Goal: Task Accomplishment & Management: Complete application form

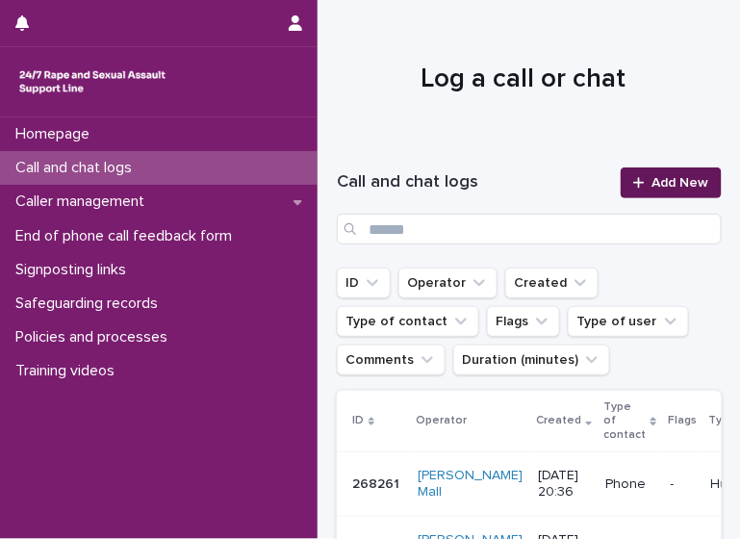
drag, startPoint x: 0, startPoint y: 0, endPoint x: 642, endPoint y: 178, distance: 666.4
click at [653, 178] on span "Add New" at bounding box center [681, 182] width 57 height 13
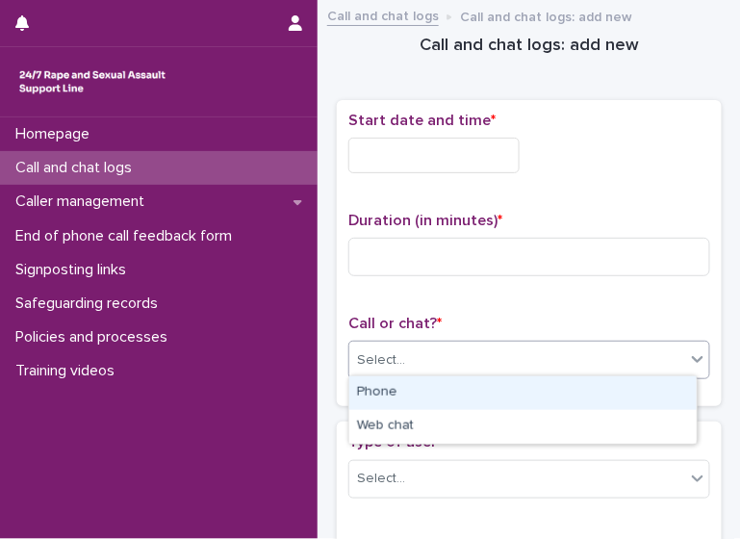
click at [488, 346] on div "Select..." at bounding box center [517, 361] width 336 height 32
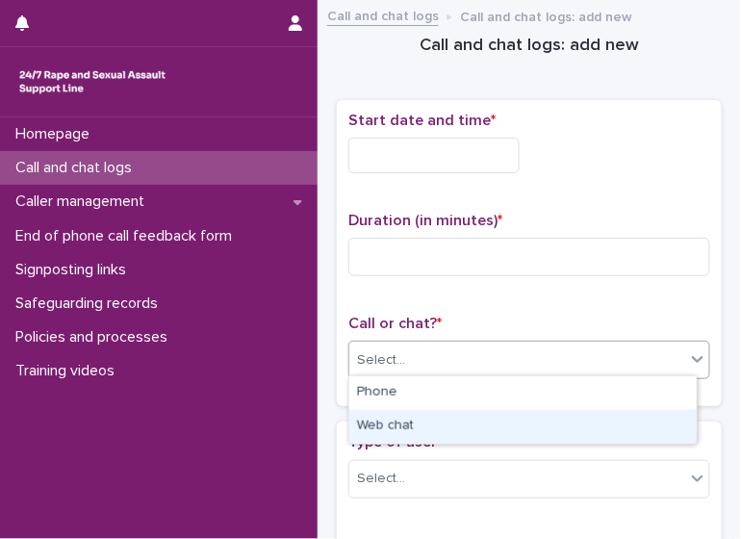
click at [452, 426] on div "Web chat" at bounding box center [523, 427] width 348 height 34
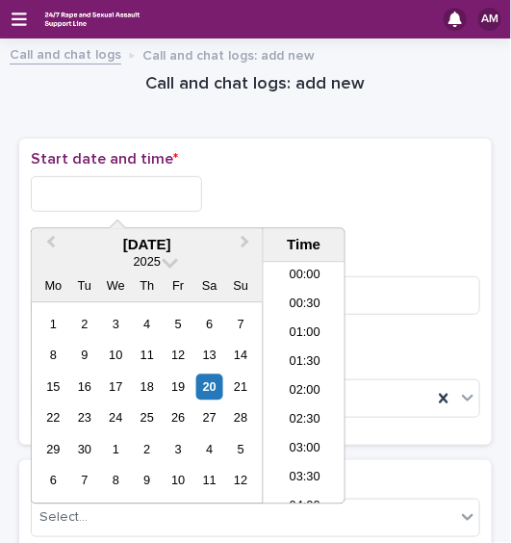
click at [140, 199] on input "text" at bounding box center [116, 194] width 171 height 36
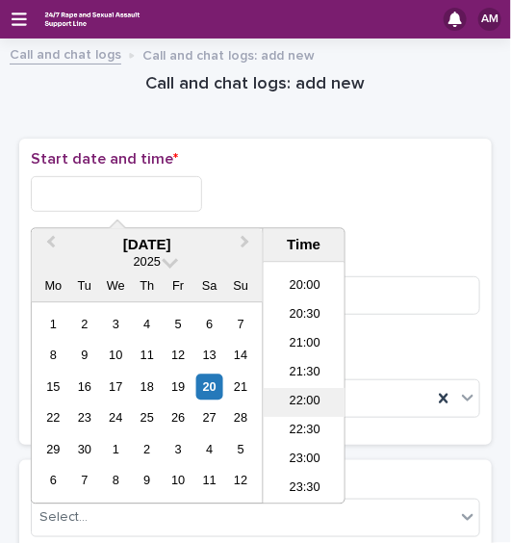
click at [298, 409] on li "22:00" at bounding box center [305, 403] width 82 height 29
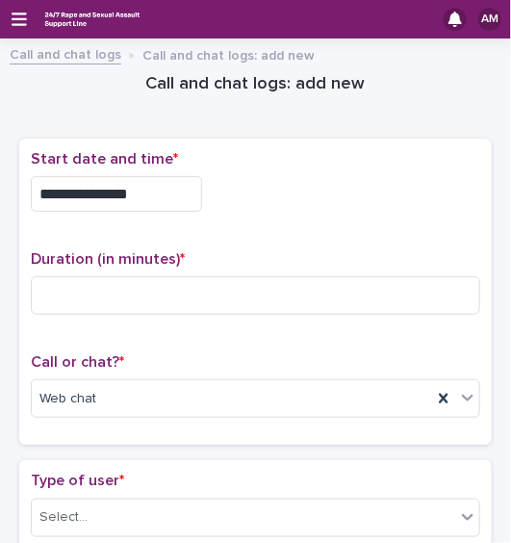
click at [167, 193] on input "**********" at bounding box center [116, 194] width 171 height 36
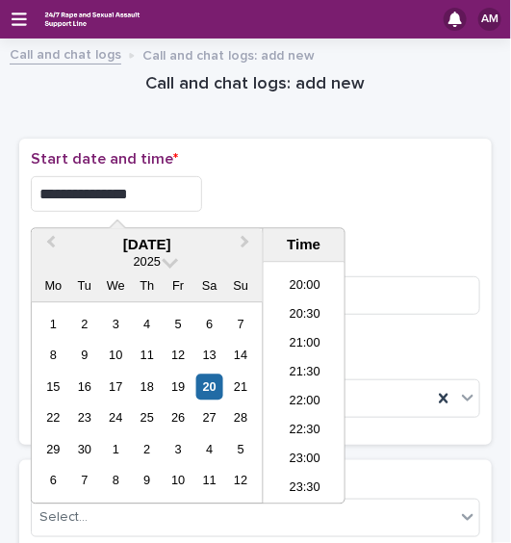
type input "**********"
click at [380, 171] on div "**********" at bounding box center [256, 188] width 450 height 77
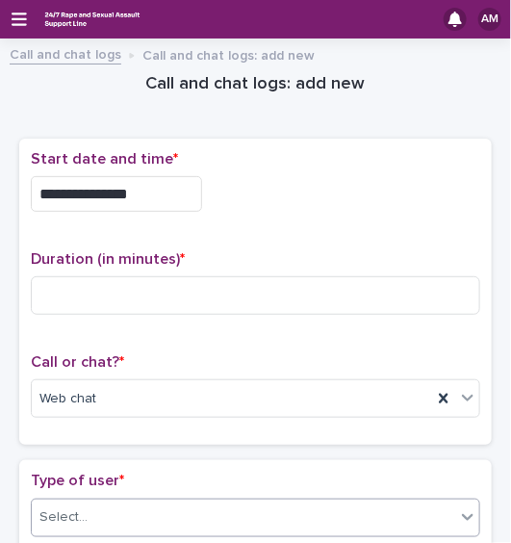
click at [164, 512] on div "Select..." at bounding box center [244, 518] width 424 height 32
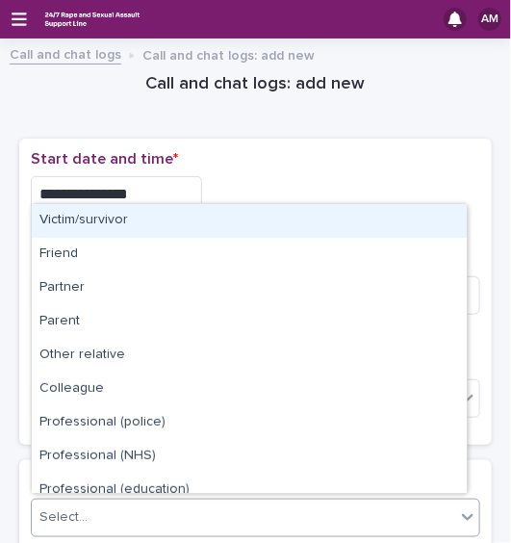
click at [128, 208] on div "Victim/survivor" at bounding box center [249, 221] width 435 height 34
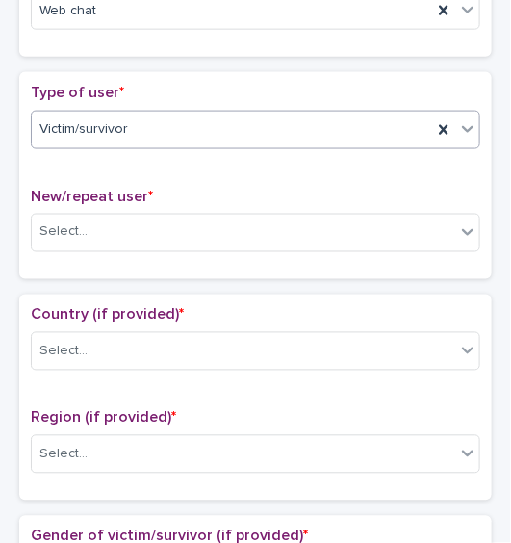
scroll to position [393, 0]
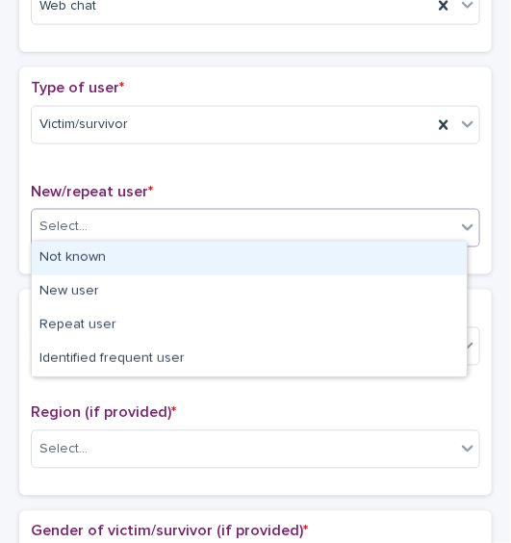
click at [283, 234] on div "Select..." at bounding box center [244, 228] width 424 height 32
drag, startPoint x: 242, startPoint y: 275, endPoint x: 228, endPoint y: 253, distance: 25.9
click at [228, 253] on div "Not known" at bounding box center [249, 259] width 435 height 34
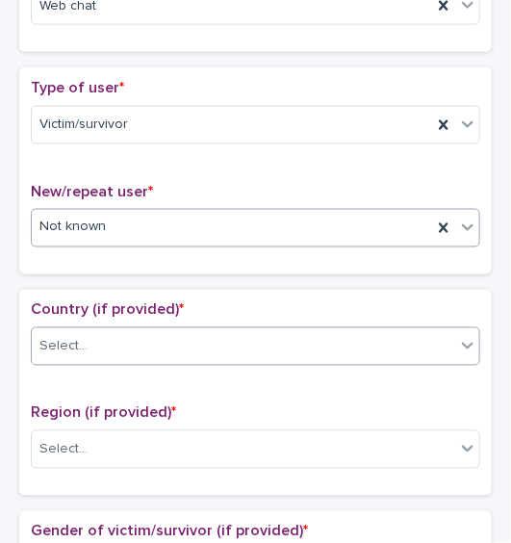
click at [152, 352] on div "Select..." at bounding box center [244, 347] width 424 height 32
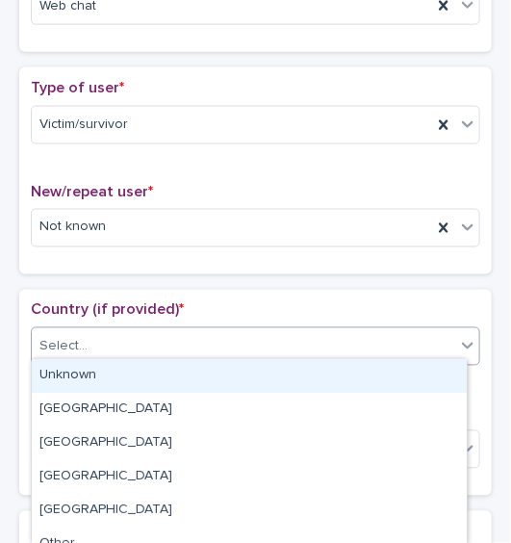
click at [137, 378] on div "Unknown" at bounding box center [249, 376] width 435 height 34
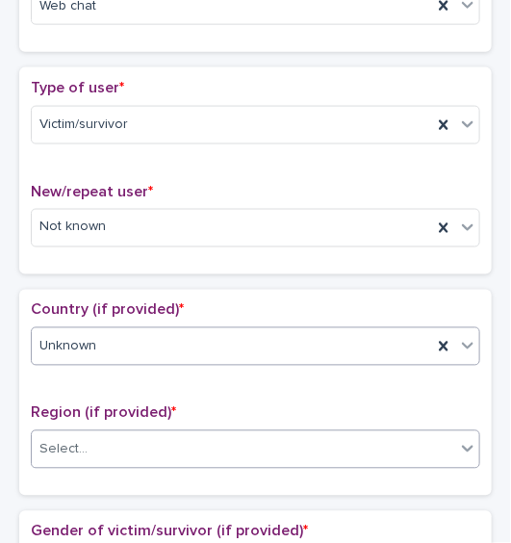
click at [137, 439] on div "Select..." at bounding box center [244, 450] width 424 height 32
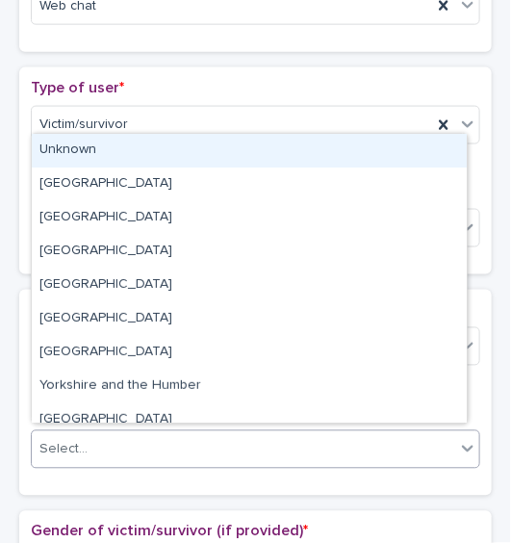
click at [124, 158] on div "Unknown" at bounding box center [249, 151] width 435 height 34
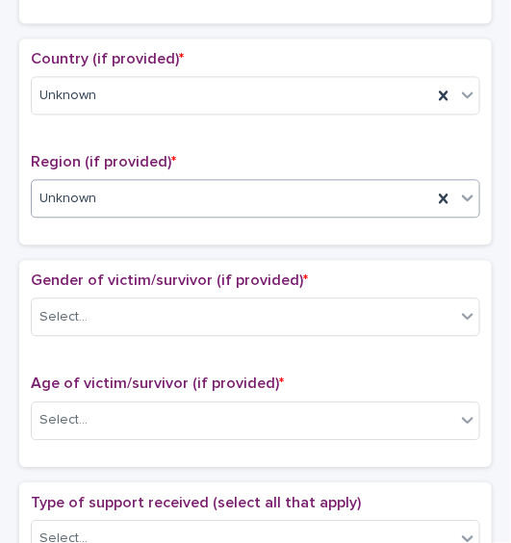
scroll to position [657, 0]
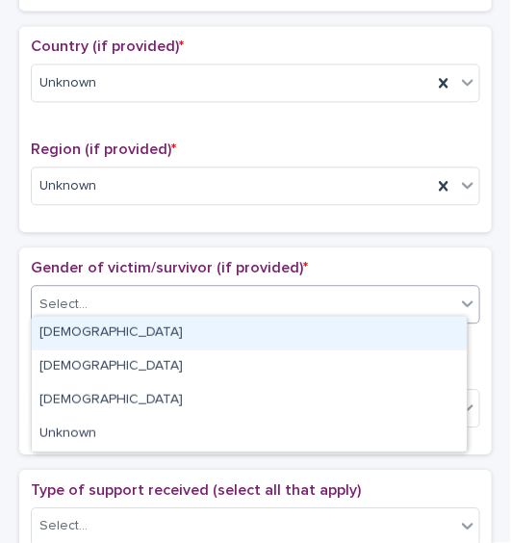
click at [316, 304] on div "Select..." at bounding box center [244, 305] width 424 height 32
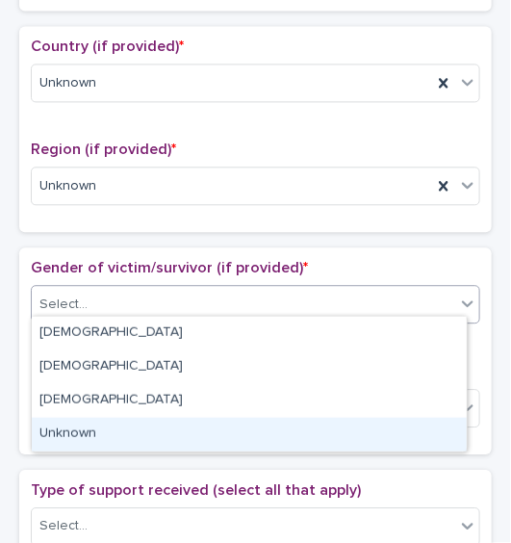
click at [235, 445] on div "Unknown" at bounding box center [249, 435] width 435 height 34
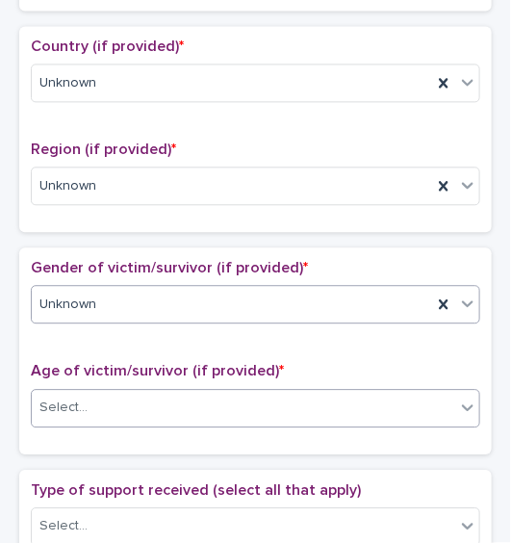
click at [226, 393] on div "Select..." at bounding box center [244, 408] width 424 height 32
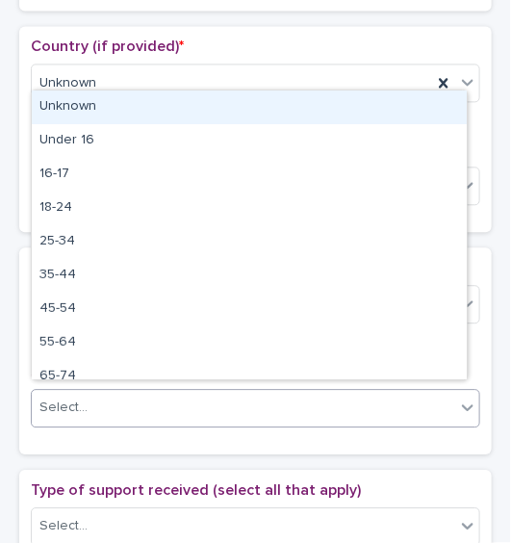
click at [173, 113] on div "Unknown" at bounding box center [249, 107] width 435 height 34
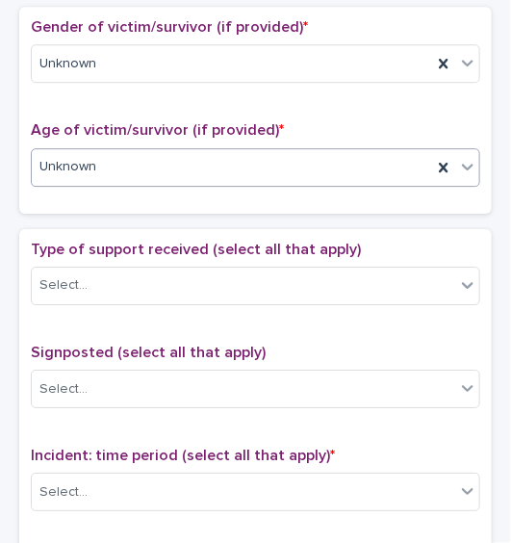
scroll to position [928, 0]
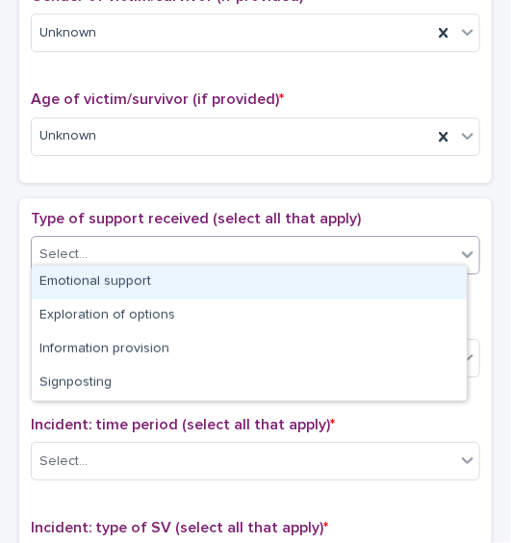
click at [336, 243] on div "Select..." at bounding box center [244, 255] width 424 height 32
click at [289, 277] on div "Emotional support" at bounding box center [249, 283] width 435 height 34
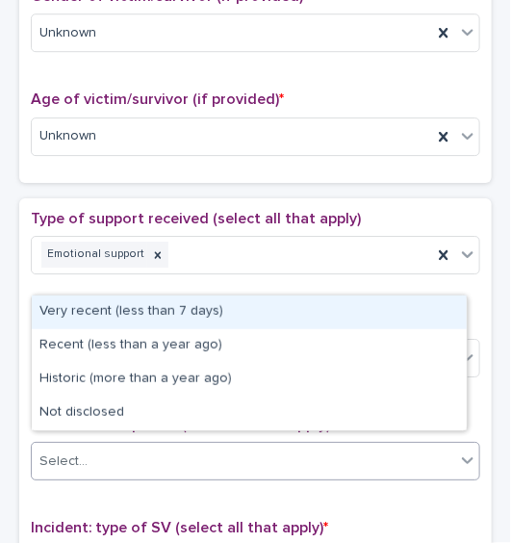
click at [277, 446] on div "Select..." at bounding box center [244, 462] width 424 height 32
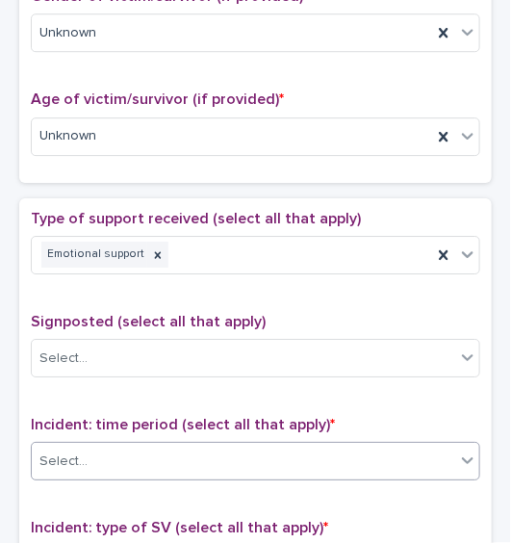
click at [160, 446] on div "Select..." at bounding box center [244, 462] width 424 height 32
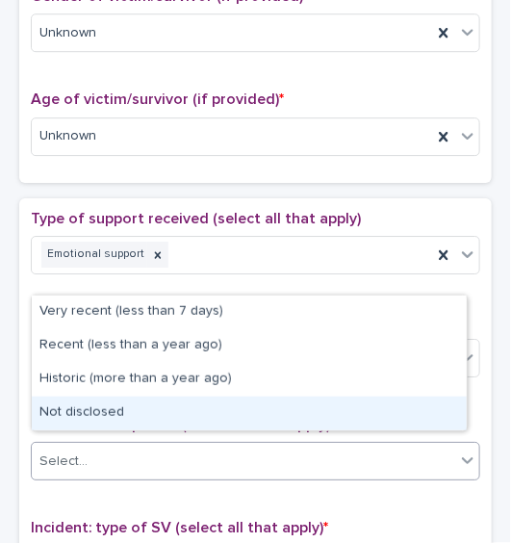
click at [171, 408] on div "Not disclosed" at bounding box center [249, 414] width 435 height 34
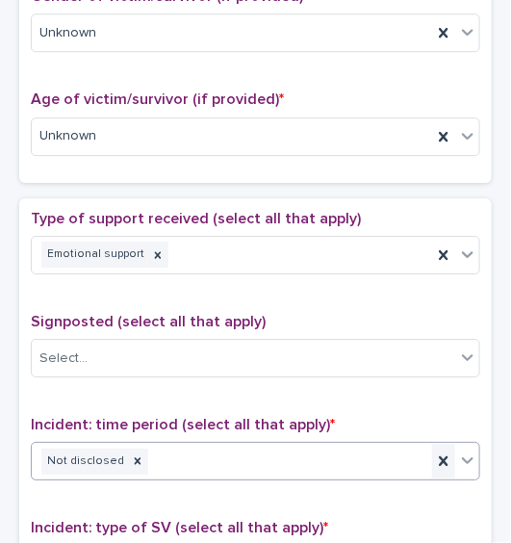
click at [437, 458] on icon at bounding box center [443, 461] width 19 height 19
click at [437, 458] on div "Select..." at bounding box center [244, 462] width 424 height 32
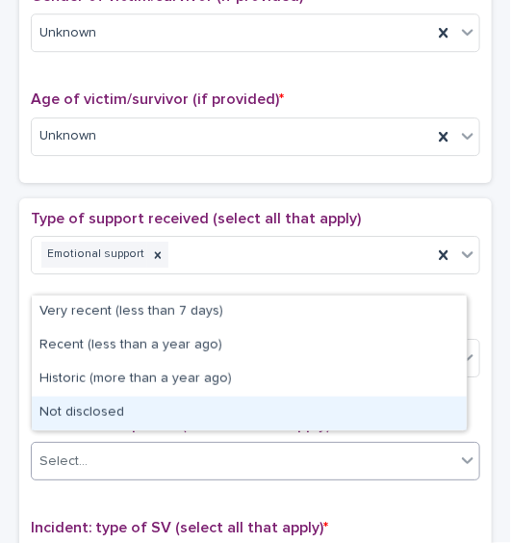
click at [392, 425] on div "Not disclosed" at bounding box center [249, 414] width 435 height 34
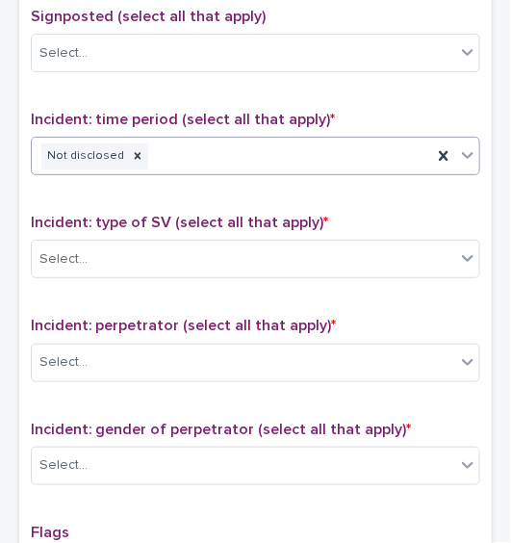
scroll to position [1236, 0]
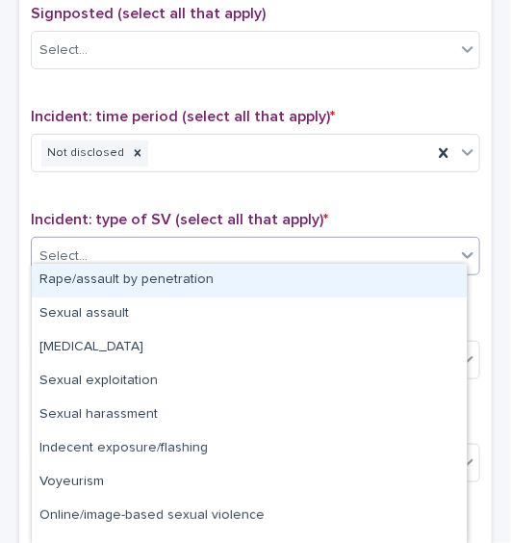
click at [289, 241] on div "Select..." at bounding box center [244, 257] width 424 height 32
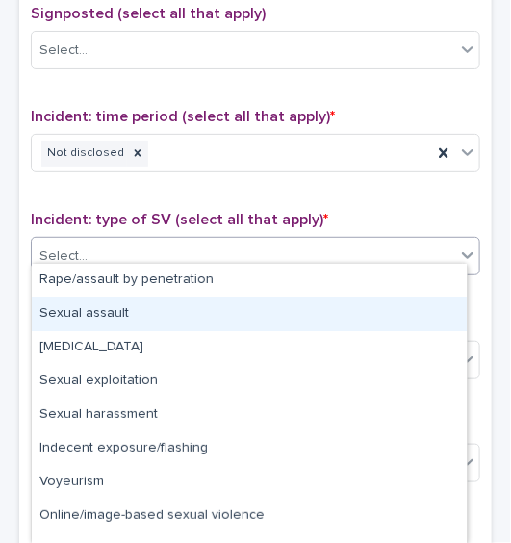
drag, startPoint x: 261, startPoint y: 278, endPoint x: 256, endPoint y: 301, distance: 23.6
click at [256, 301] on div "Sexual assault" at bounding box center [249, 314] width 435 height 34
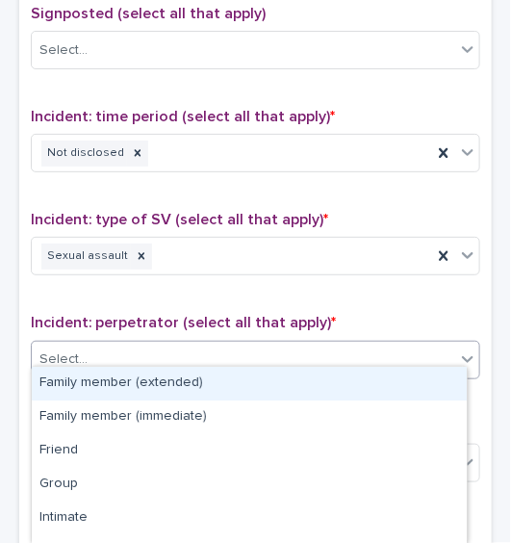
click at [250, 348] on div "Select..." at bounding box center [244, 360] width 424 height 32
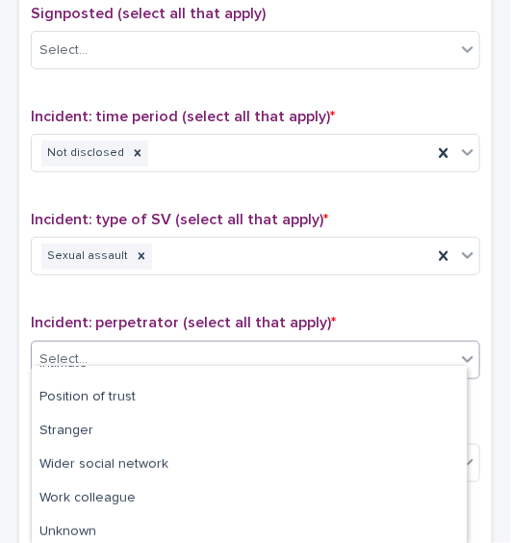
scroll to position [194, 0]
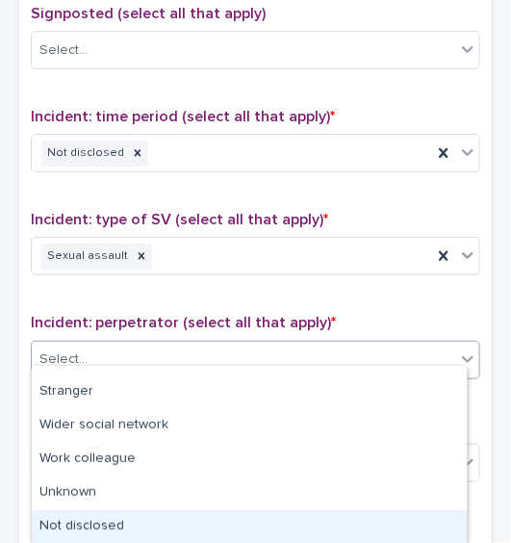
click at [400, 514] on div "Not disclosed" at bounding box center [249, 527] width 435 height 34
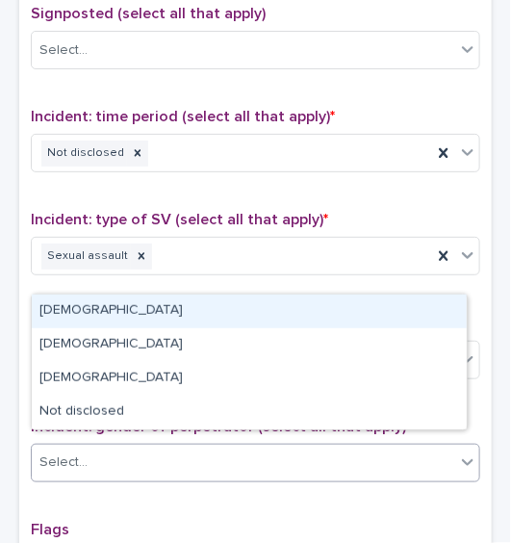
click at [387, 447] on div "Select..." at bounding box center [244, 463] width 424 height 32
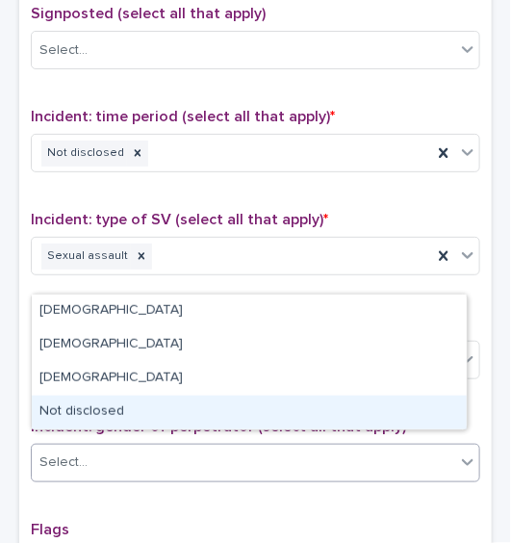
click at [392, 413] on div "Not disclosed" at bounding box center [249, 413] width 435 height 34
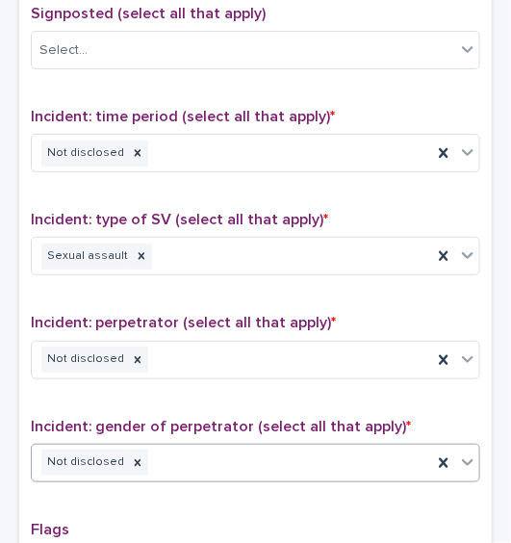
scroll to position [1593, 0]
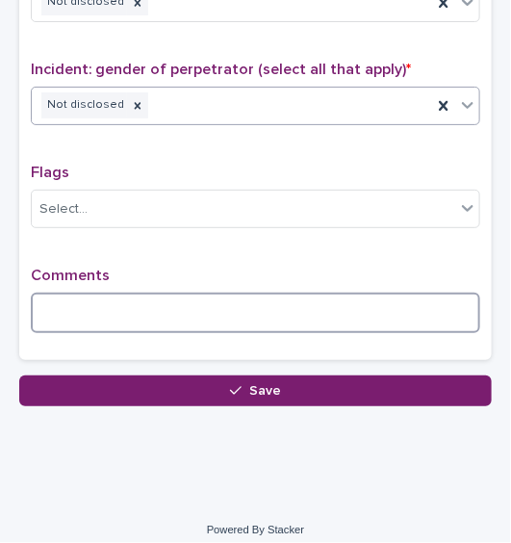
click at [297, 293] on textarea at bounding box center [256, 313] width 450 height 40
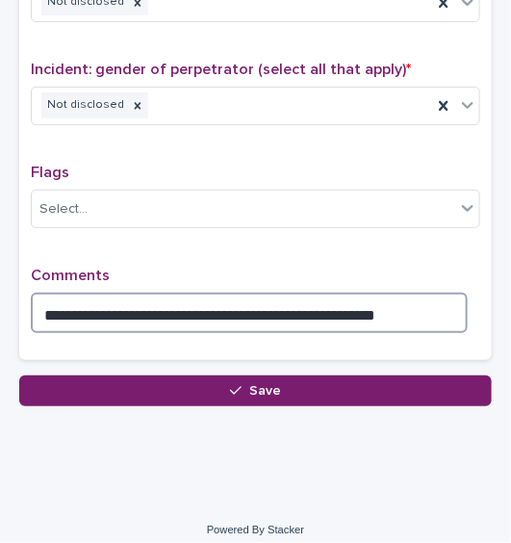
click at [396, 300] on textarea "**********" at bounding box center [249, 313] width 437 height 40
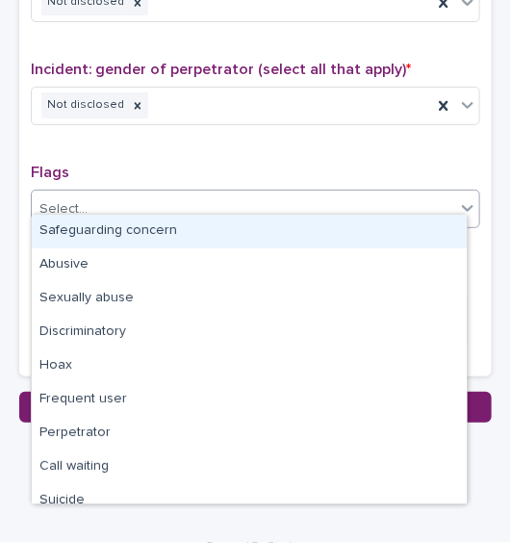
click at [322, 194] on div "Select..." at bounding box center [244, 210] width 424 height 32
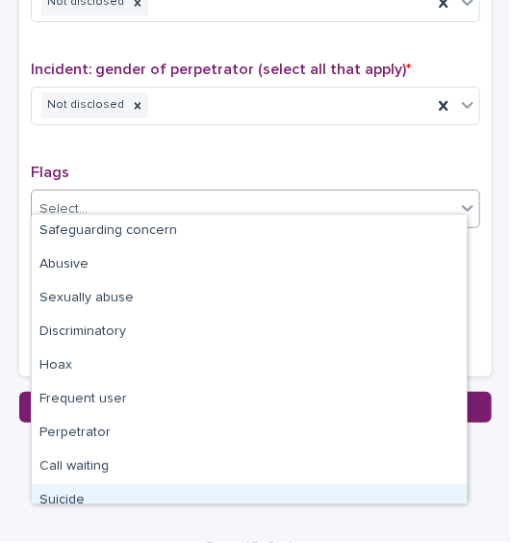
click at [332, 493] on div "Suicide" at bounding box center [249, 501] width 435 height 34
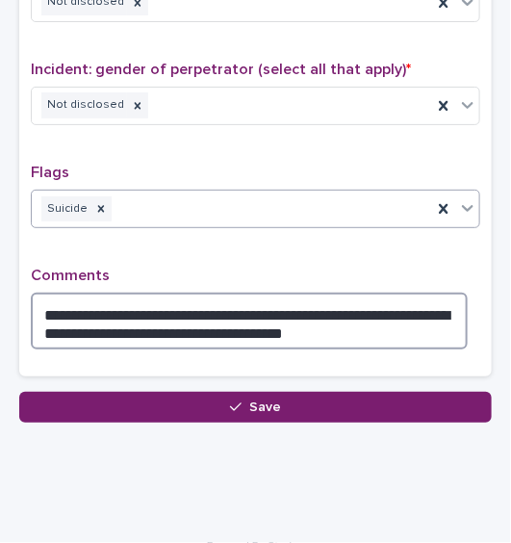
click at [331, 313] on textarea "**********" at bounding box center [249, 321] width 437 height 57
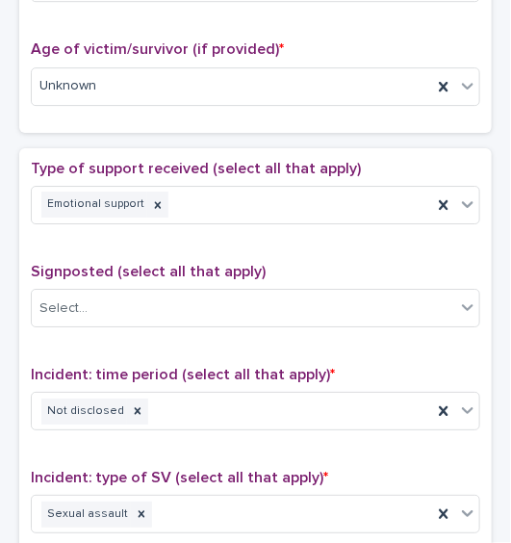
scroll to position [991, 0]
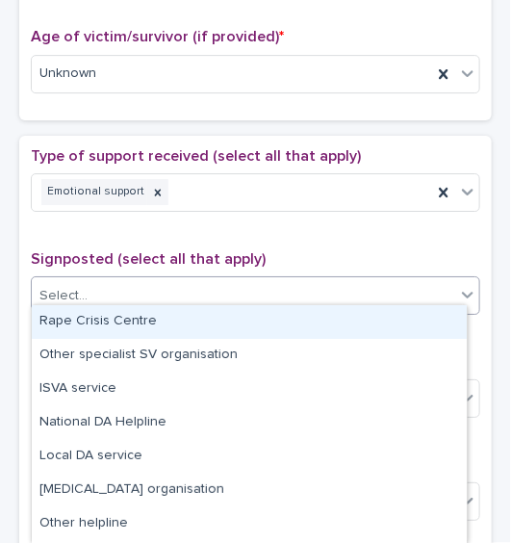
click at [384, 285] on div "Select..." at bounding box center [244, 296] width 424 height 32
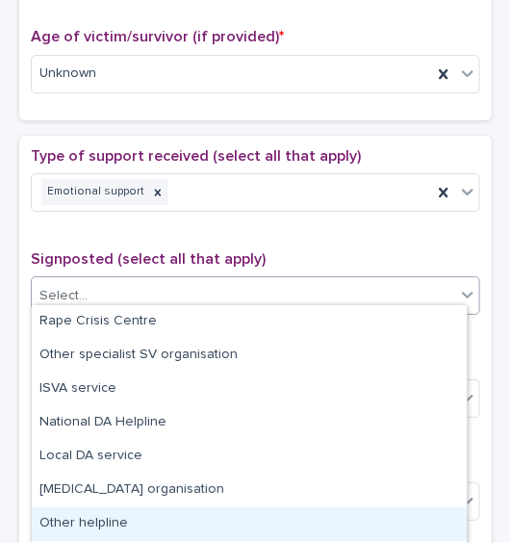
click at [310, 520] on div "Other helpline" at bounding box center [249, 524] width 435 height 34
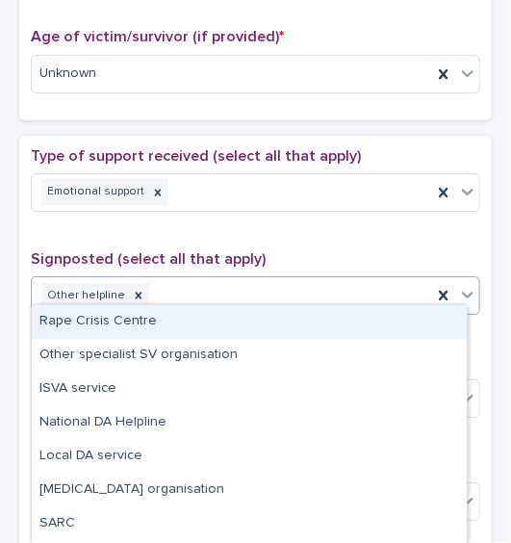
click at [264, 291] on div "Other helpline" at bounding box center [232, 296] width 400 height 34
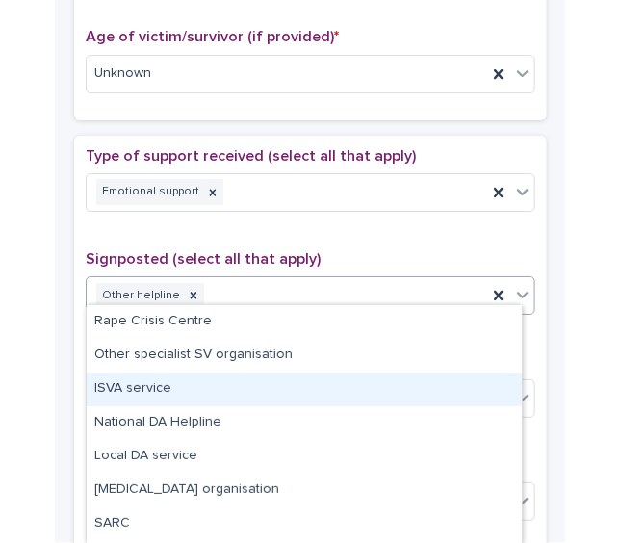
scroll to position [132, 0]
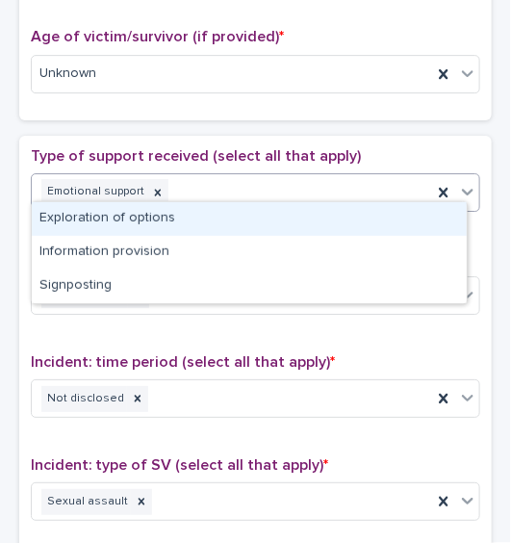
click at [265, 181] on div "Emotional support" at bounding box center [232, 192] width 400 height 34
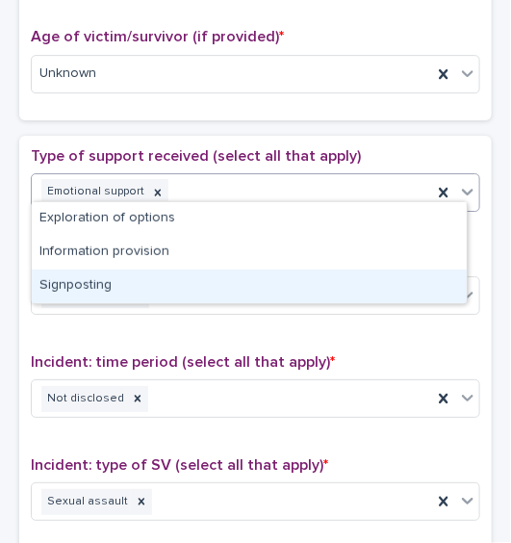
click at [180, 291] on div "Signposting" at bounding box center [249, 287] width 435 height 34
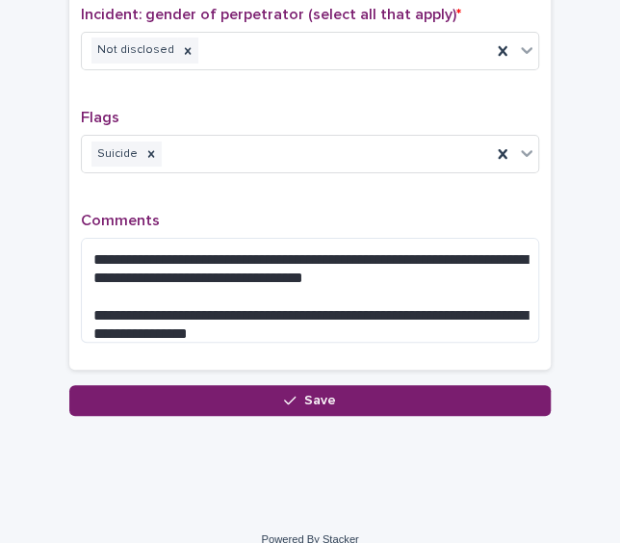
scroll to position [1643, 0]
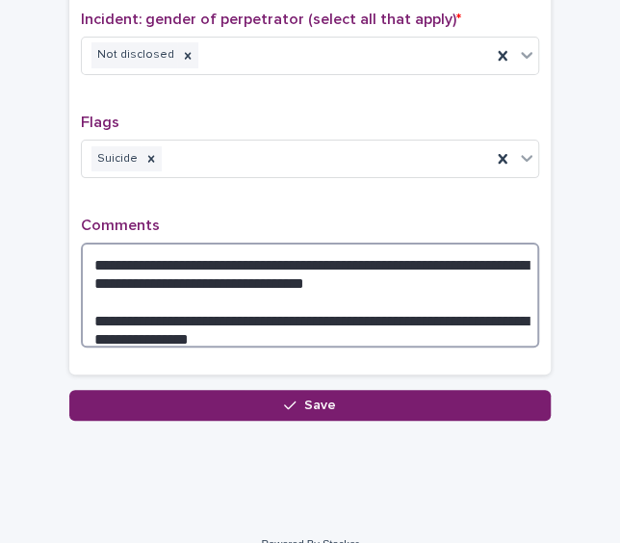
click at [301, 290] on textarea "**********" at bounding box center [310, 295] width 458 height 105
type textarea "**********"
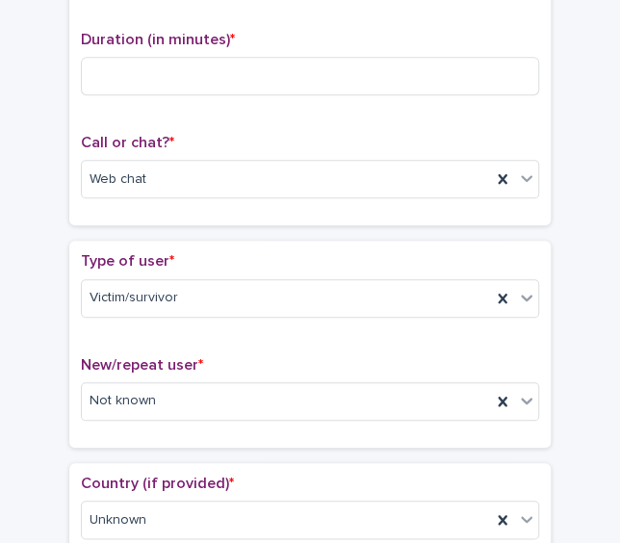
scroll to position [0, 0]
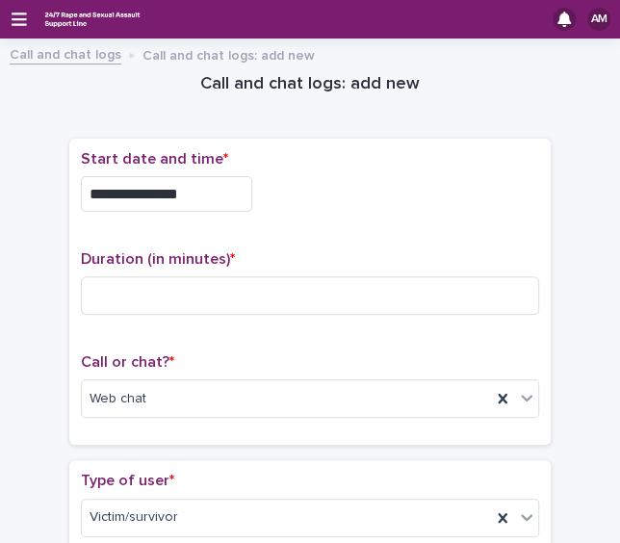
click at [158, 321] on div "Duration (in minutes) *" at bounding box center [310, 290] width 458 height 80
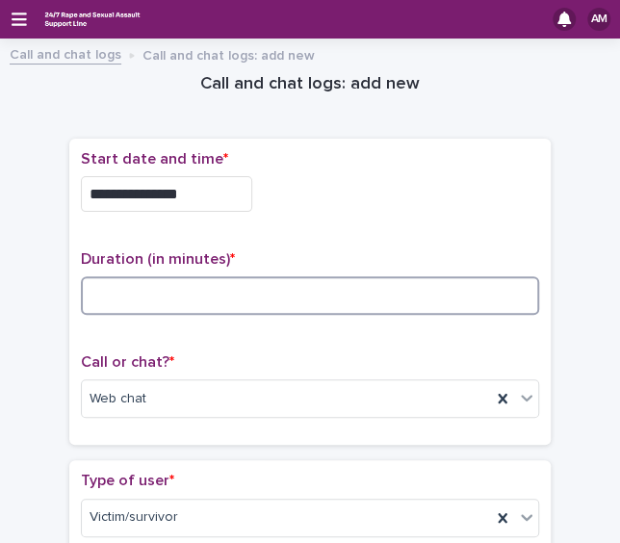
click at [144, 307] on input at bounding box center [310, 295] width 458 height 39
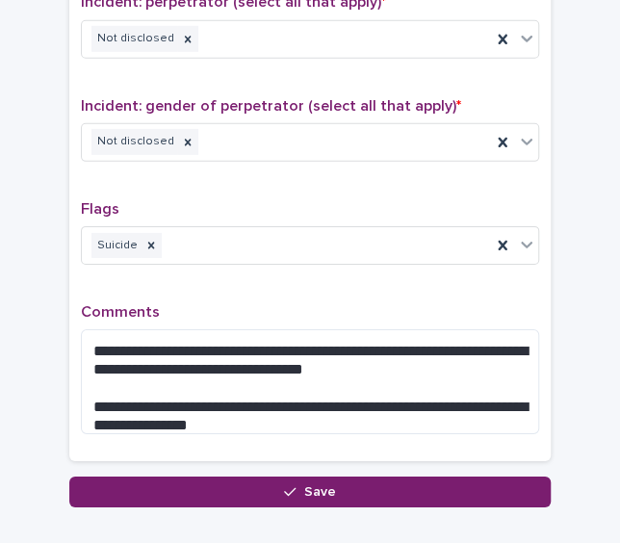
scroll to position [1658, 0]
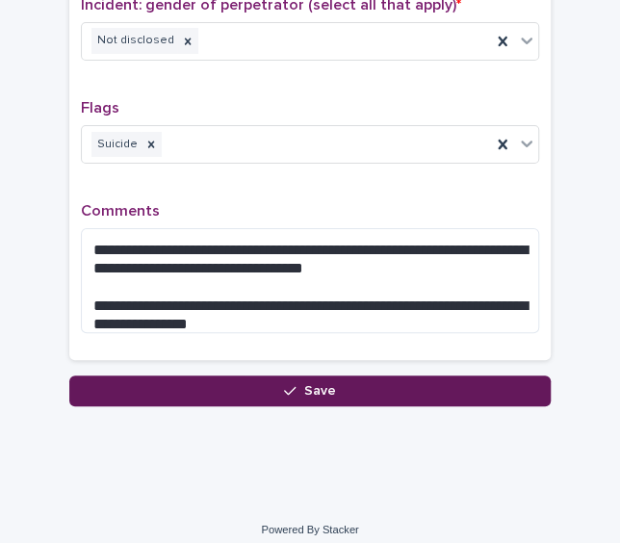
type input "**"
click at [374, 375] on button "Save" at bounding box center [309, 390] width 481 height 31
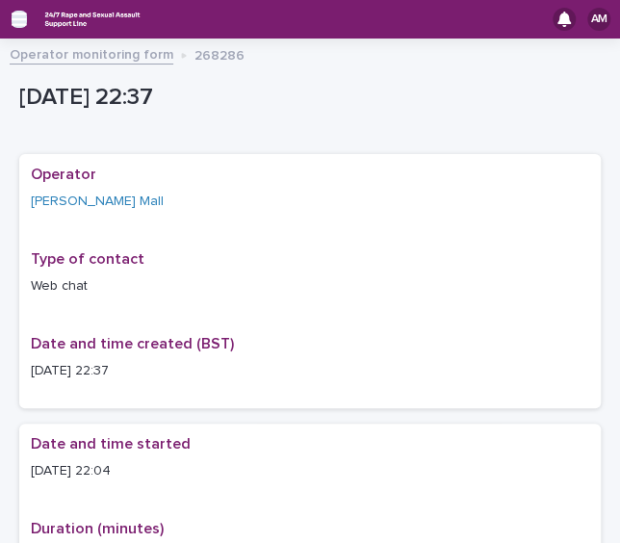
click at [15, 18] on icon "button" at bounding box center [19, 19] width 15 height 13
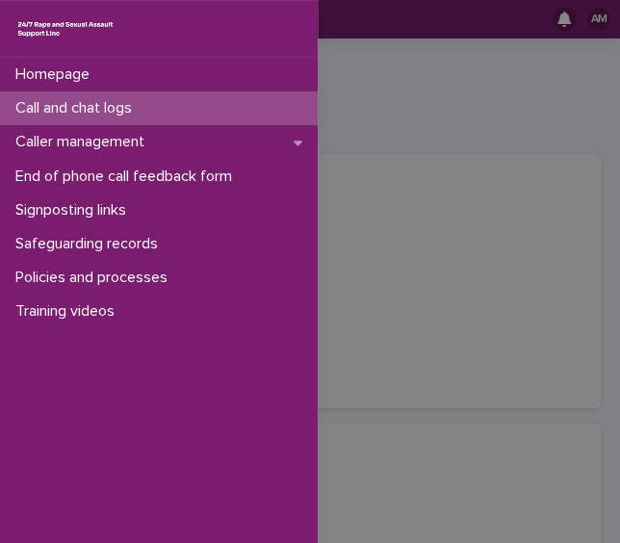
click at [72, 113] on p "Call and chat logs" at bounding box center [78, 108] width 140 height 18
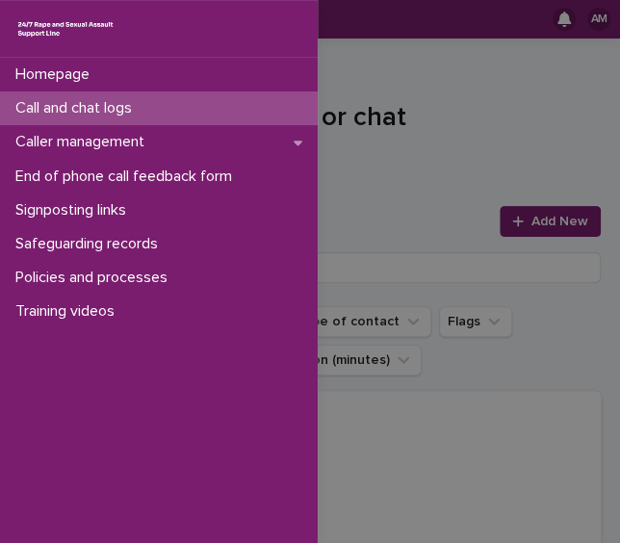
click at [555, 215] on div "Homepage Call and chat logs Caller management End of phone call feedback form S…" at bounding box center [310, 271] width 620 height 543
click at [555, 215] on span "Add New" at bounding box center [559, 221] width 57 height 13
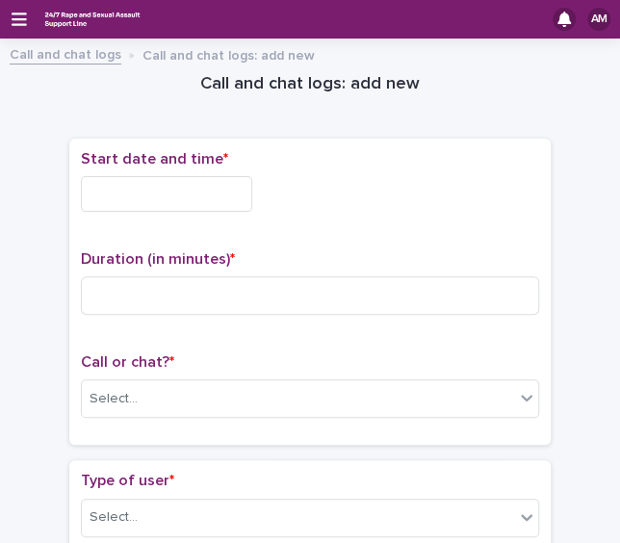
click at [345, 402] on div "Select..." at bounding box center [298, 399] width 432 height 32
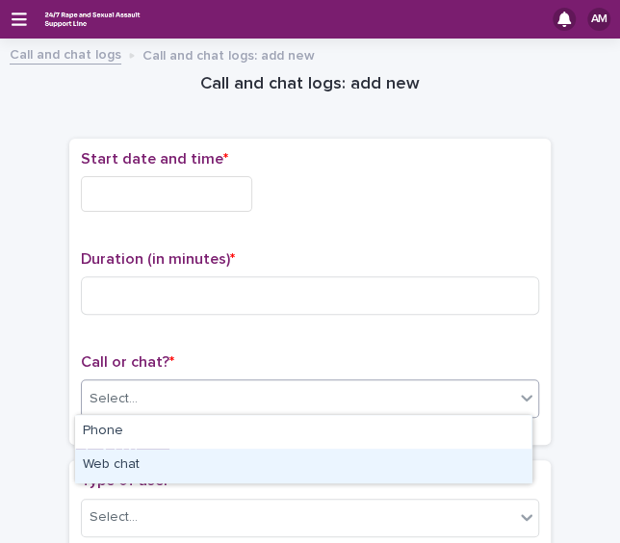
click at [312, 455] on div "Web chat" at bounding box center [303, 466] width 456 height 34
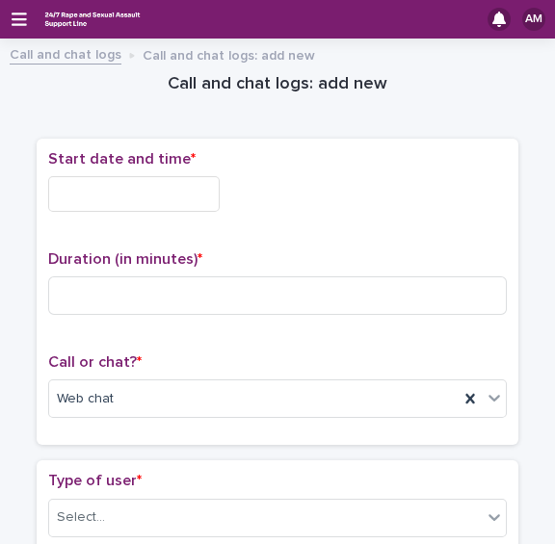
click at [129, 198] on input "text" at bounding box center [133, 194] width 171 height 36
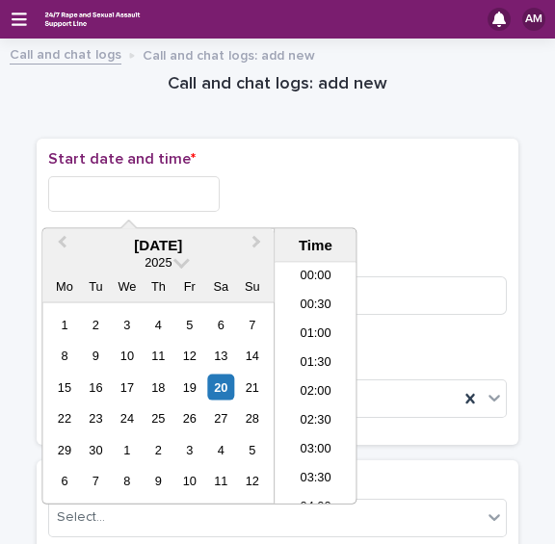
scroll to position [1145, 0]
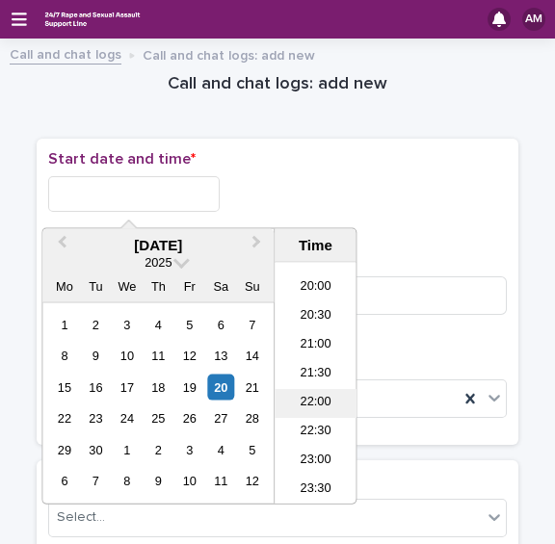
click at [297, 411] on li "22:00" at bounding box center [315, 403] width 82 height 29
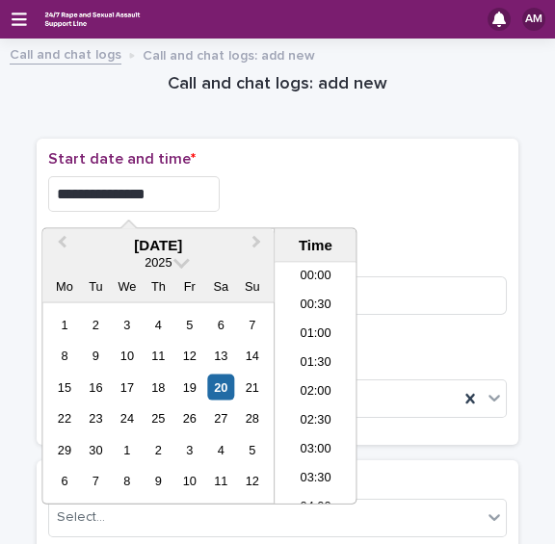
click at [185, 196] on input "**********" at bounding box center [133, 194] width 171 height 36
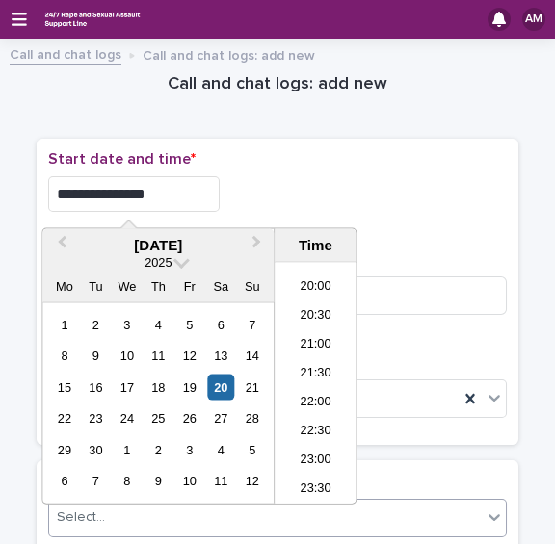
type input "**********"
click at [353, 168] on p "Start date and time *" at bounding box center [277, 159] width 458 height 18
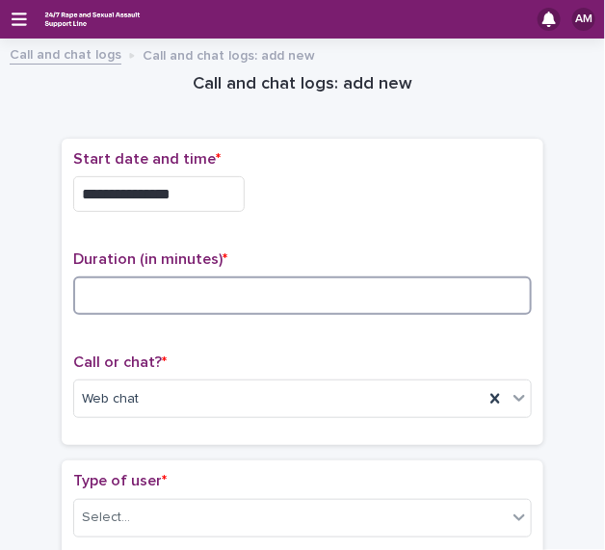
click at [106, 307] on input at bounding box center [302, 295] width 458 height 39
type input "**"
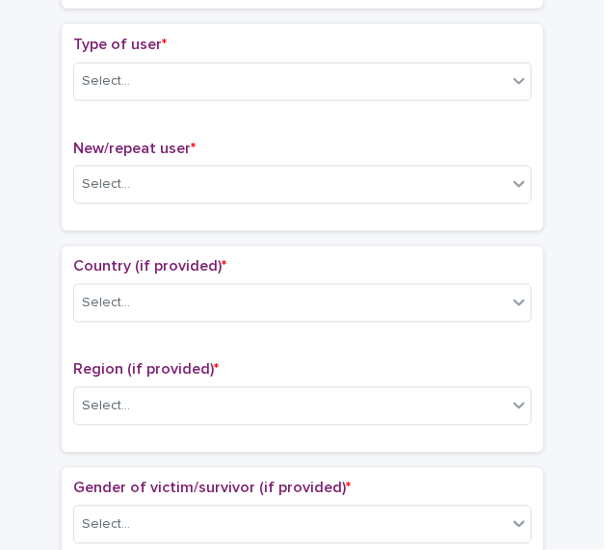
scroll to position [444, 0]
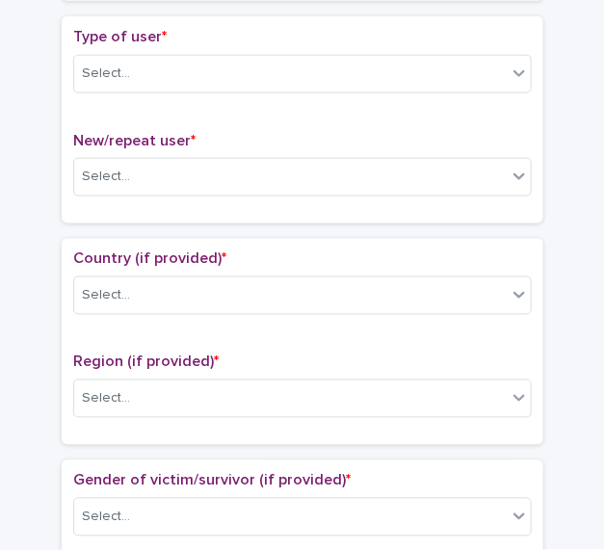
click at [360, 88] on div "Type of user * Select..." at bounding box center [302, 68] width 458 height 80
click at [348, 74] on div "Select..." at bounding box center [290, 74] width 432 height 32
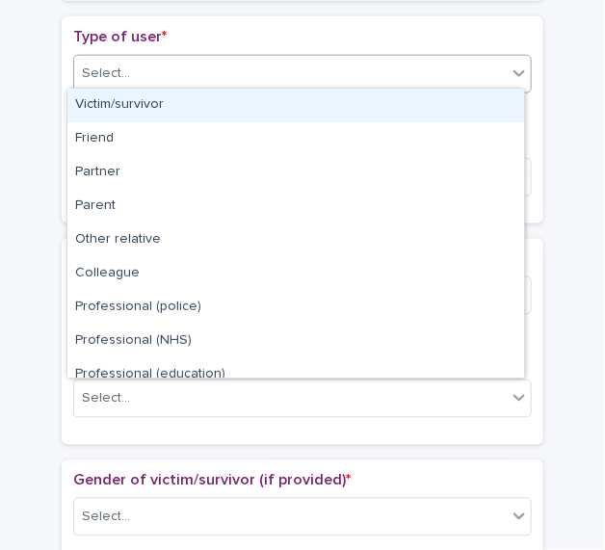
click at [323, 98] on div "Victim/survivor" at bounding box center [295, 106] width 456 height 34
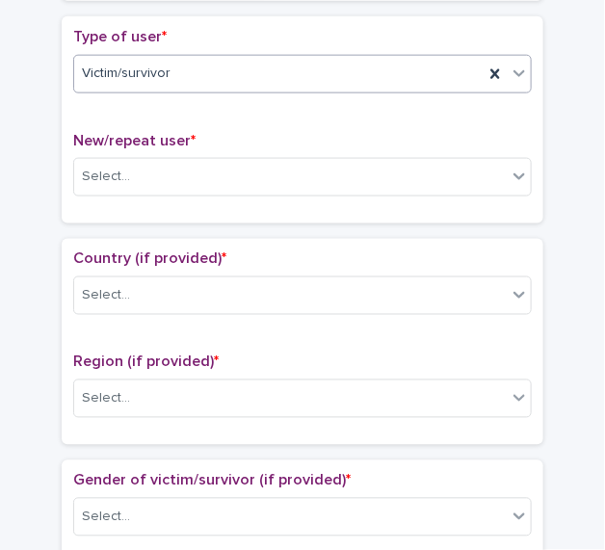
click at [300, 148] on div "New/repeat user * Select..." at bounding box center [302, 172] width 458 height 80
click at [293, 176] on div "Select..." at bounding box center [290, 177] width 432 height 32
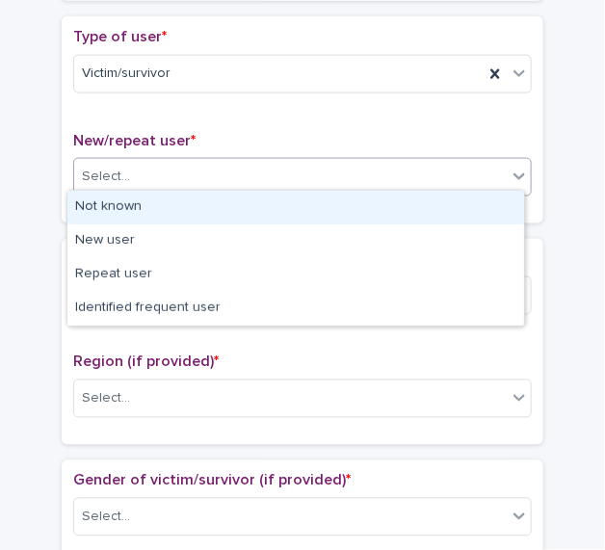
click at [273, 213] on div "Not known" at bounding box center [295, 208] width 456 height 34
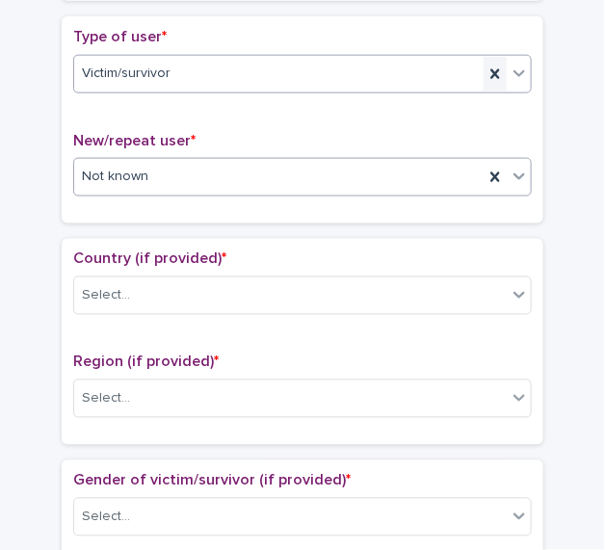
click at [491, 65] on icon at bounding box center [494, 74] width 19 height 19
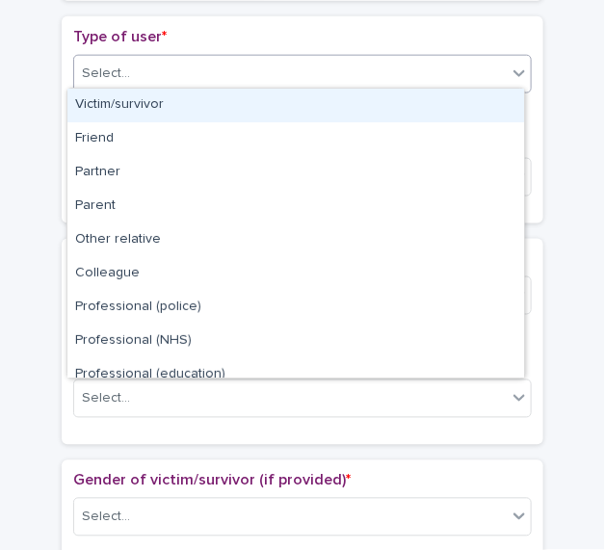
click at [491, 63] on div "Select..." at bounding box center [290, 74] width 432 height 32
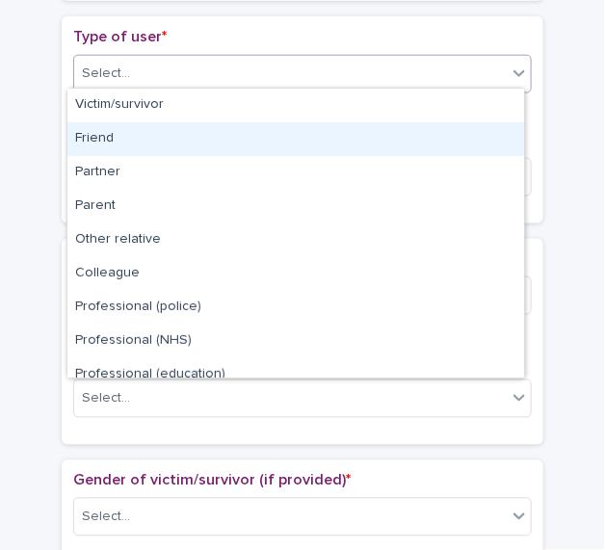
click at [380, 141] on div "Friend" at bounding box center [295, 139] width 456 height 34
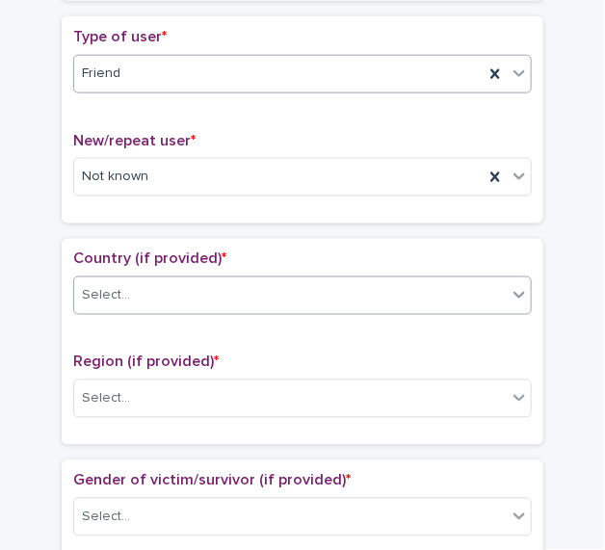
click at [262, 284] on div "Select..." at bounding box center [290, 296] width 432 height 32
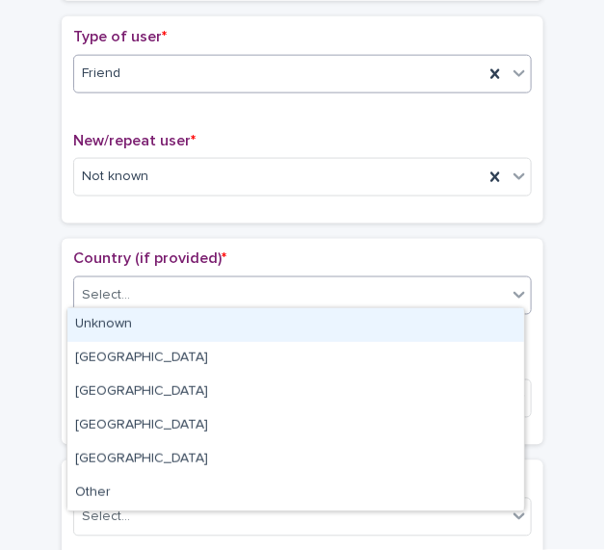
click at [246, 322] on div "Unknown" at bounding box center [295, 325] width 456 height 34
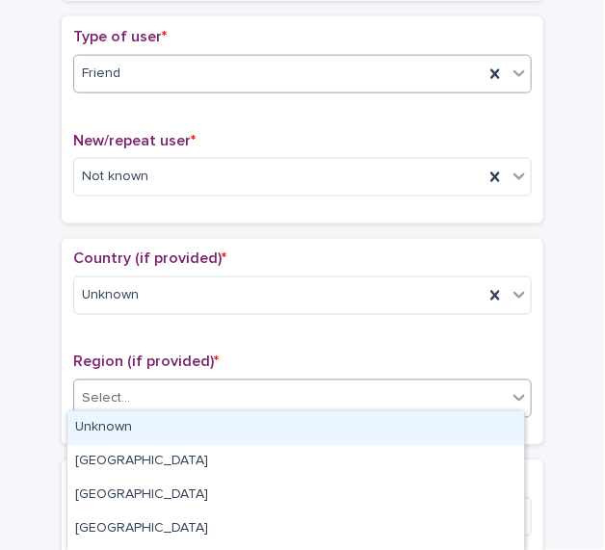
click at [231, 392] on div "Select..." at bounding box center [290, 399] width 432 height 32
click at [218, 426] on div "Unknown" at bounding box center [295, 428] width 456 height 34
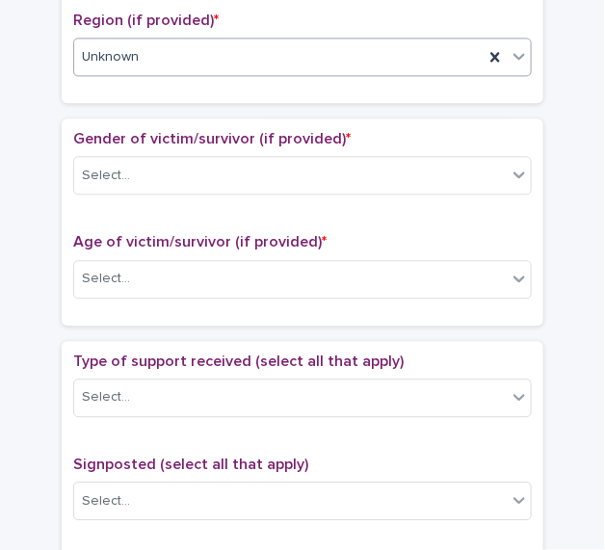
scroll to position [817, 0]
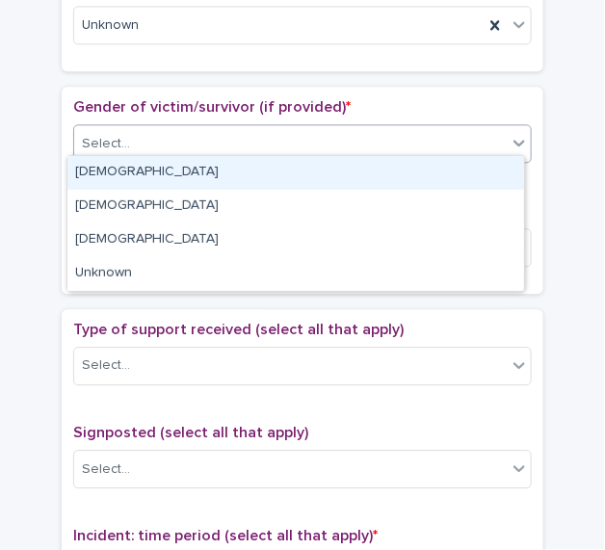
click at [374, 138] on div "Select..." at bounding box center [290, 144] width 432 height 32
click at [339, 167] on div "Female" at bounding box center [295, 173] width 456 height 34
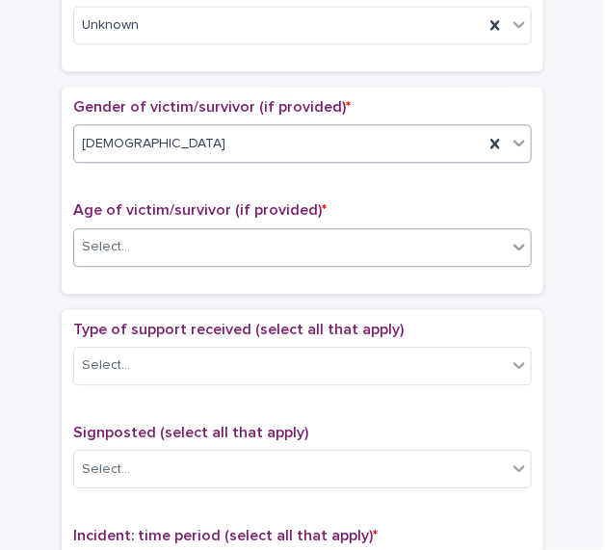
click at [323, 233] on div "Select..." at bounding box center [290, 247] width 432 height 32
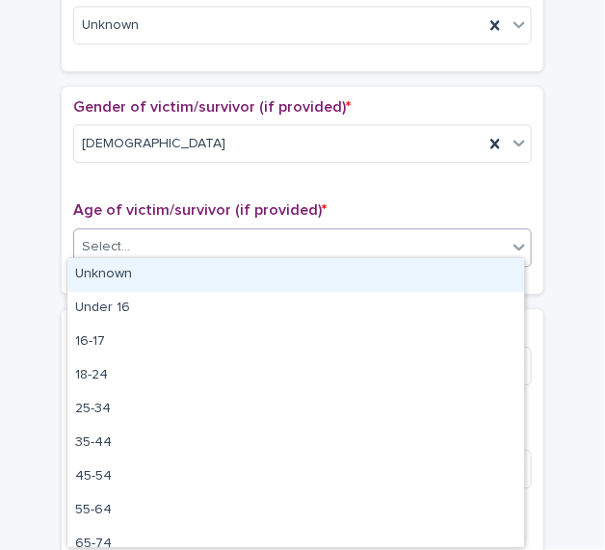
drag, startPoint x: 304, startPoint y: 271, endPoint x: 254, endPoint y: 256, distance: 52.4
click at [254, 256] on div "Select..." at bounding box center [302, 247] width 458 height 39
click at [244, 265] on div "Unknown" at bounding box center [295, 275] width 456 height 34
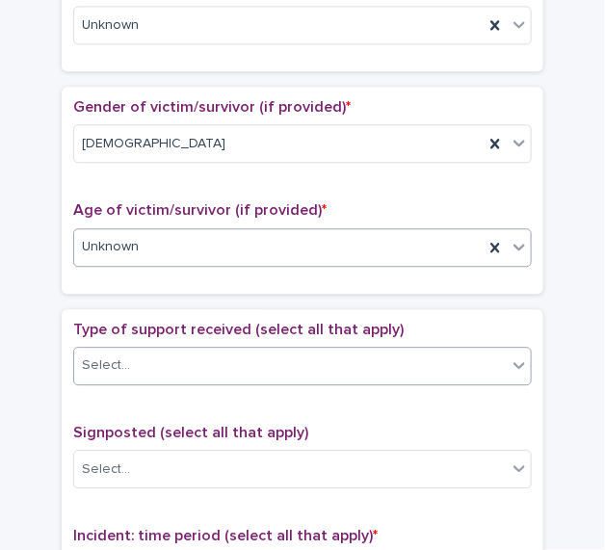
click at [195, 356] on div "Select..." at bounding box center [290, 365] width 432 height 32
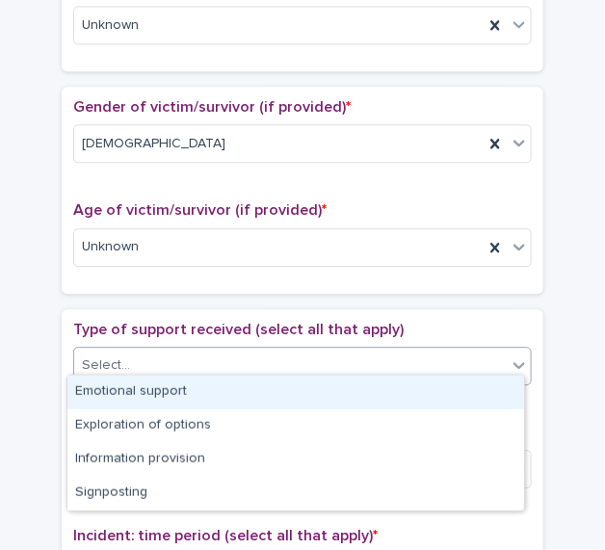
click at [185, 389] on div "Emotional support" at bounding box center [295, 392] width 456 height 34
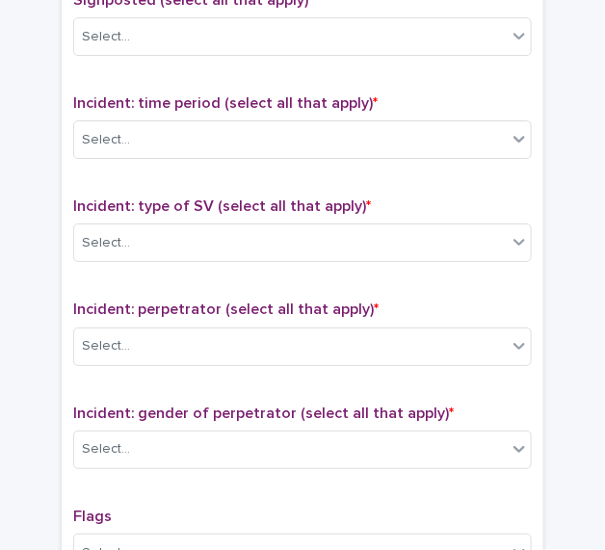
scroll to position [1254, 0]
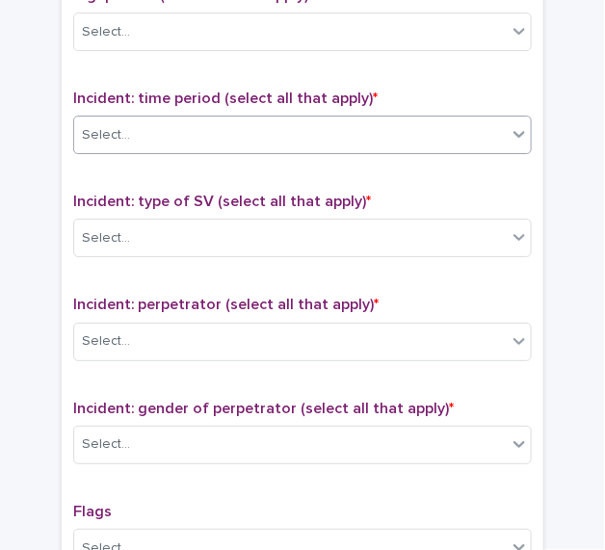
click at [433, 122] on div "Select..." at bounding box center [290, 135] width 432 height 32
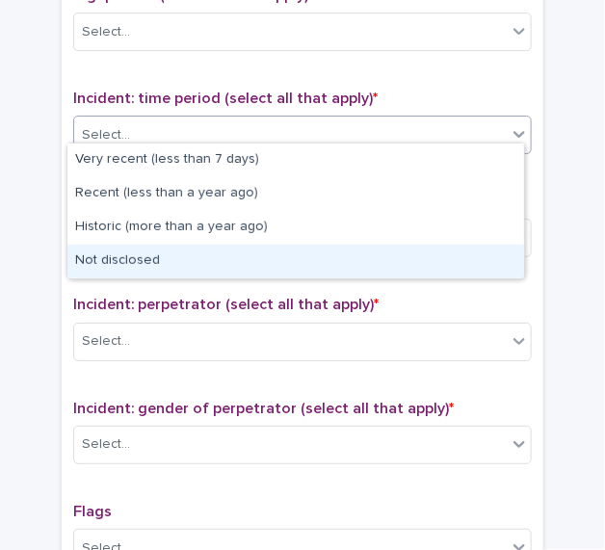
click at [378, 260] on div "Not disclosed" at bounding box center [295, 262] width 456 height 34
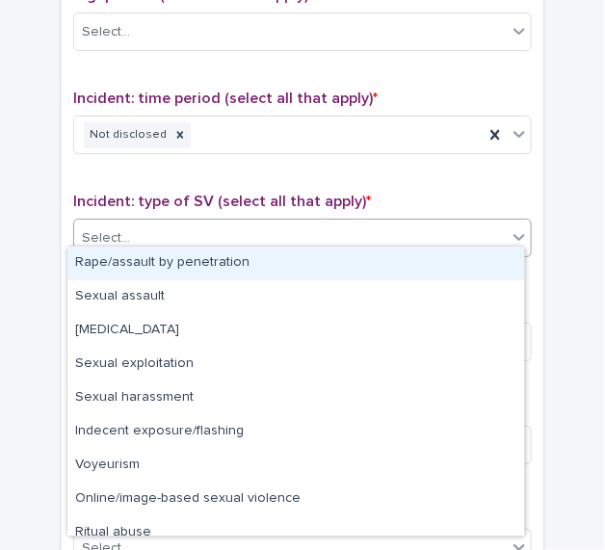
click at [364, 235] on div "Select..." at bounding box center [290, 238] width 432 height 32
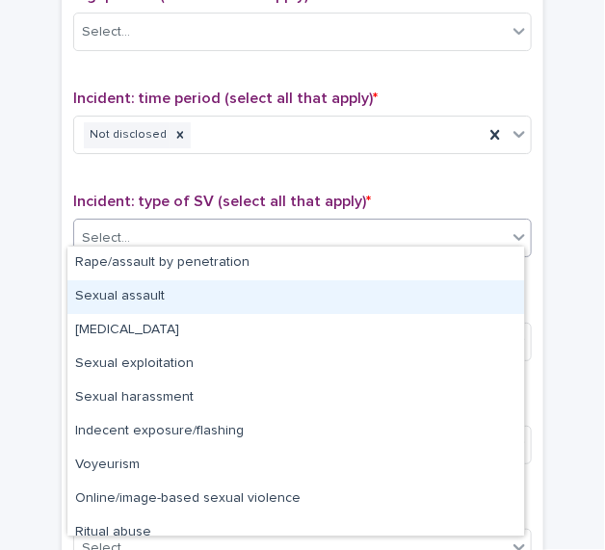
click at [329, 286] on div "Sexual assault" at bounding box center [295, 297] width 456 height 34
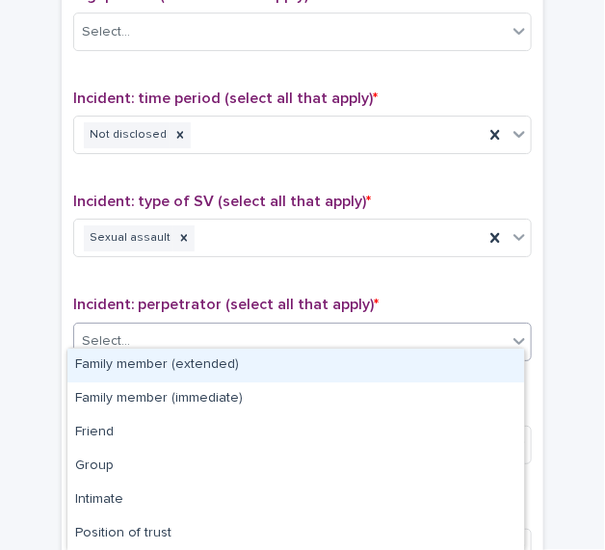
click at [338, 331] on div "Select..." at bounding box center [290, 341] width 432 height 32
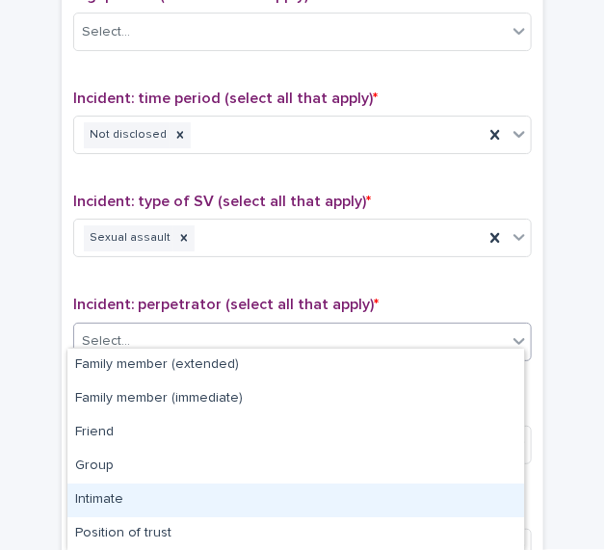
click at [328, 488] on div "Intimate" at bounding box center [295, 500] width 456 height 34
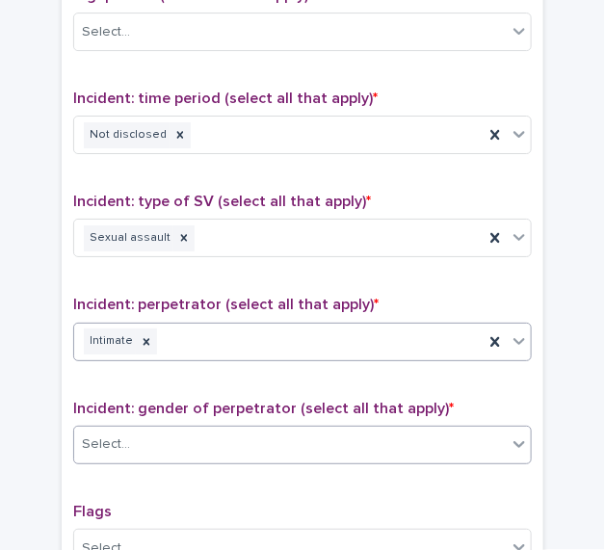
click at [310, 438] on div "Select..." at bounding box center [290, 444] width 432 height 32
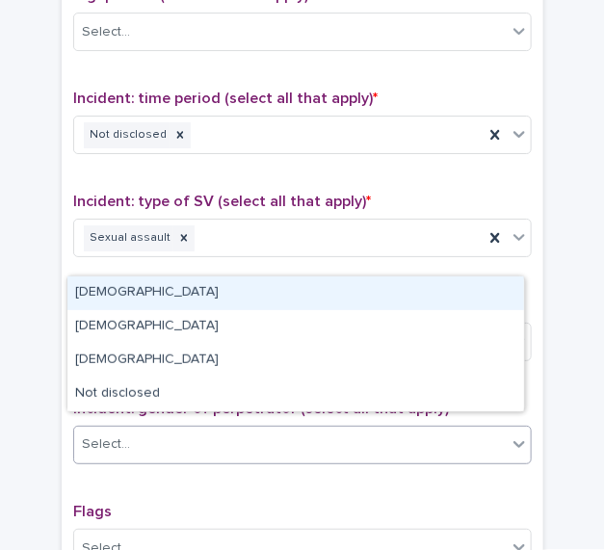
click at [238, 291] on div "Male" at bounding box center [295, 293] width 456 height 34
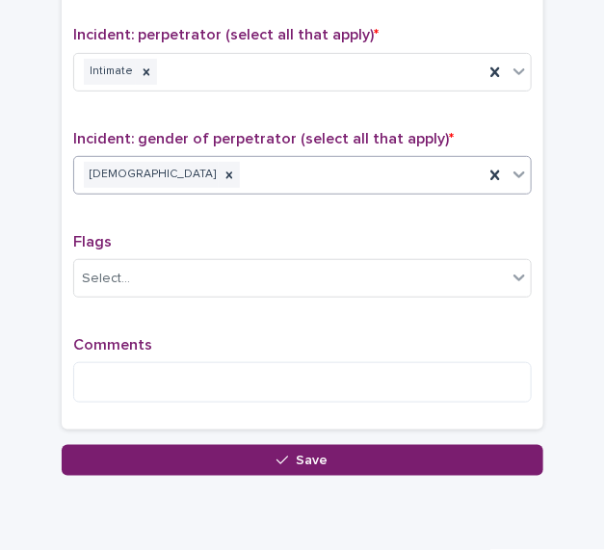
scroll to position [1548, 0]
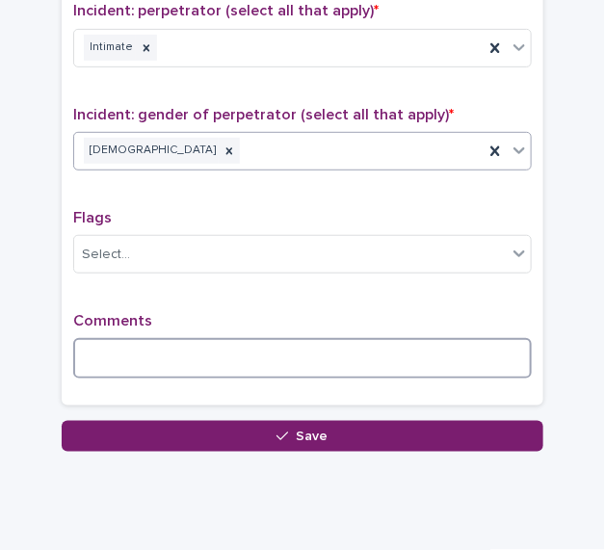
click at [340, 338] on textarea at bounding box center [302, 358] width 458 height 40
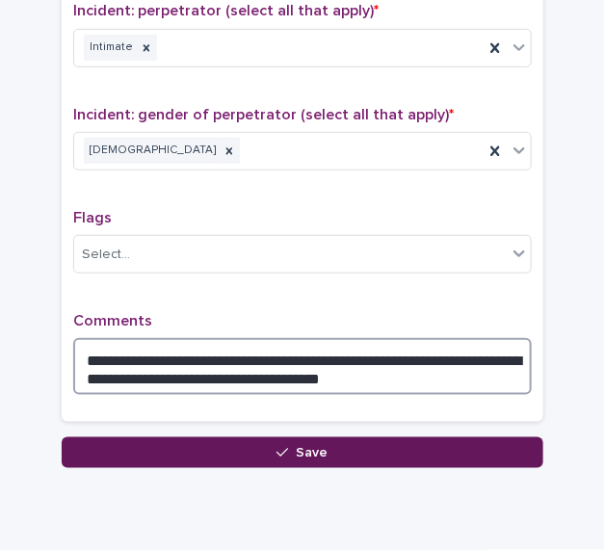
type textarea "**********"
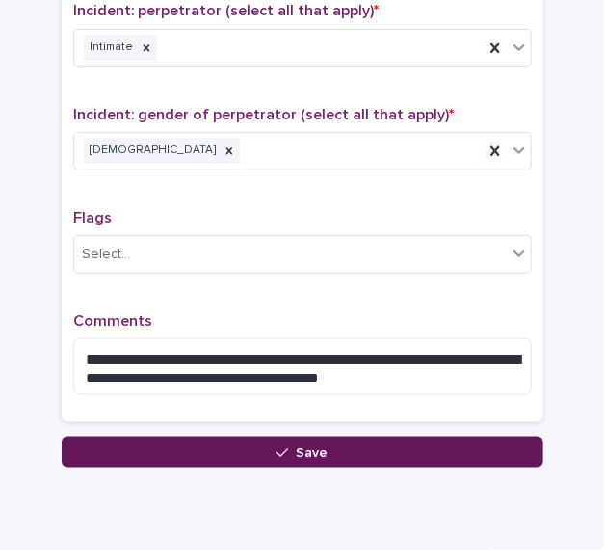
click at [325, 446] on button "Save" at bounding box center [302, 452] width 481 height 31
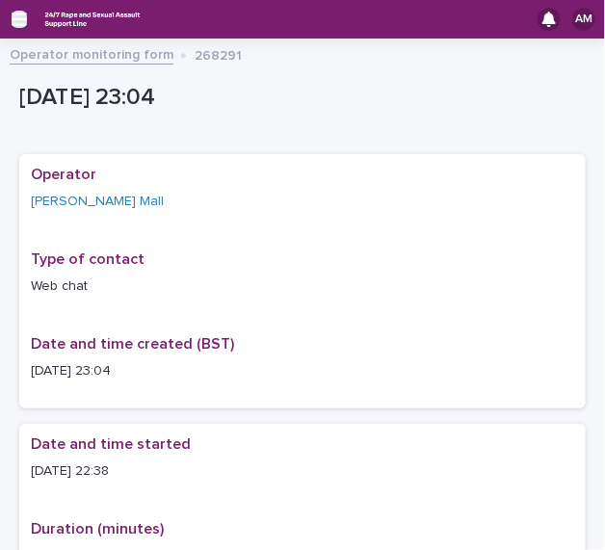
click at [13, 16] on icon "button" at bounding box center [19, 19] width 15 height 17
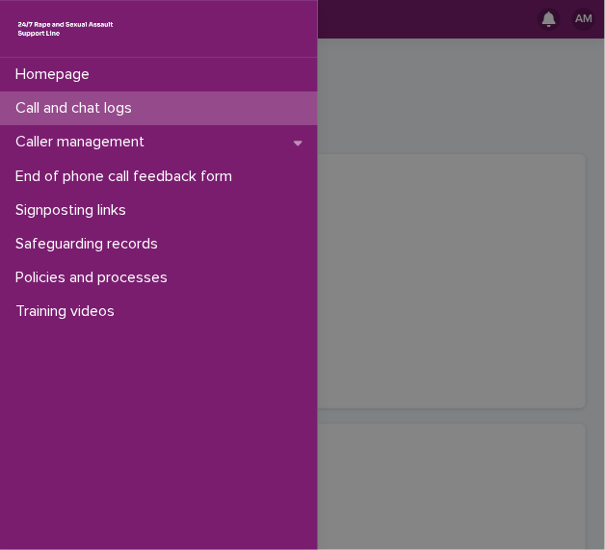
click at [76, 112] on p "Call and chat logs" at bounding box center [78, 108] width 140 height 18
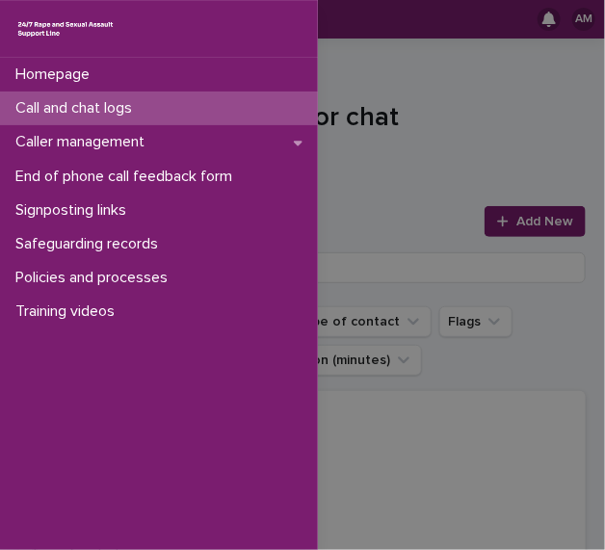
click at [463, 107] on div "Homepage Call and chat logs Caller management End of phone call feedback form S…" at bounding box center [302, 275] width 605 height 550
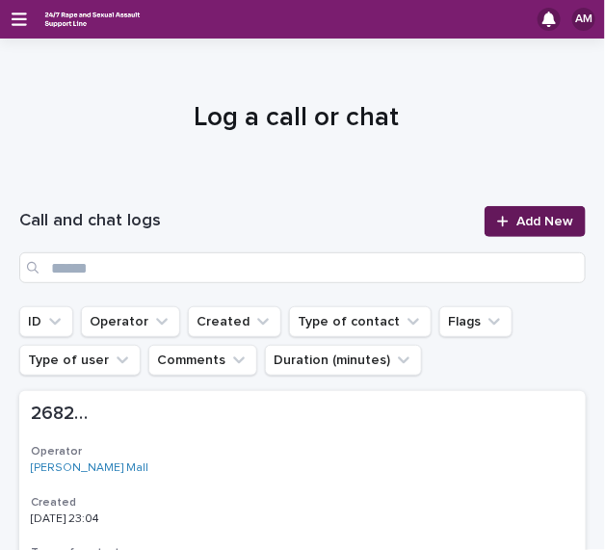
click at [516, 216] on span "Add New" at bounding box center [544, 221] width 57 height 13
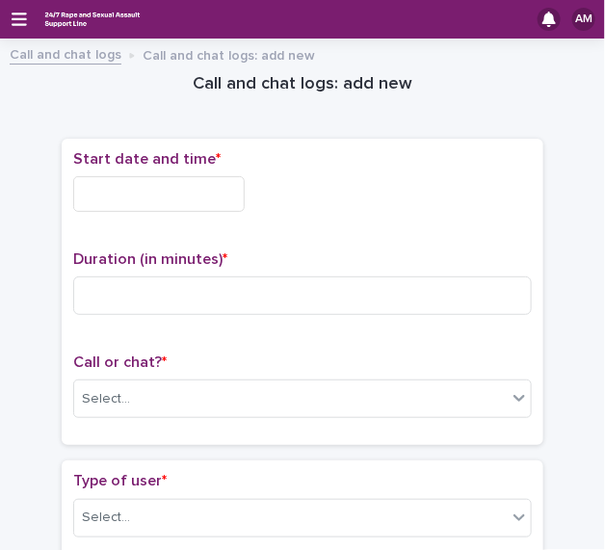
click at [190, 199] on input "text" at bounding box center [158, 194] width 171 height 36
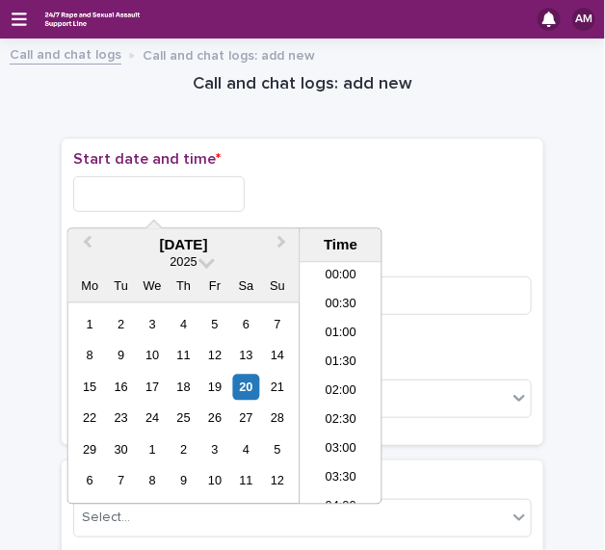
scroll to position [1145, 0]
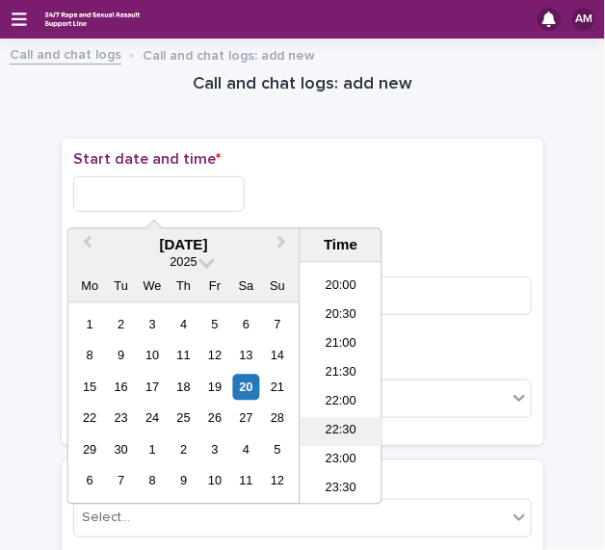
click at [342, 426] on li "22:30" at bounding box center [341, 432] width 82 height 29
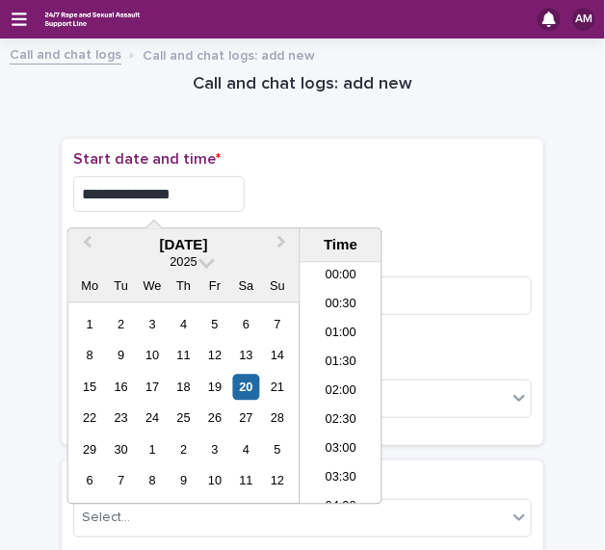
click at [200, 194] on input "**********" at bounding box center [158, 194] width 171 height 36
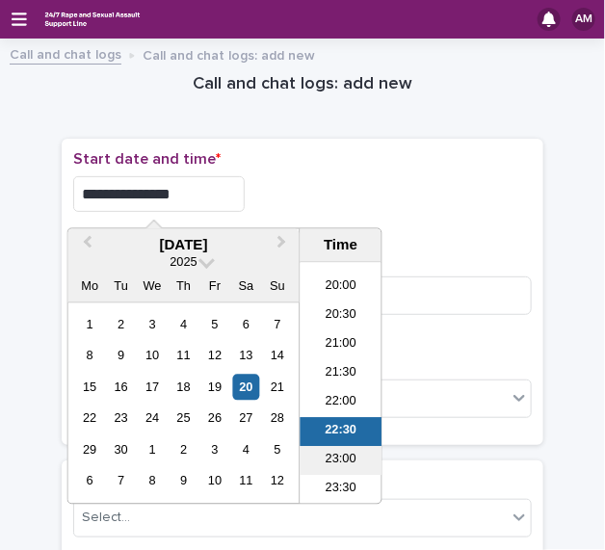
click at [347, 459] on li "23:00" at bounding box center [341, 461] width 82 height 29
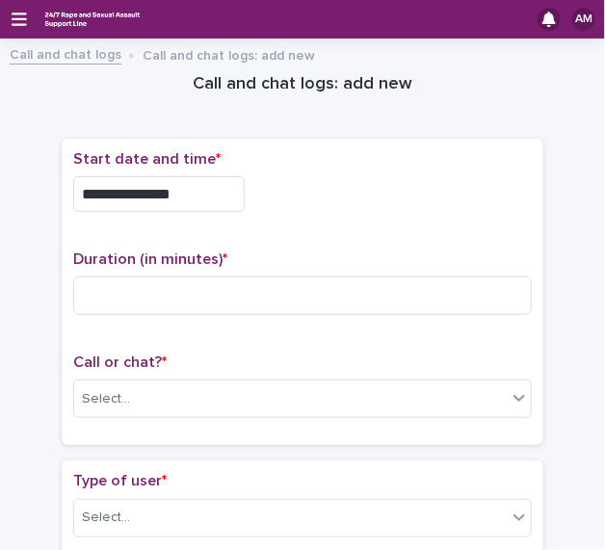
click at [216, 191] on input "**********" at bounding box center [158, 194] width 171 height 36
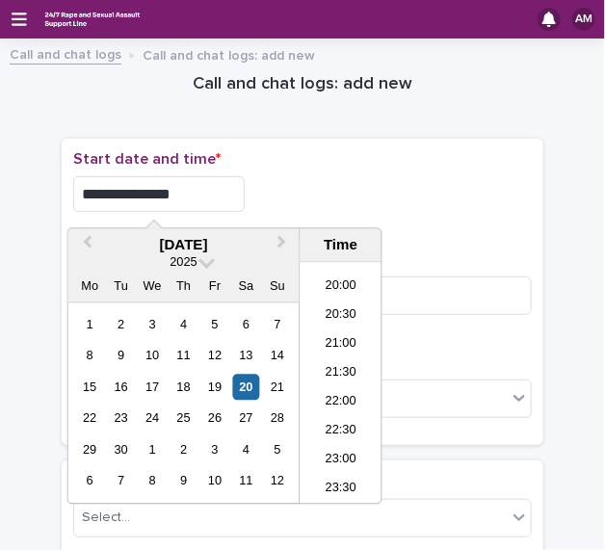
type input "**********"
click at [297, 195] on div "**********" at bounding box center [302, 194] width 458 height 36
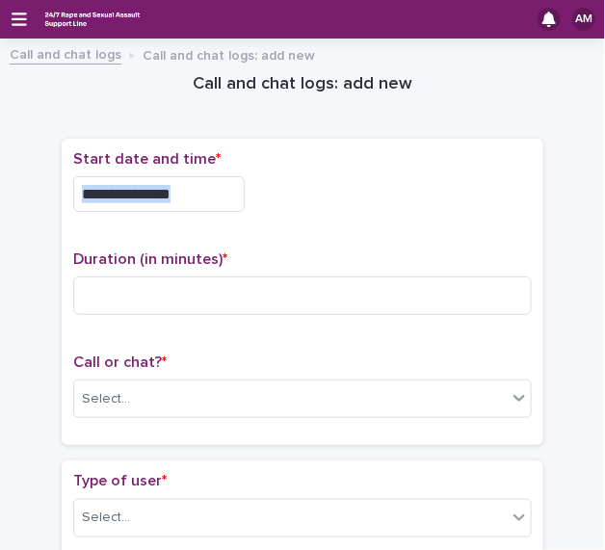
click at [297, 195] on div "**********" at bounding box center [302, 194] width 458 height 36
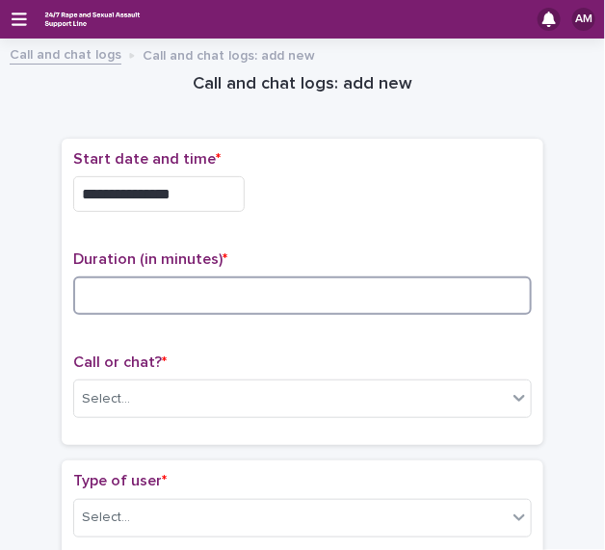
click at [187, 293] on input at bounding box center [302, 295] width 458 height 39
type input "**"
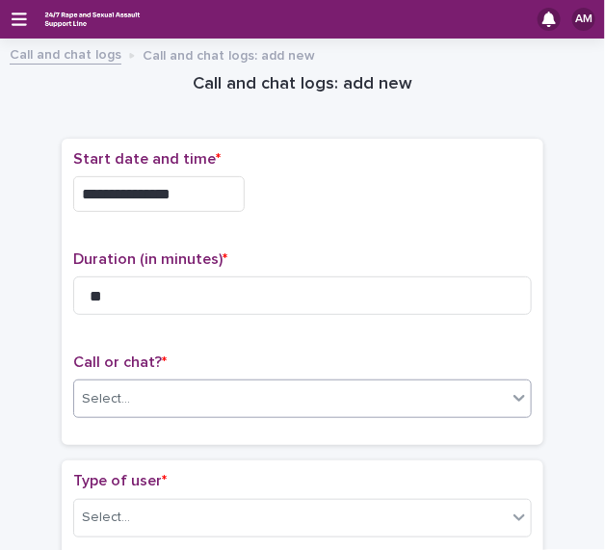
click at [292, 399] on div "Select..." at bounding box center [290, 399] width 432 height 32
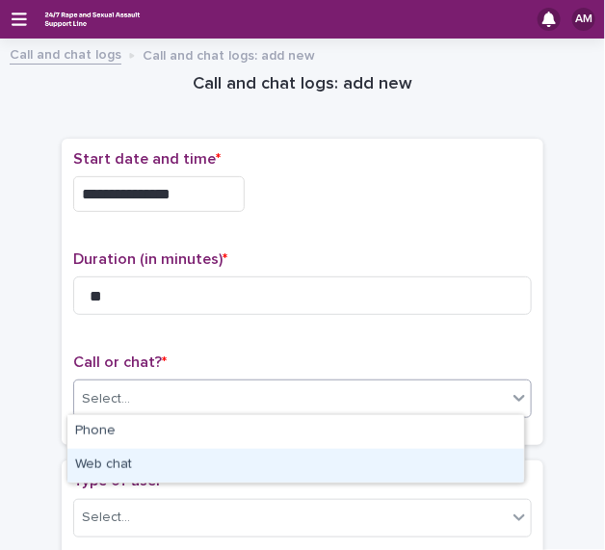
click at [238, 458] on div "Web chat" at bounding box center [295, 466] width 456 height 34
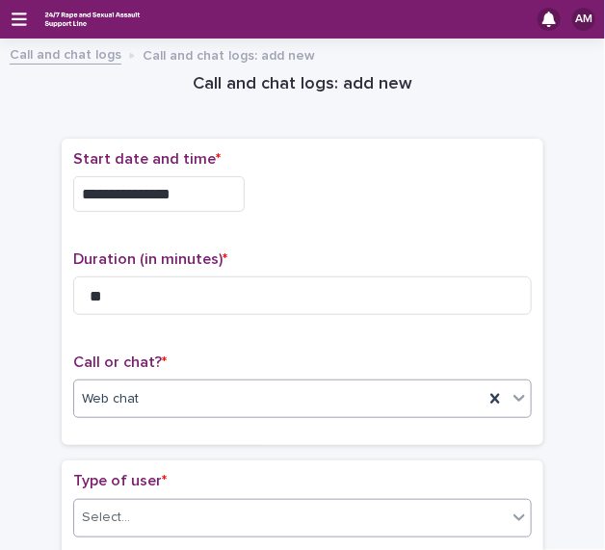
click at [215, 512] on div "Select..." at bounding box center [290, 518] width 432 height 32
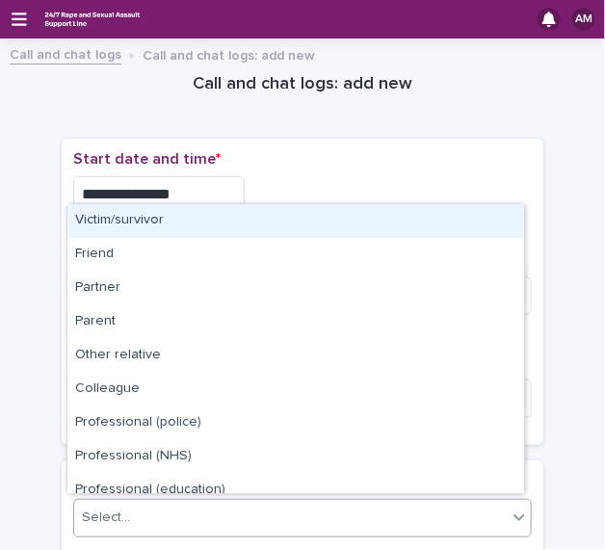
click at [150, 221] on div "Victim/survivor" at bounding box center [295, 221] width 456 height 34
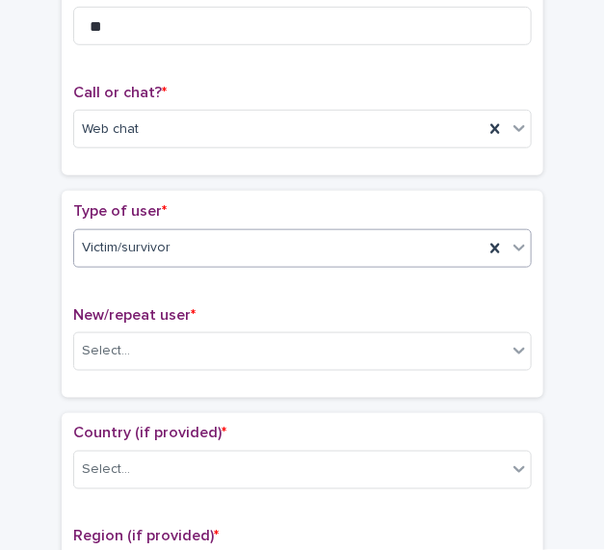
scroll to position [292, 0]
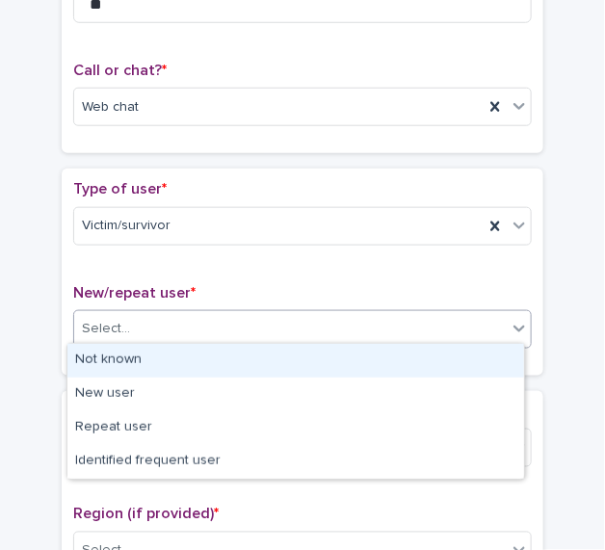
click at [222, 338] on div "Select..." at bounding box center [290, 329] width 432 height 32
click at [194, 362] on div "Not known" at bounding box center [295, 361] width 456 height 34
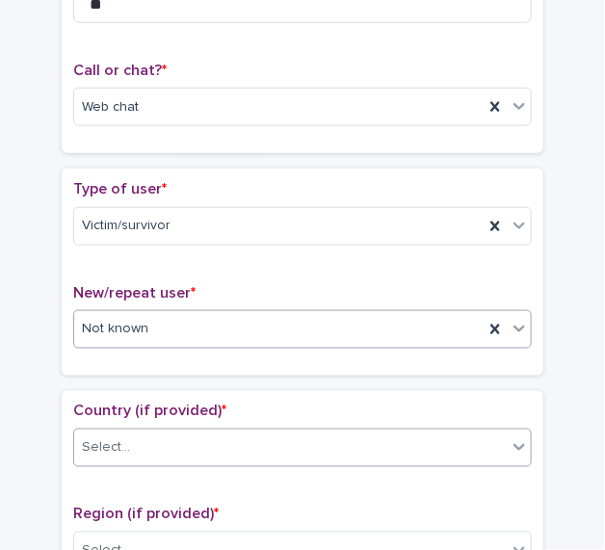
click at [187, 448] on div "Select..." at bounding box center [290, 448] width 432 height 32
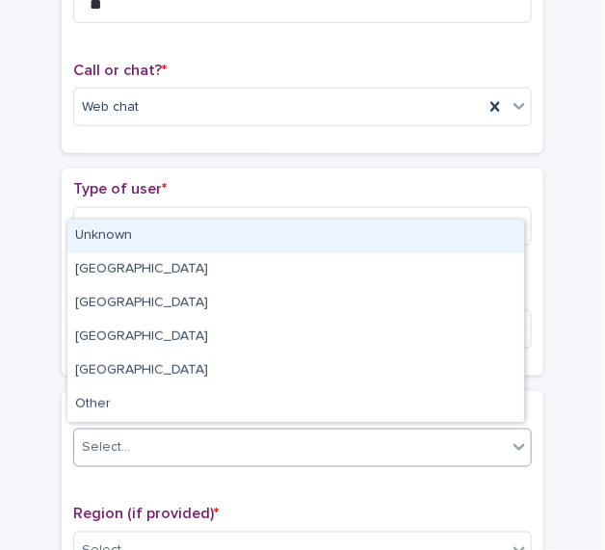
click at [163, 240] on div "Unknown" at bounding box center [295, 236] width 456 height 34
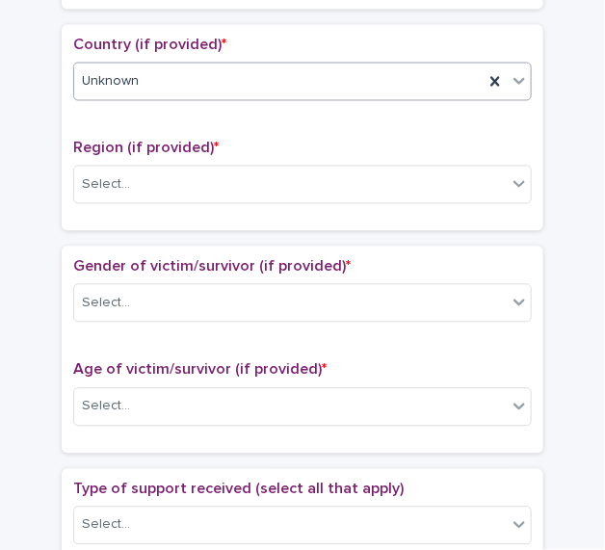
scroll to position [662, 0]
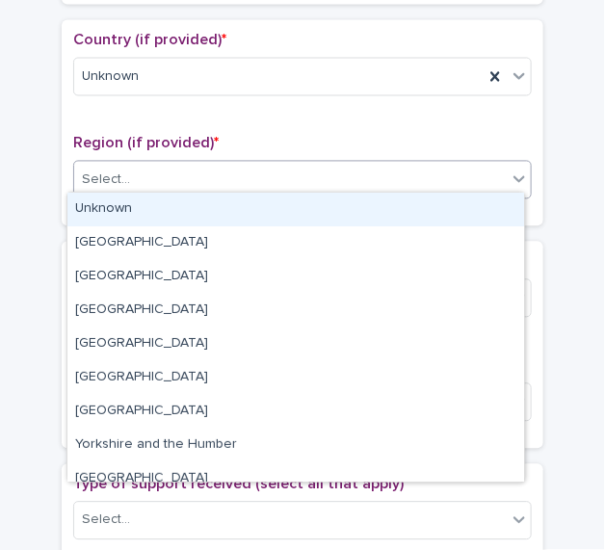
click at [317, 173] on div "Select..." at bounding box center [290, 181] width 432 height 32
click at [259, 210] on div "Unknown" at bounding box center [295, 210] width 456 height 34
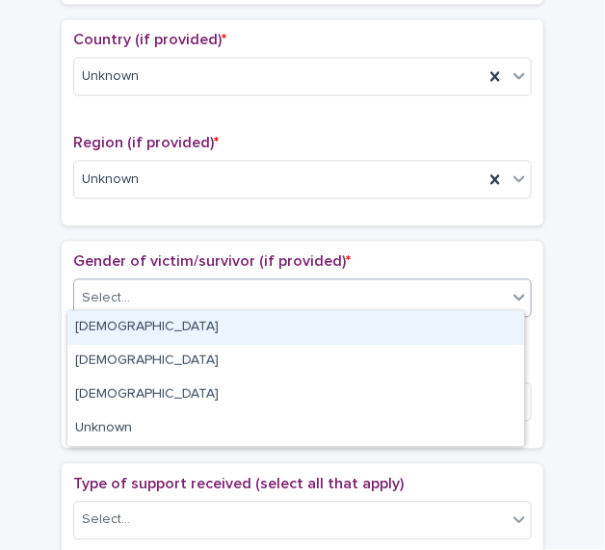
click at [228, 283] on div "Select..." at bounding box center [290, 299] width 432 height 32
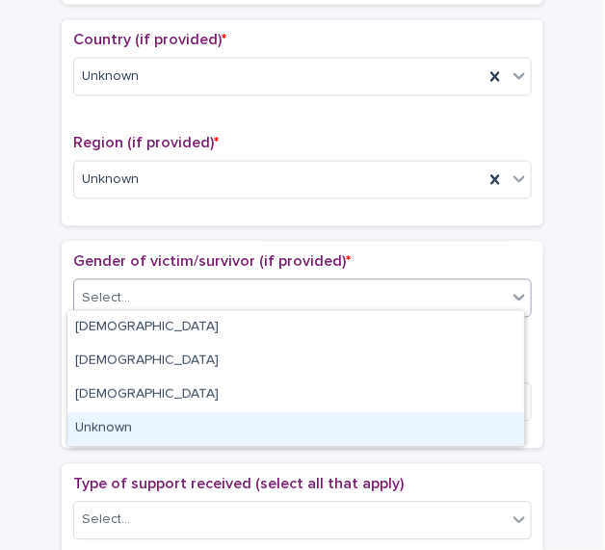
click at [172, 422] on div "Unknown" at bounding box center [295, 429] width 456 height 34
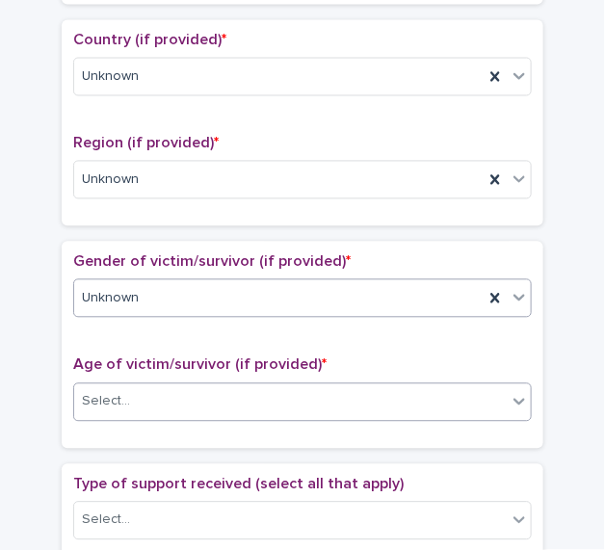
click at [169, 398] on div "Select..." at bounding box center [290, 402] width 432 height 32
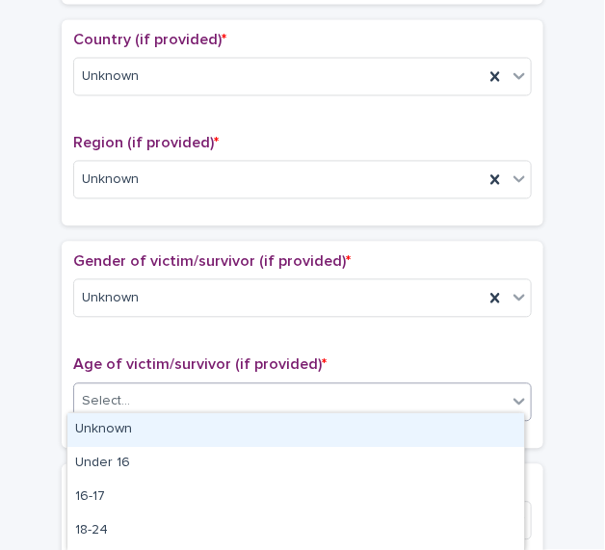
click at [150, 425] on div "Unknown" at bounding box center [295, 430] width 456 height 34
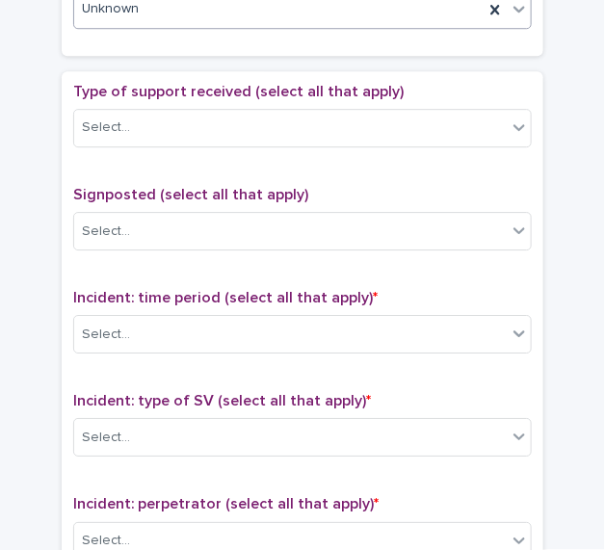
scroll to position [1062, 0]
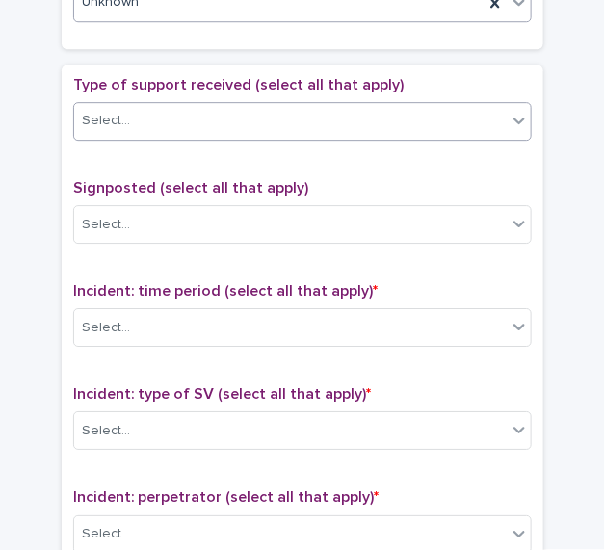
click at [297, 108] on div "Select..." at bounding box center [290, 121] width 432 height 32
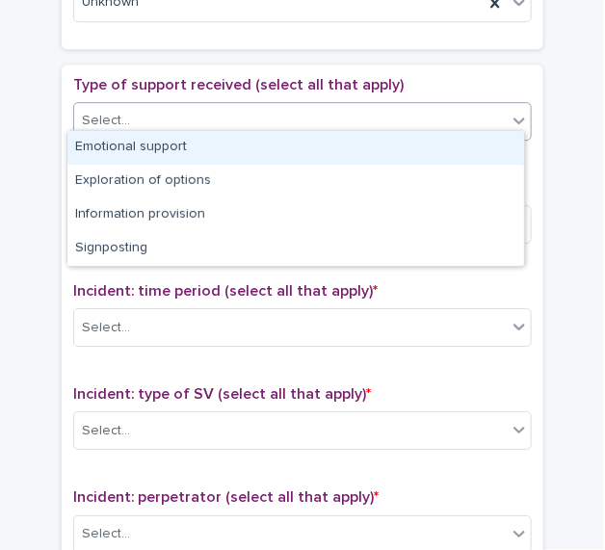
click at [209, 141] on div "Emotional support" at bounding box center [295, 148] width 456 height 34
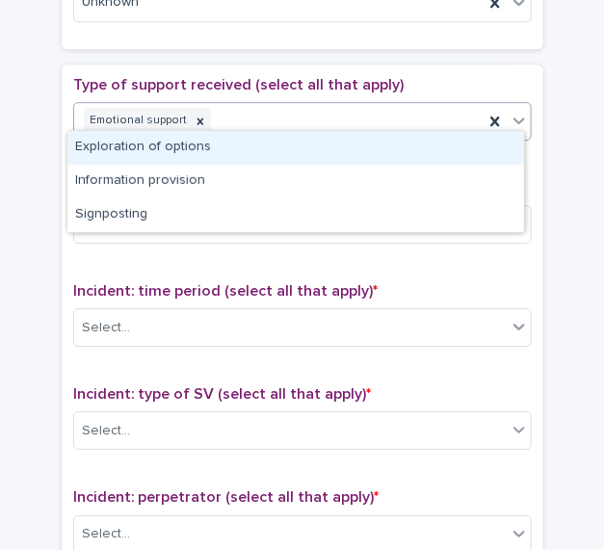
click at [252, 110] on div "Emotional support" at bounding box center [278, 121] width 409 height 34
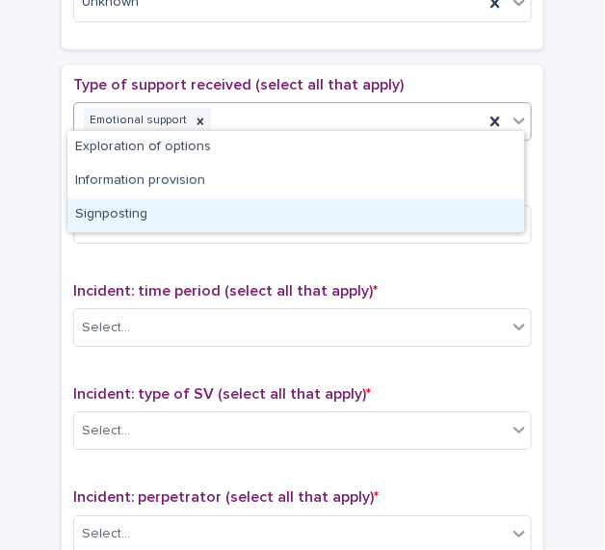
click at [186, 214] on div "Signposting" at bounding box center [295, 215] width 456 height 34
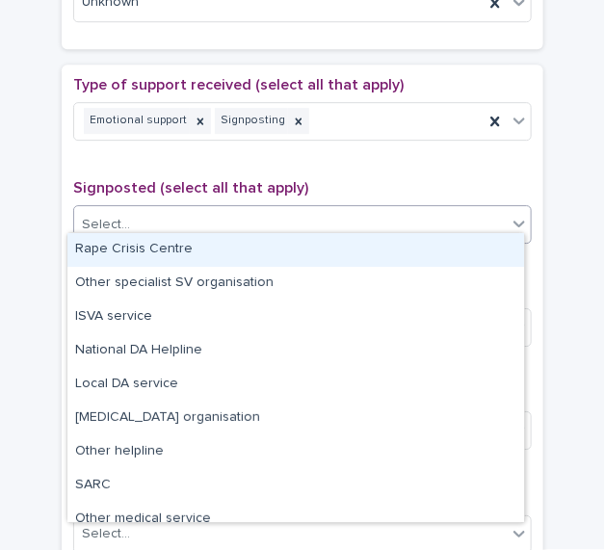
click at [183, 217] on div "Select..." at bounding box center [290, 225] width 432 height 32
click at [164, 254] on div "Rape Crisis Centre" at bounding box center [295, 250] width 456 height 34
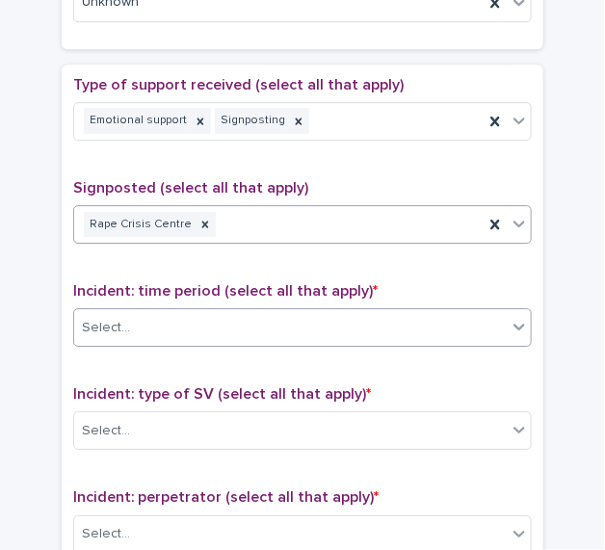
click at [209, 321] on div "Select..." at bounding box center [290, 328] width 432 height 32
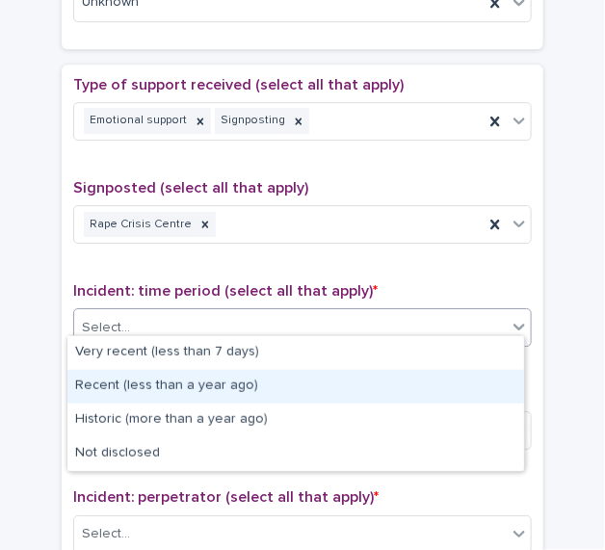
click at [191, 374] on div "Recent (less than a year ago)" at bounding box center [295, 387] width 456 height 34
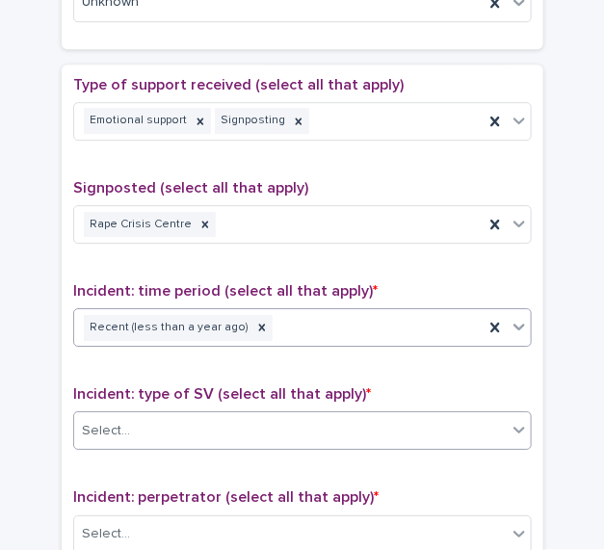
click at [251, 415] on div "Select..." at bounding box center [290, 431] width 432 height 32
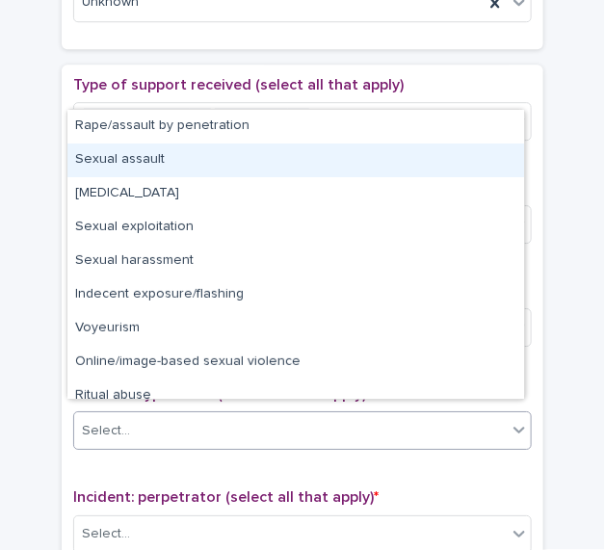
click at [166, 168] on div "Sexual assault" at bounding box center [295, 160] width 456 height 34
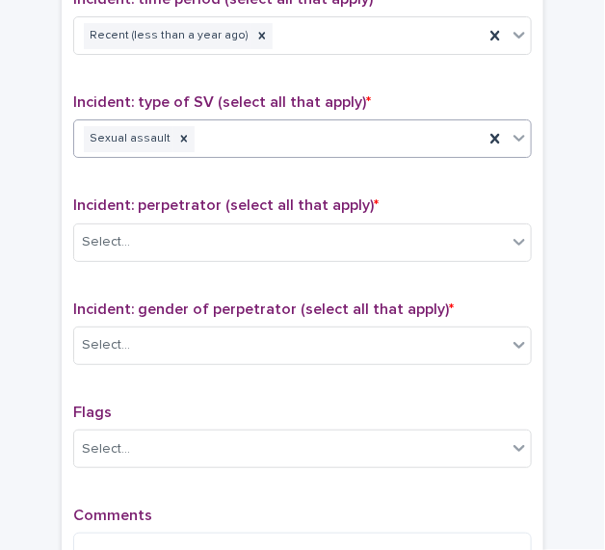
scroll to position [1388, 0]
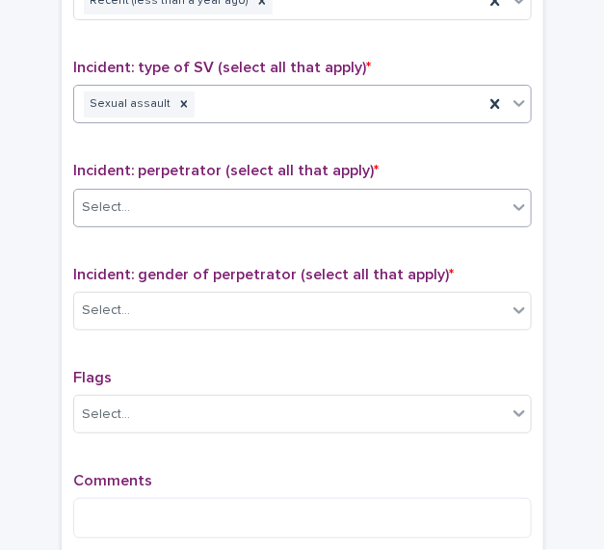
click at [348, 194] on div "Select..." at bounding box center [290, 208] width 432 height 32
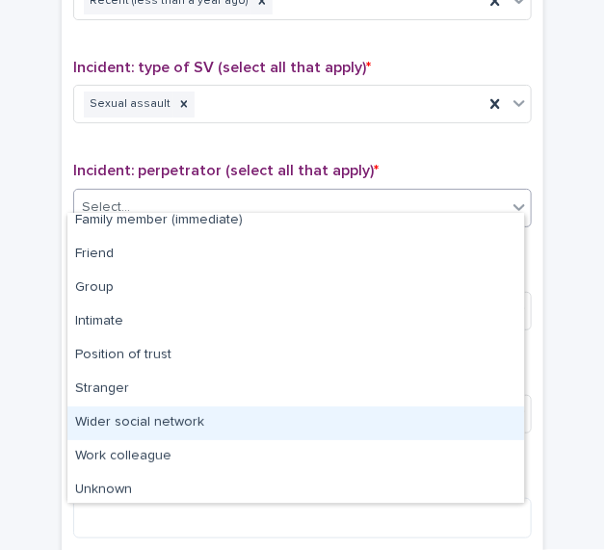
scroll to position [81, 0]
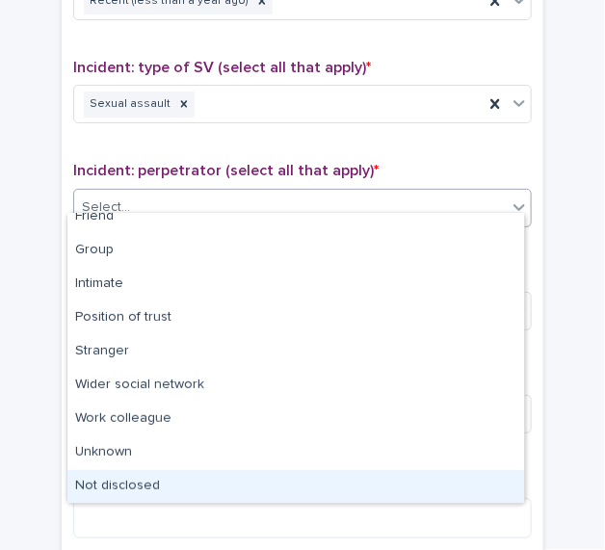
click at [417, 491] on div "Not disclosed" at bounding box center [295, 487] width 456 height 34
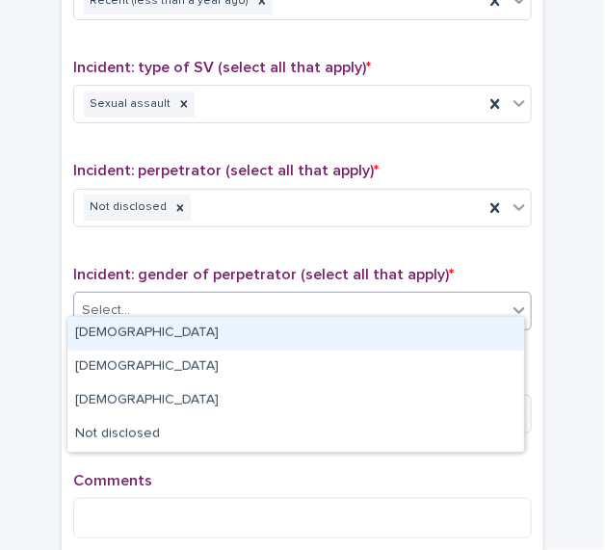
click at [377, 304] on div "Select..." at bounding box center [290, 311] width 432 height 32
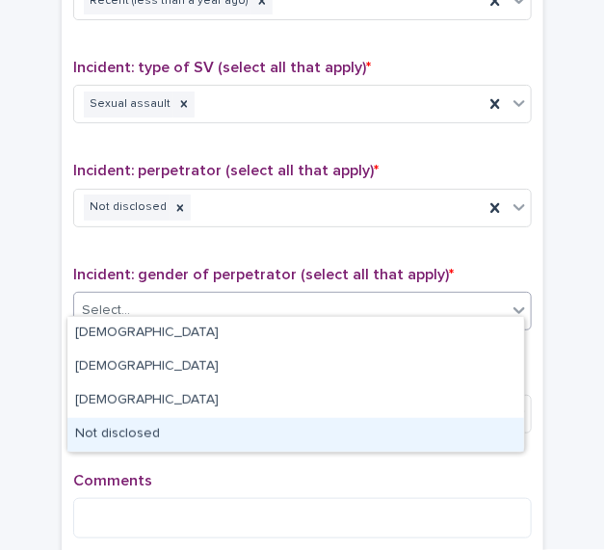
click at [276, 432] on div "Not disclosed" at bounding box center [295, 435] width 456 height 34
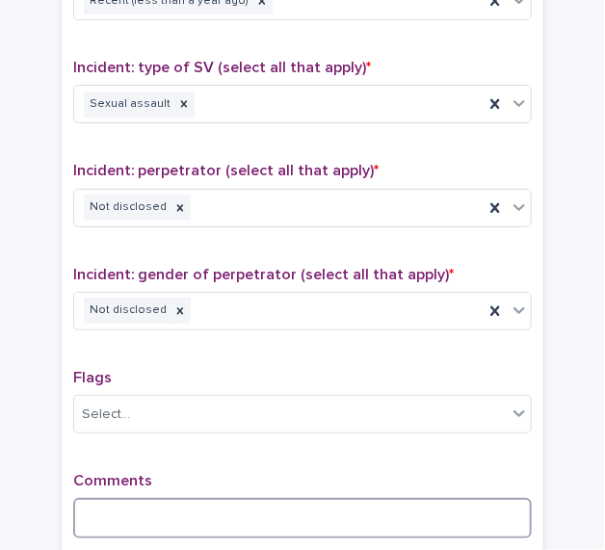
click at [223, 509] on textarea at bounding box center [302, 518] width 458 height 40
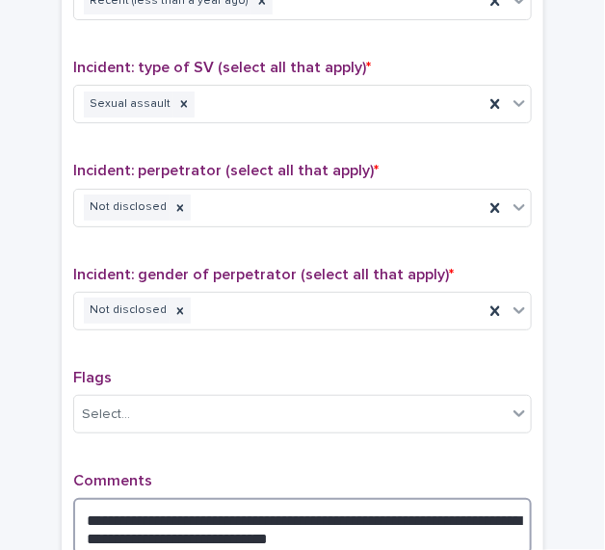
scroll to position [1603, 0]
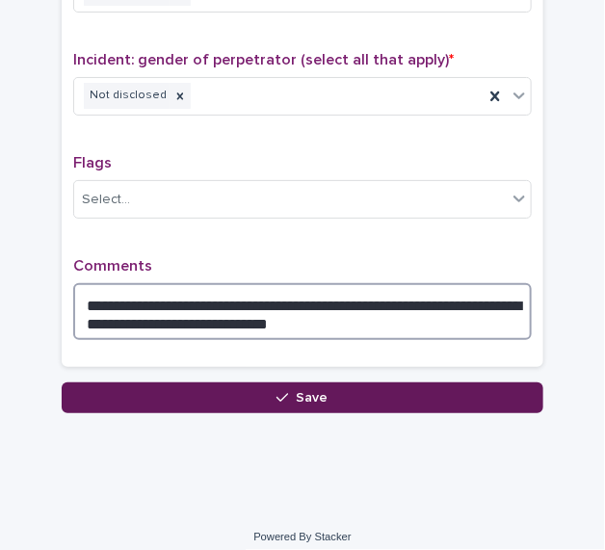
type textarea "**********"
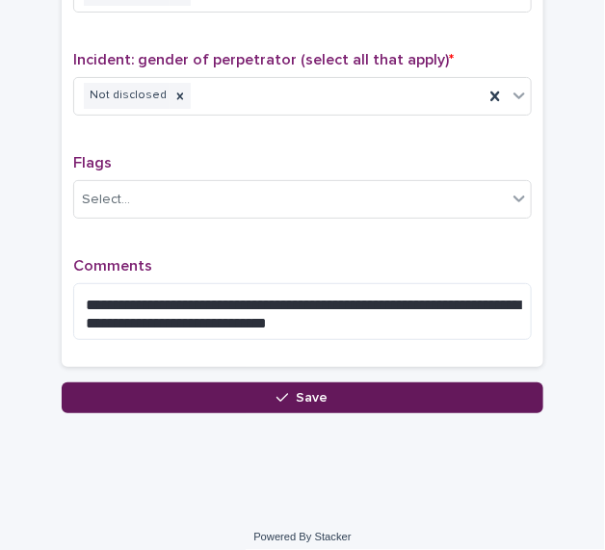
click at [312, 391] on span "Save" at bounding box center [313, 397] width 32 height 13
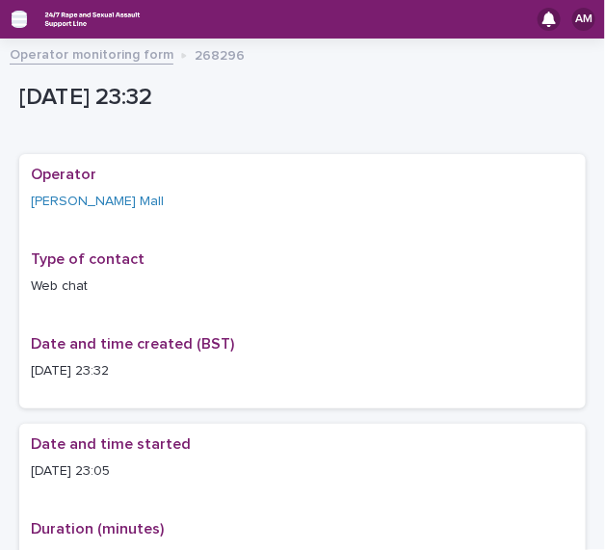
click at [25, 19] on icon "button" at bounding box center [19, 19] width 15 height 13
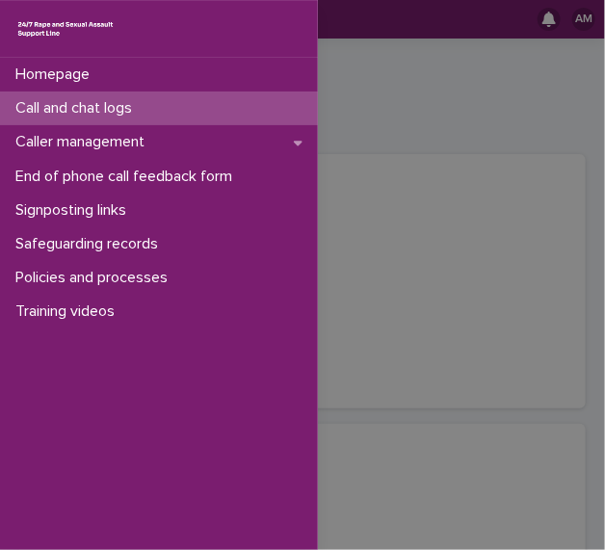
click at [77, 108] on p "Call and chat logs" at bounding box center [78, 108] width 140 height 18
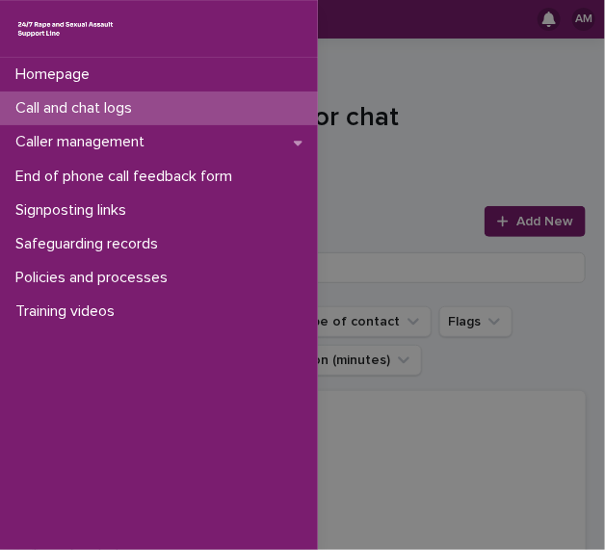
click at [527, 147] on div "Homepage Call and chat logs Caller management End of phone call feedback form S…" at bounding box center [302, 275] width 605 height 550
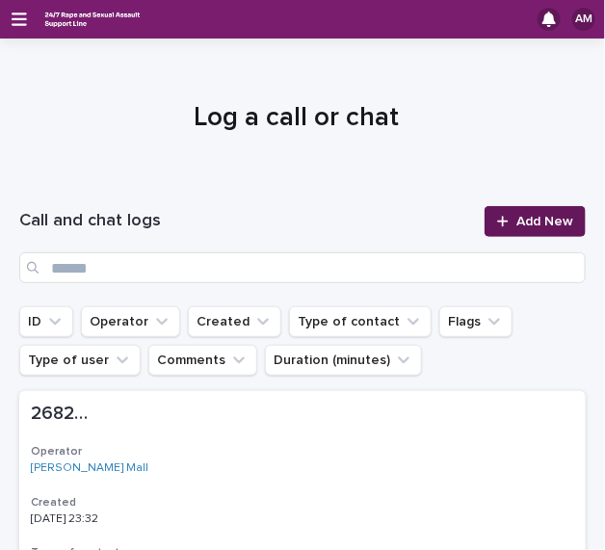
click at [530, 213] on link "Add New" at bounding box center [534, 221] width 101 height 31
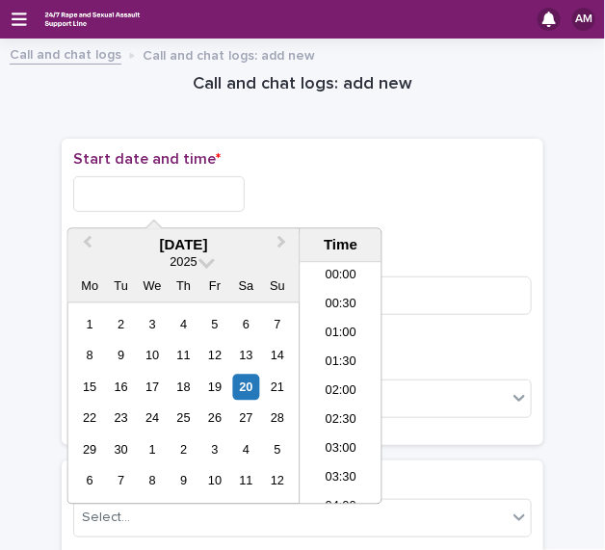
click at [171, 189] on input "text" at bounding box center [158, 194] width 171 height 36
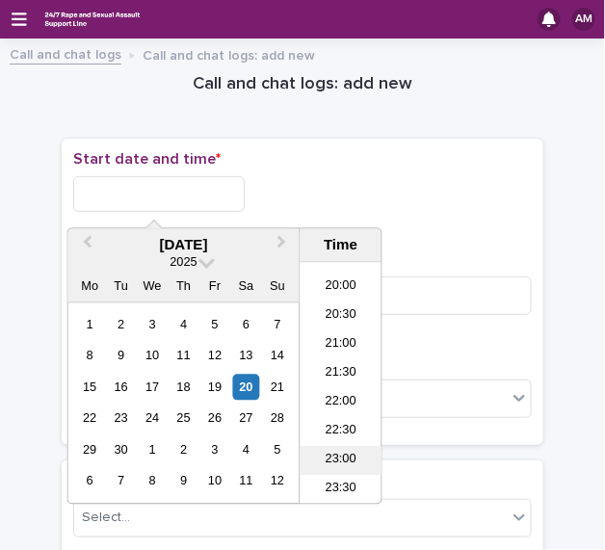
click at [337, 455] on li "23:00" at bounding box center [341, 461] width 82 height 29
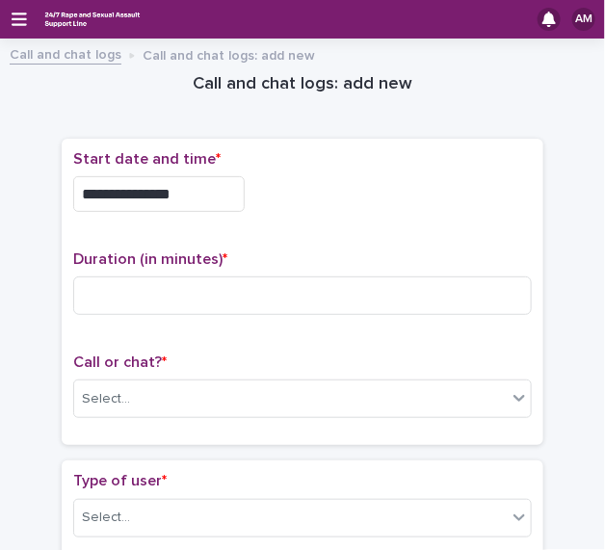
click at [209, 206] on input "**********" at bounding box center [158, 194] width 171 height 36
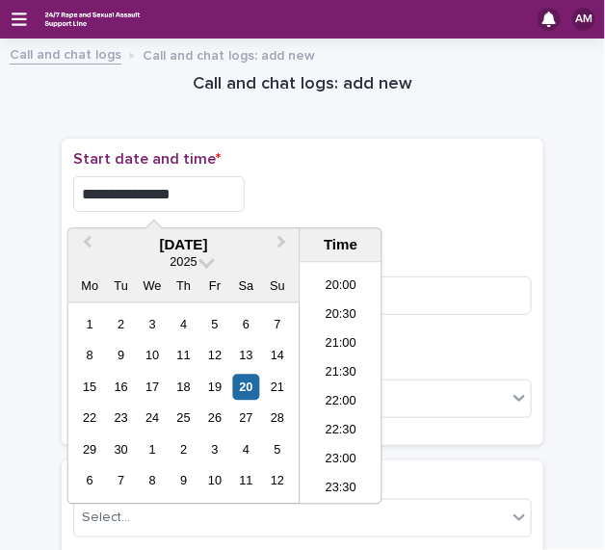
type input "**********"
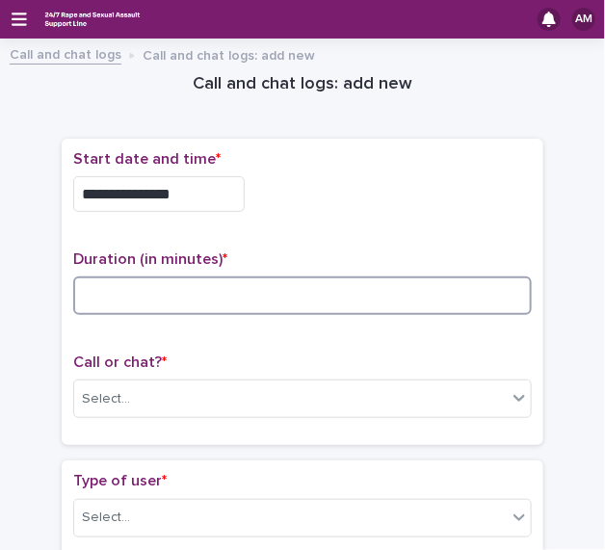
click at [203, 304] on input at bounding box center [302, 295] width 458 height 39
type input "**"
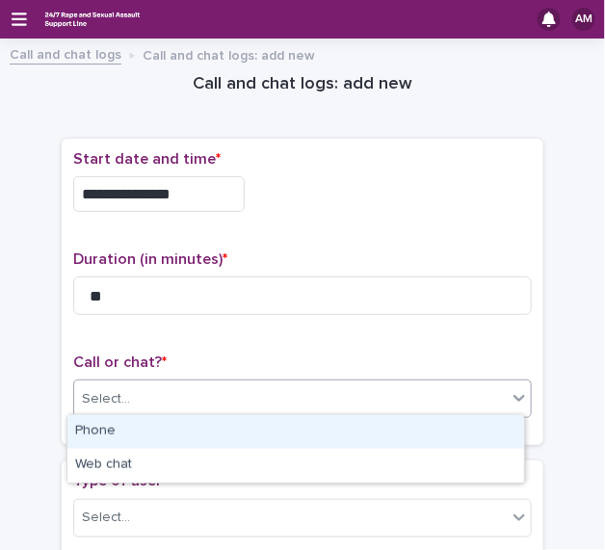
click at [201, 390] on div "Select..." at bounding box center [290, 399] width 432 height 32
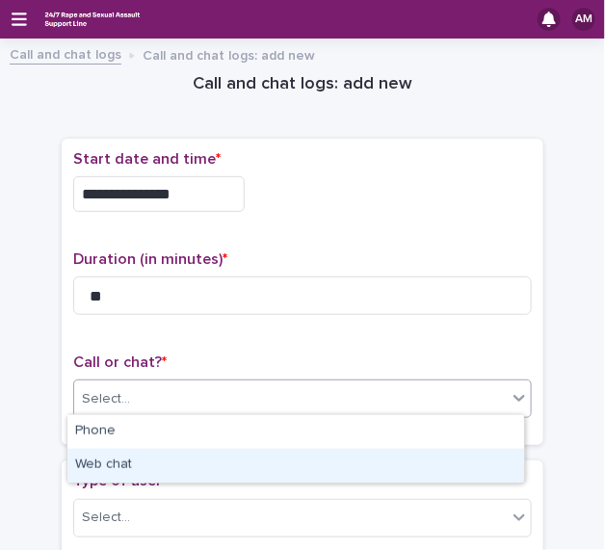
click at [164, 456] on div "Web chat" at bounding box center [295, 466] width 456 height 34
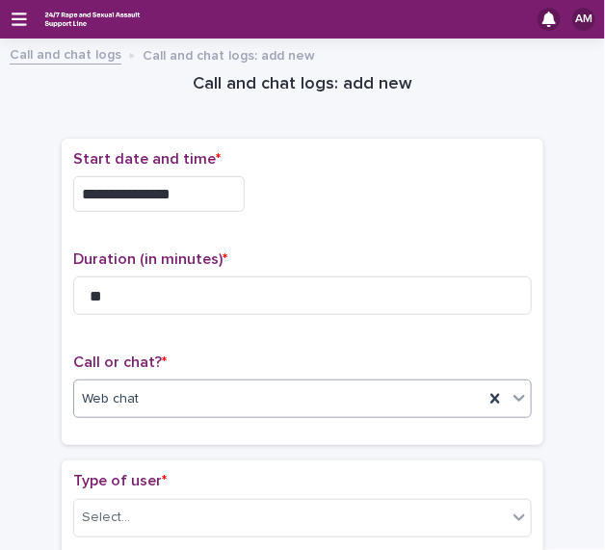
scroll to position [453, 0]
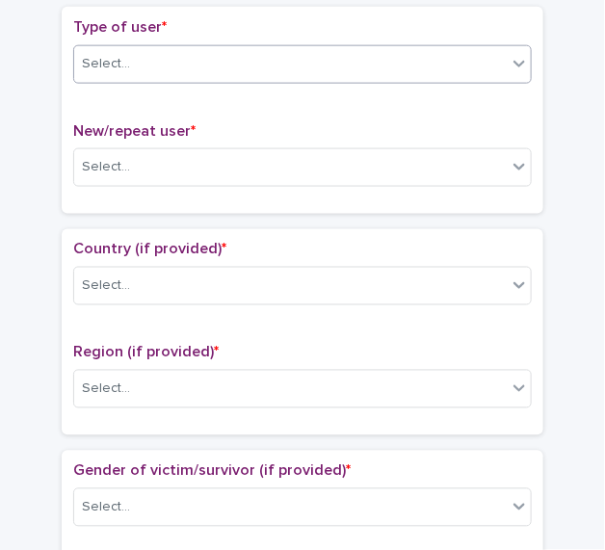
click at [332, 64] on div "Select..." at bounding box center [290, 64] width 432 height 32
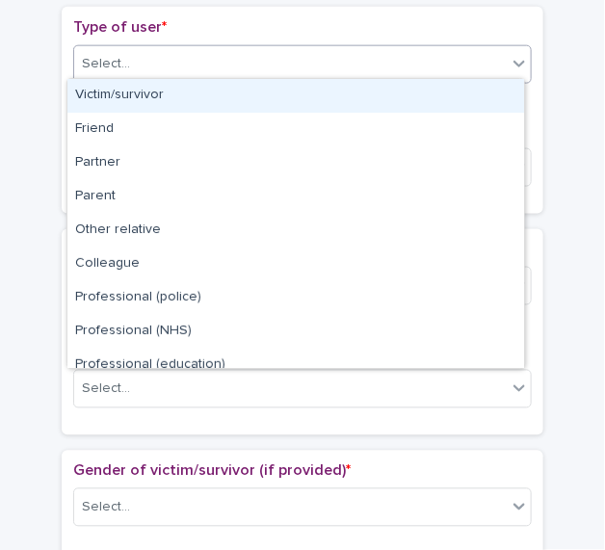
click at [272, 100] on div "Victim/survivor" at bounding box center [295, 96] width 456 height 34
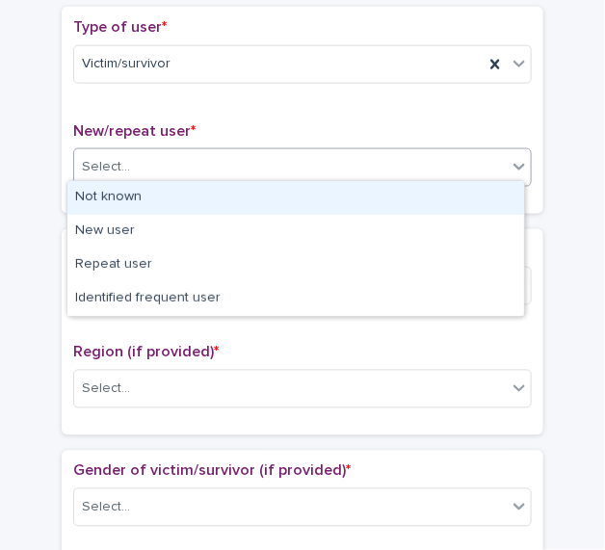
click at [251, 161] on div "Select..." at bounding box center [290, 167] width 432 height 32
click at [223, 198] on div "Not known" at bounding box center [295, 198] width 456 height 34
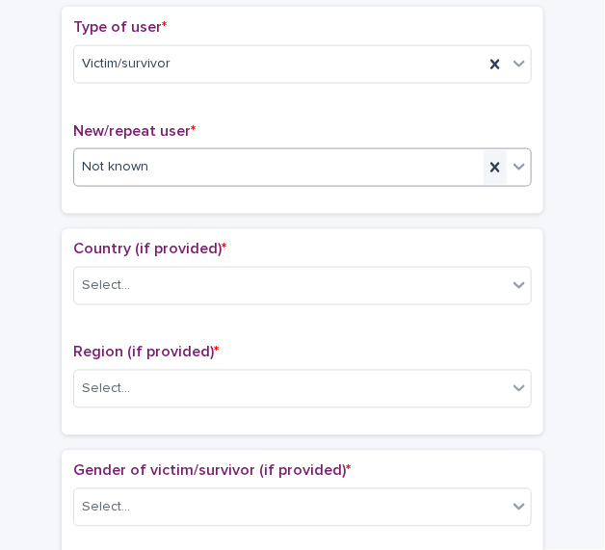
click at [485, 168] on icon at bounding box center [494, 167] width 19 height 19
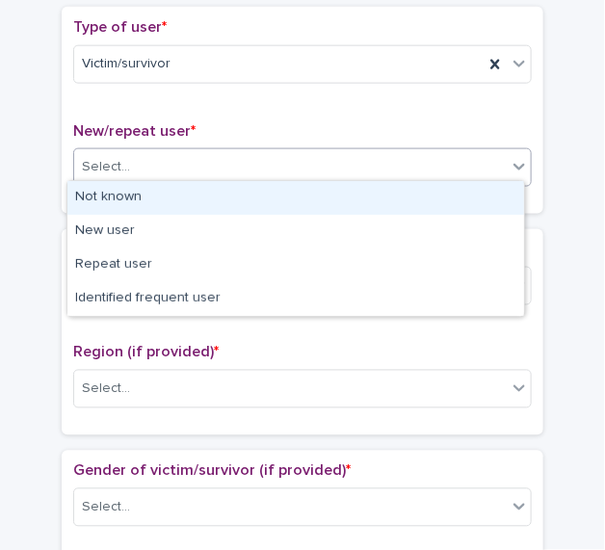
click at [481, 168] on div "Select..." at bounding box center [290, 167] width 432 height 32
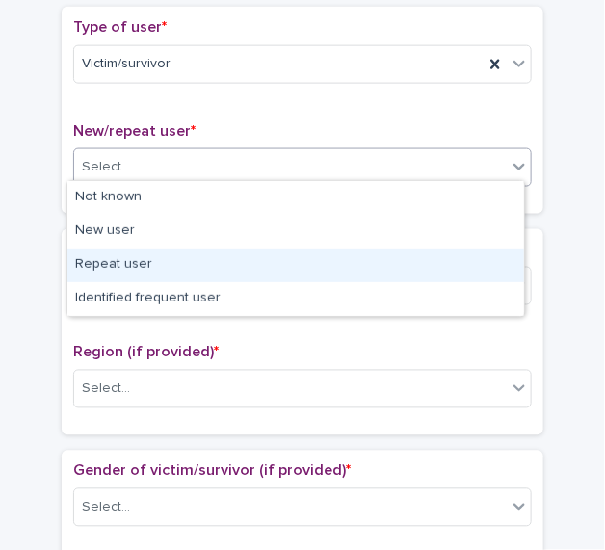
click at [399, 260] on div "Repeat user" at bounding box center [295, 265] width 456 height 34
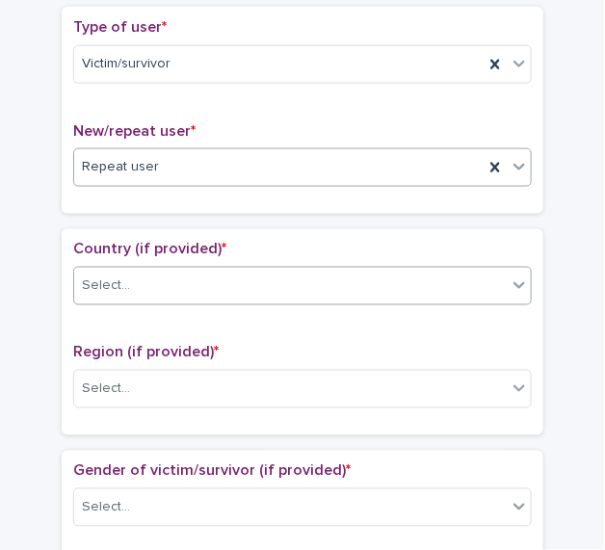
click at [371, 289] on div "Select..." at bounding box center [290, 287] width 432 height 32
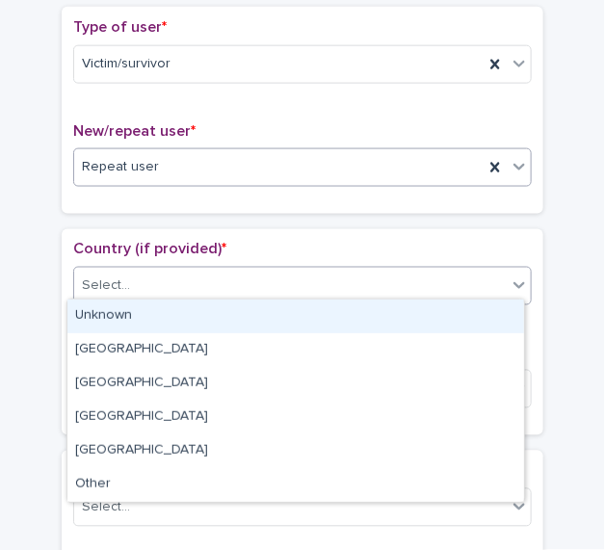
click at [348, 311] on div "Unknown" at bounding box center [295, 316] width 456 height 34
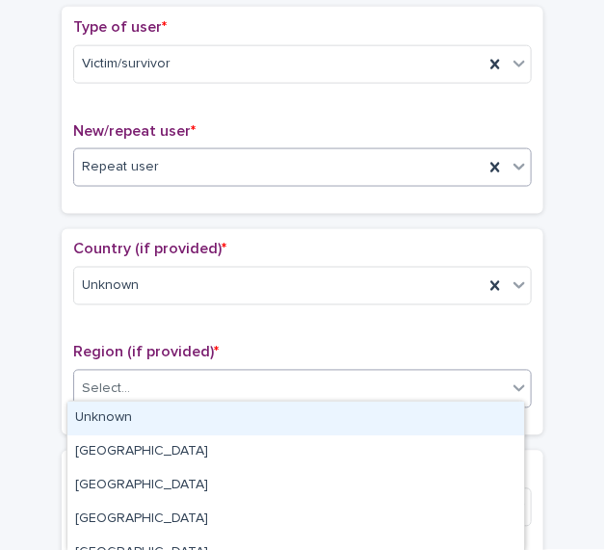
click at [315, 385] on div "Select..." at bounding box center [290, 390] width 432 height 32
click at [276, 419] on div "Unknown" at bounding box center [295, 418] width 456 height 34
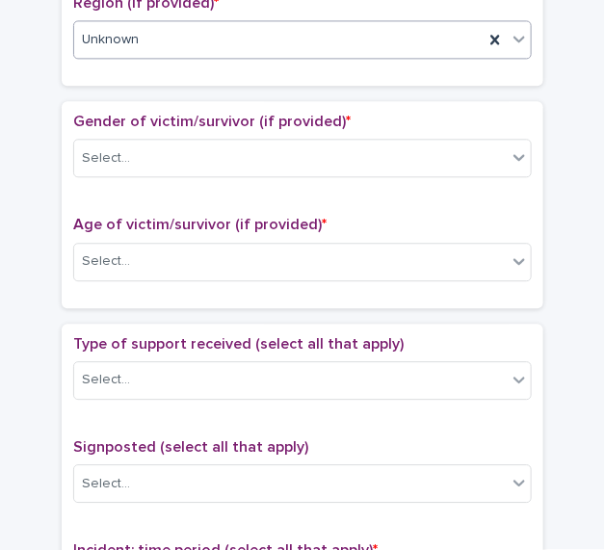
scroll to position [805, 0]
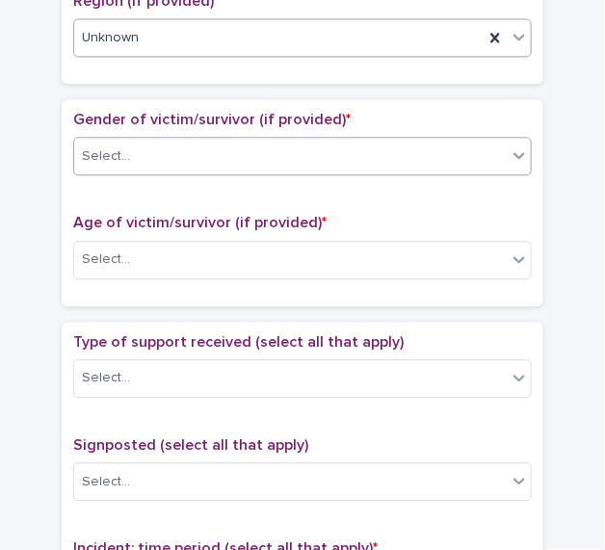
click at [347, 142] on div "Select..." at bounding box center [290, 157] width 432 height 32
click at [214, 146] on div "Select..." at bounding box center [290, 157] width 432 height 32
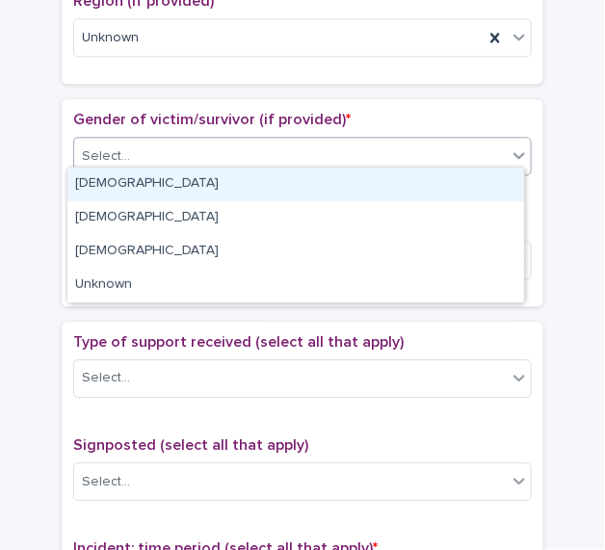
click at [193, 183] on div "Female" at bounding box center [295, 185] width 456 height 34
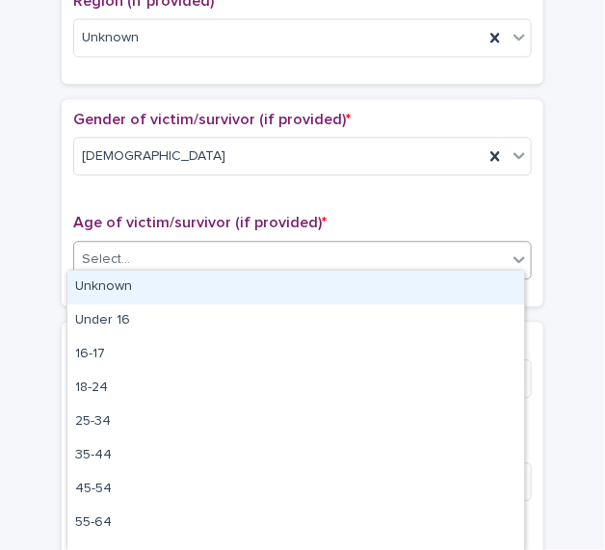
click at [188, 248] on div "Select..." at bounding box center [290, 260] width 432 height 32
click at [163, 289] on div "Unknown" at bounding box center [295, 288] width 456 height 34
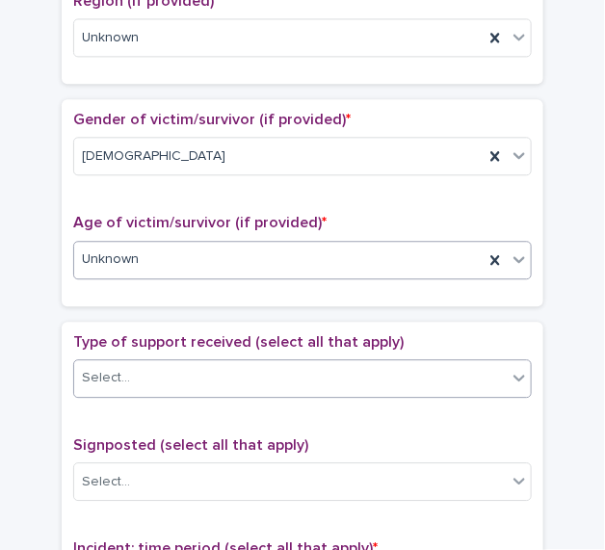
click at [182, 366] on div "Select..." at bounding box center [290, 378] width 432 height 32
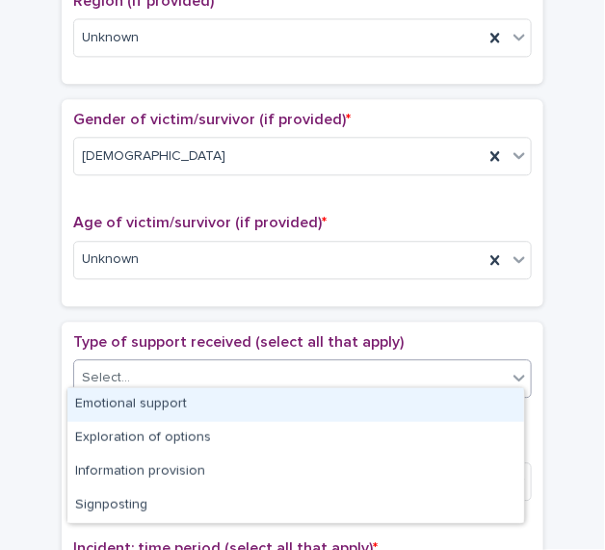
click at [173, 409] on div "Emotional support" at bounding box center [295, 405] width 456 height 34
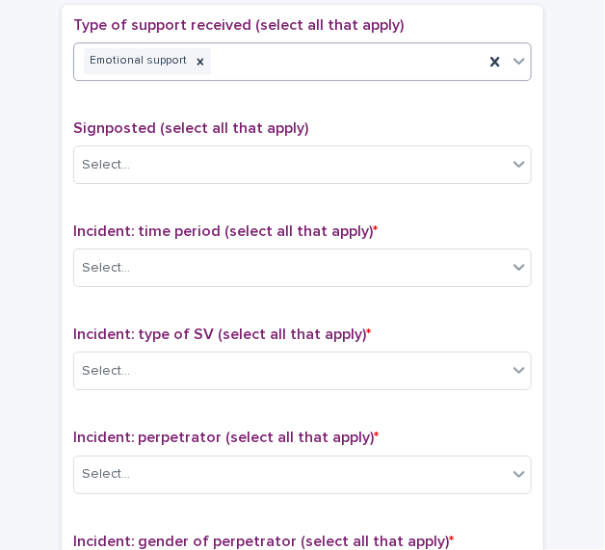
scroll to position [1144, 0]
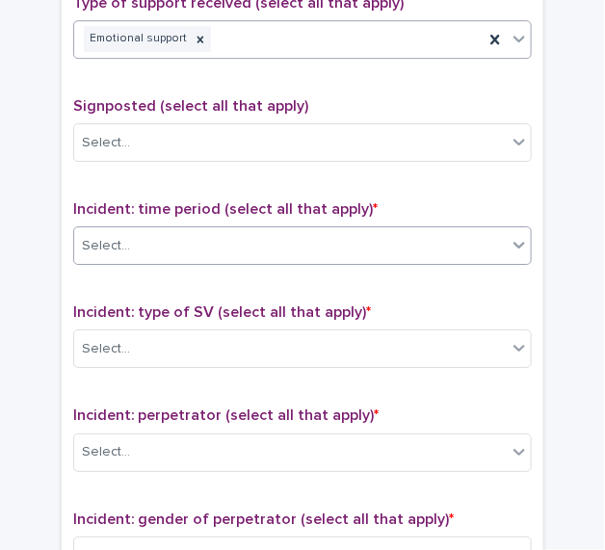
click at [378, 239] on div "Select..." at bounding box center [290, 246] width 432 height 32
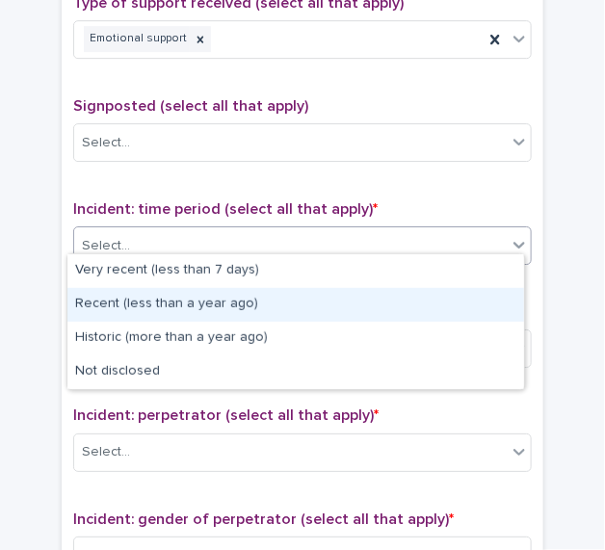
click at [318, 298] on div "Recent (less than a year ago)" at bounding box center [295, 305] width 456 height 34
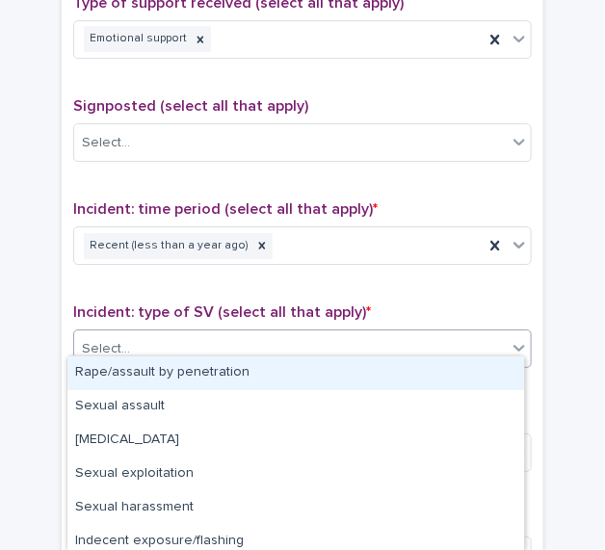
click at [315, 346] on div "Select..." at bounding box center [290, 349] width 432 height 32
click at [255, 239] on icon at bounding box center [261, 245] width 13 height 13
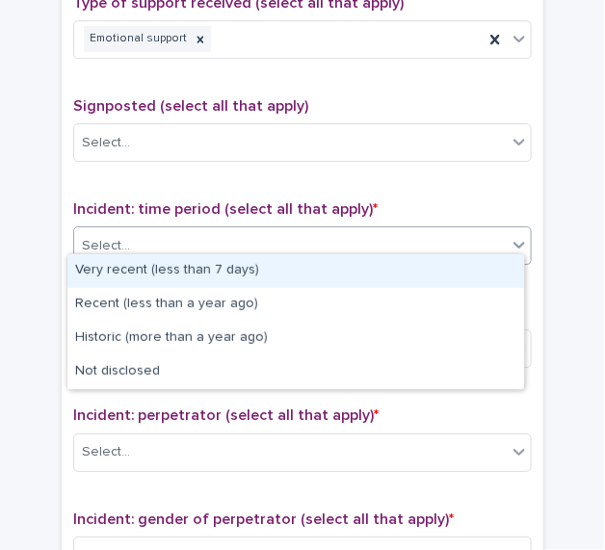
click at [242, 230] on div "Select..." at bounding box center [290, 246] width 432 height 32
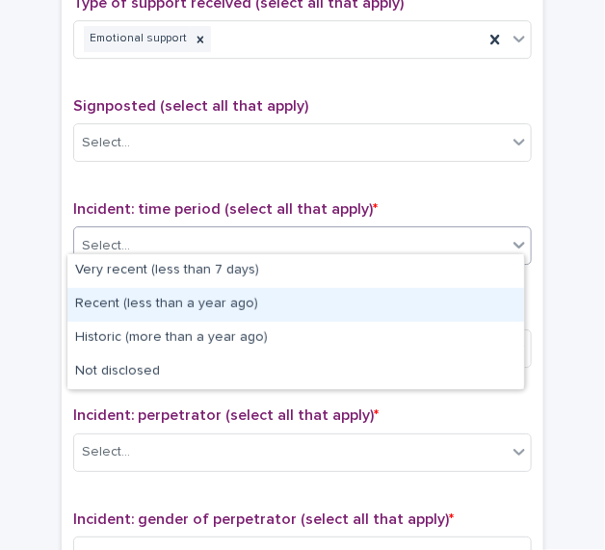
click at [241, 303] on div "Recent (less than a year ago)" at bounding box center [295, 305] width 456 height 34
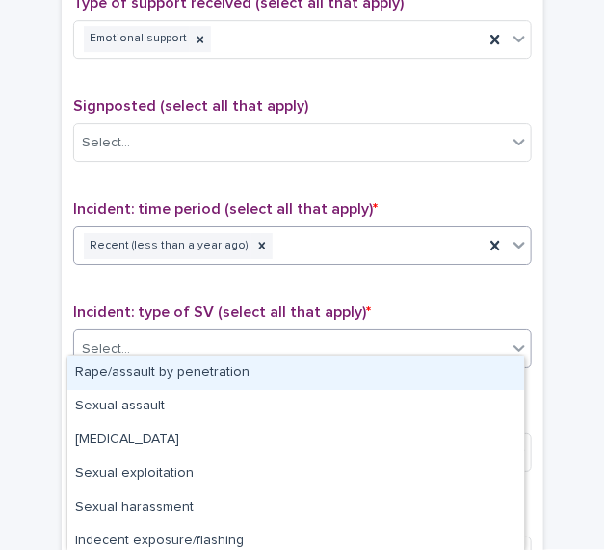
click at [258, 341] on div "Select..." at bounding box center [290, 349] width 432 height 32
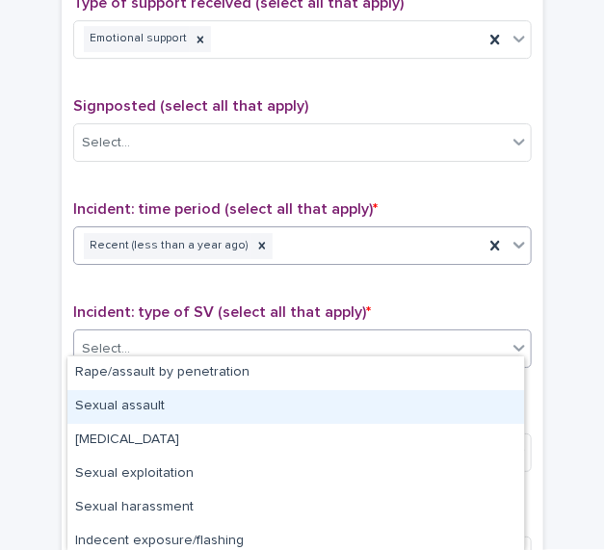
click at [228, 398] on div "Sexual assault" at bounding box center [295, 407] width 456 height 34
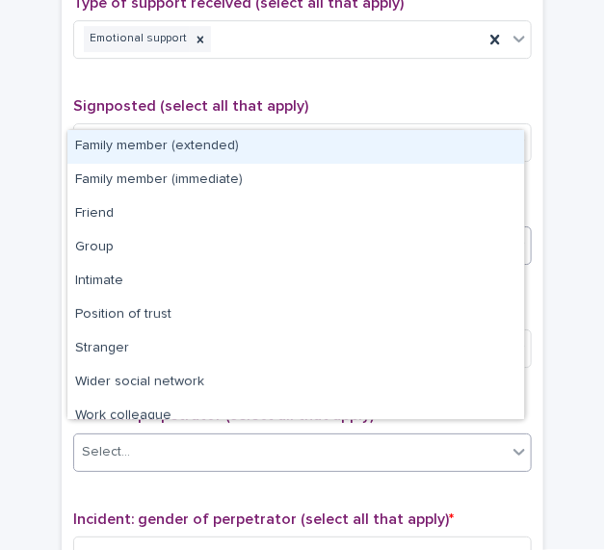
click at [244, 438] on div "Select..." at bounding box center [290, 452] width 432 height 32
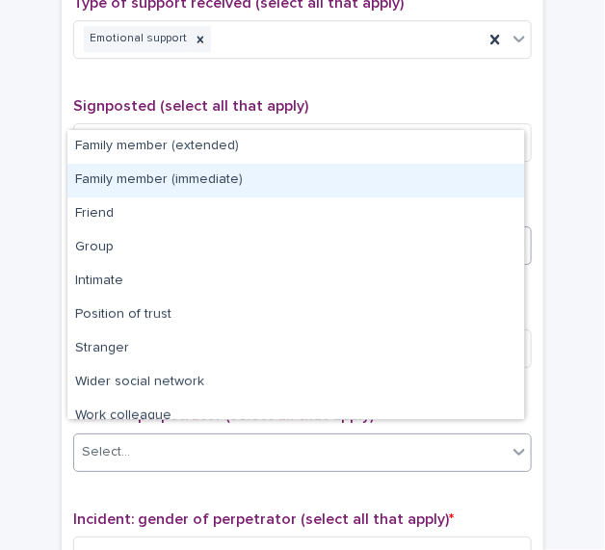
click at [211, 179] on div "Family member (immediate)" at bounding box center [295, 181] width 456 height 34
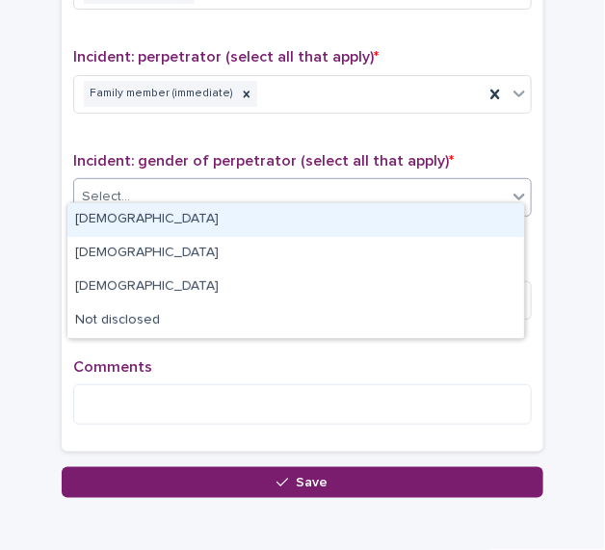
click at [374, 181] on div "Select..." at bounding box center [290, 197] width 432 height 32
click at [346, 200] on div "Select..." at bounding box center [302, 197] width 458 height 39
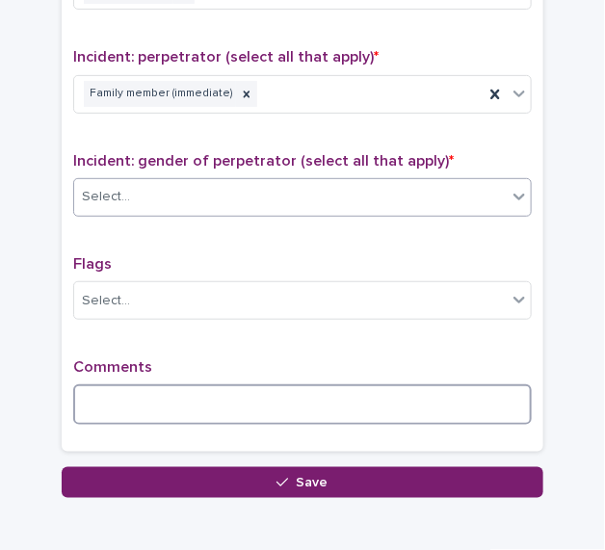
click at [235, 384] on textarea at bounding box center [302, 404] width 458 height 40
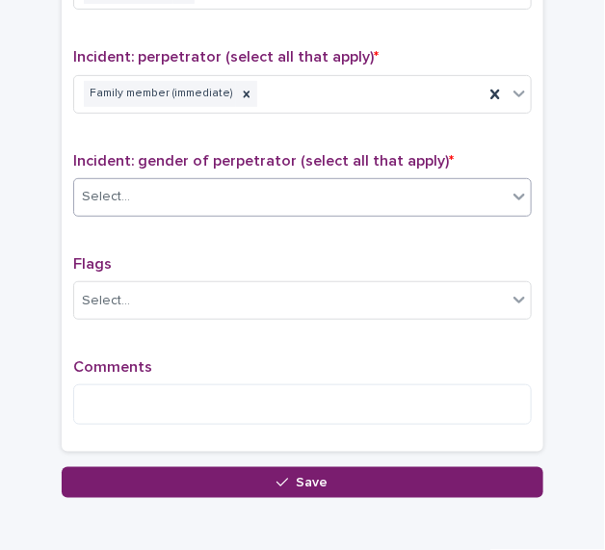
click at [202, 181] on div "Select..." at bounding box center [290, 197] width 432 height 32
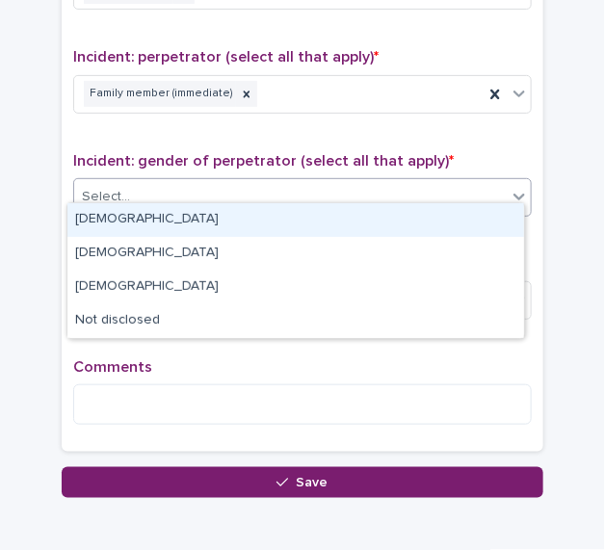
click at [184, 215] on div "Male" at bounding box center [295, 220] width 456 height 34
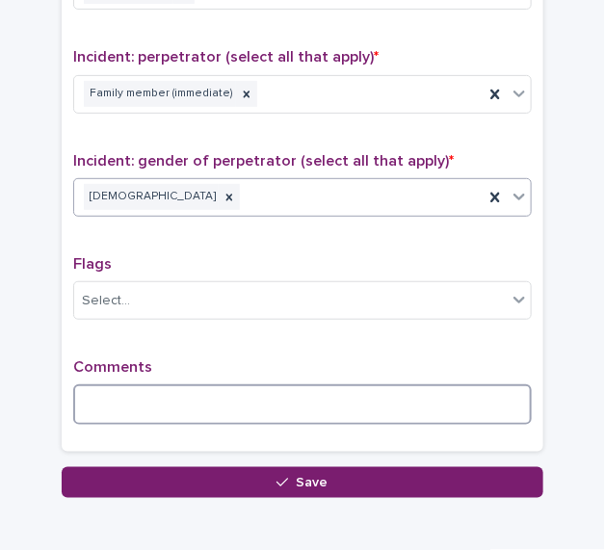
click at [204, 386] on textarea at bounding box center [302, 404] width 458 height 40
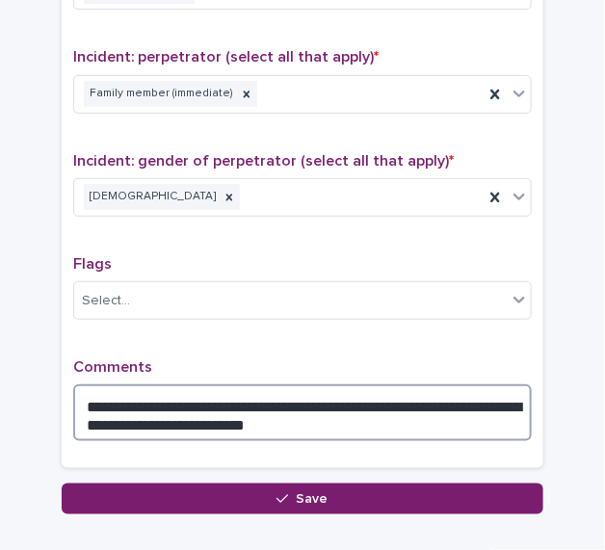
type textarea "**********"
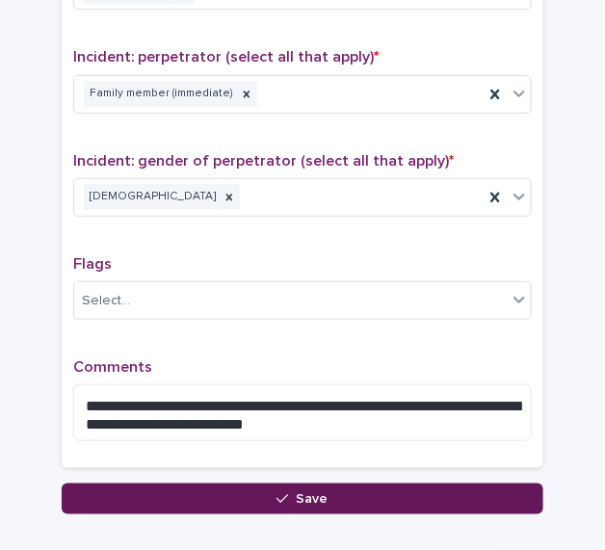
click at [337, 483] on button "Save" at bounding box center [302, 498] width 481 height 31
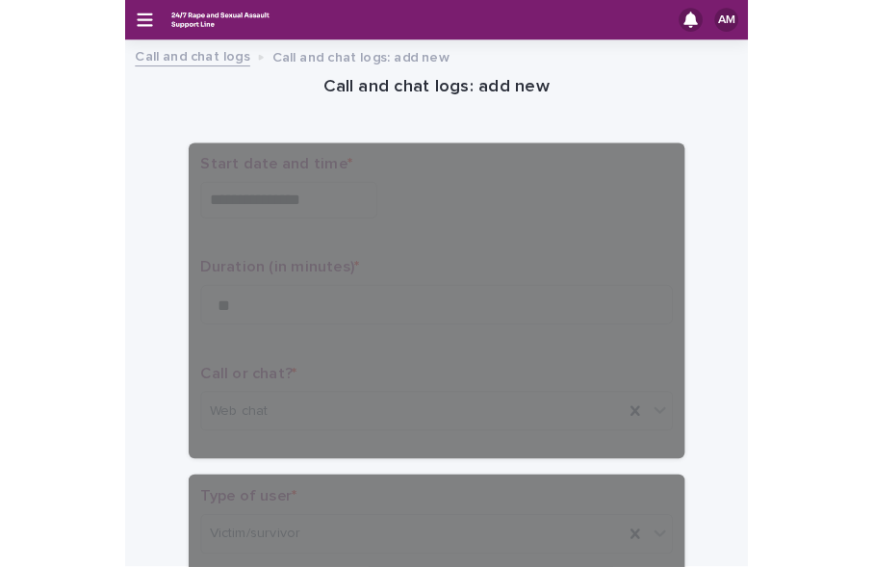
scroll to position [0, 0]
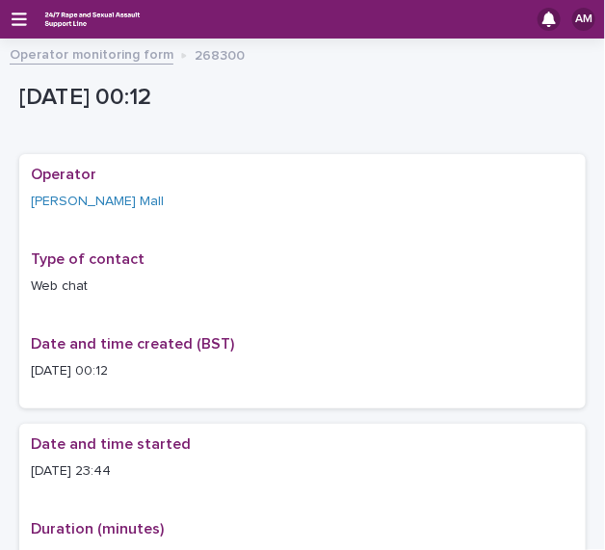
click at [19, 33] on div "AM" at bounding box center [302, 19] width 605 height 39
click at [17, 17] on icon "button" at bounding box center [19, 19] width 15 height 17
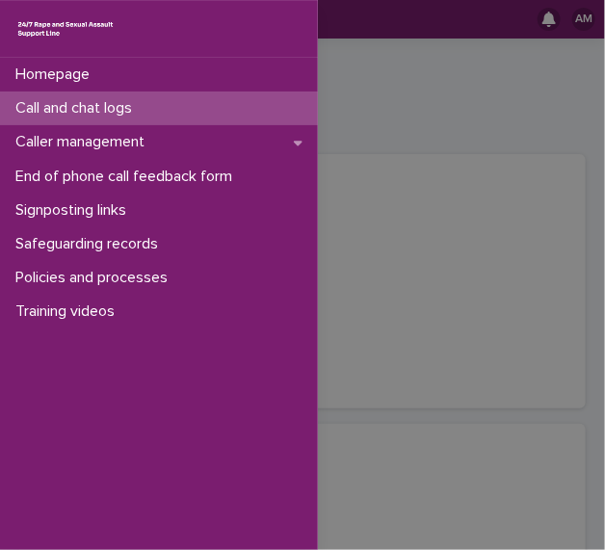
click at [72, 116] on p "Call and chat logs" at bounding box center [78, 108] width 140 height 18
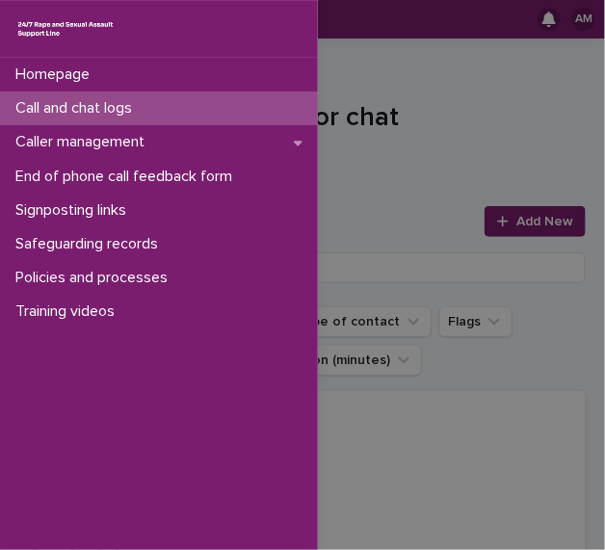
click at [495, 194] on div "Homepage Call and chat logs Caller management End of phone call feedback form S…" at bounding box center [302, 275] width 605 height 550
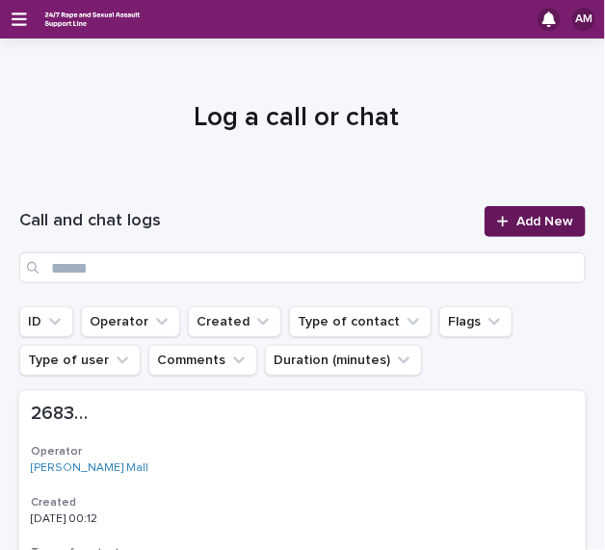
click at [497, 223] on div at bounding box center [506, 221] width 19 height 13
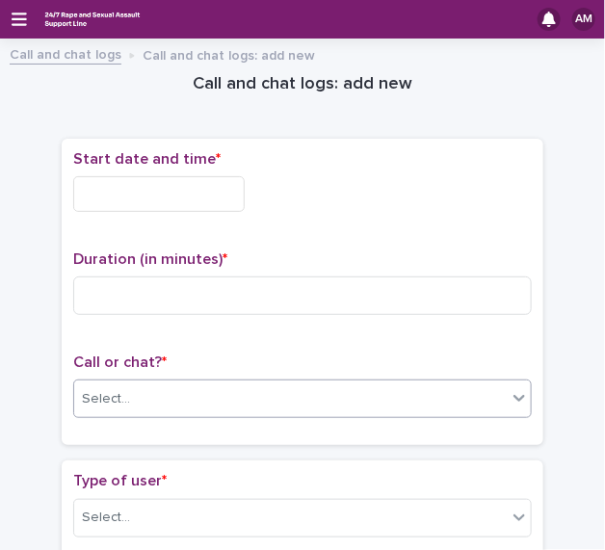
click at [145, 395] on div "Select..." at bounding box center [290, 399] width 432 height 32
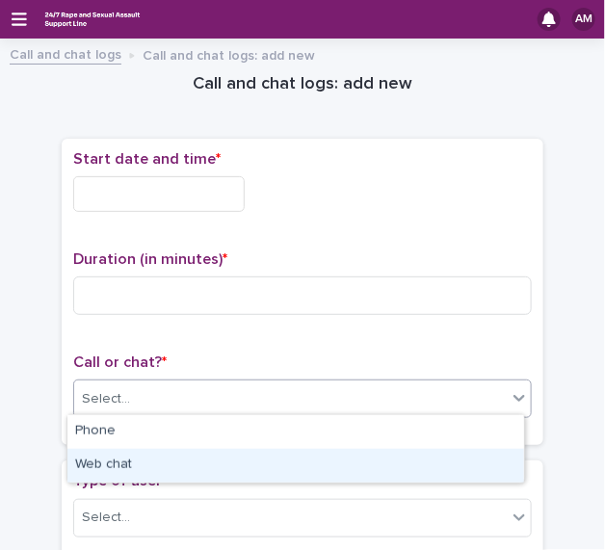
click at [131, 462] on div "Web chat" at bounding box center [295, 466] width 456 height 34
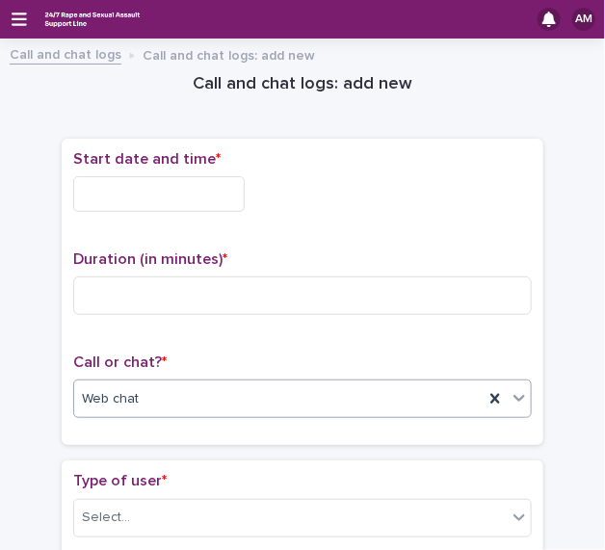
click at [222, 185] on input "text" at bounding box center [158, 194] width 171 height 36
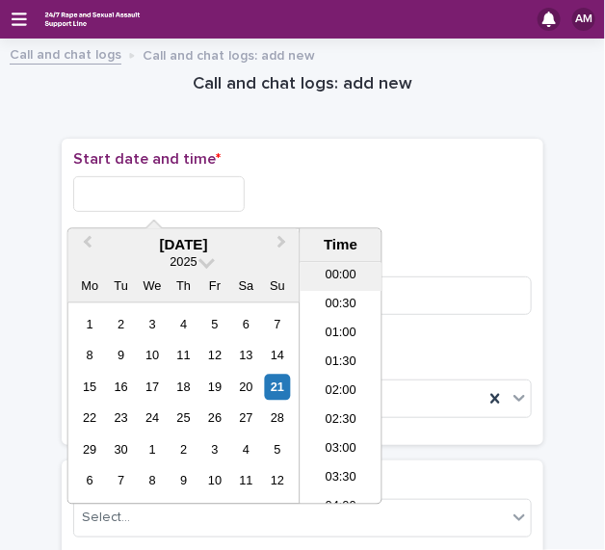
click at [357, 278] on li "00:00" at bounding box center [341, 277] width 82 height 29
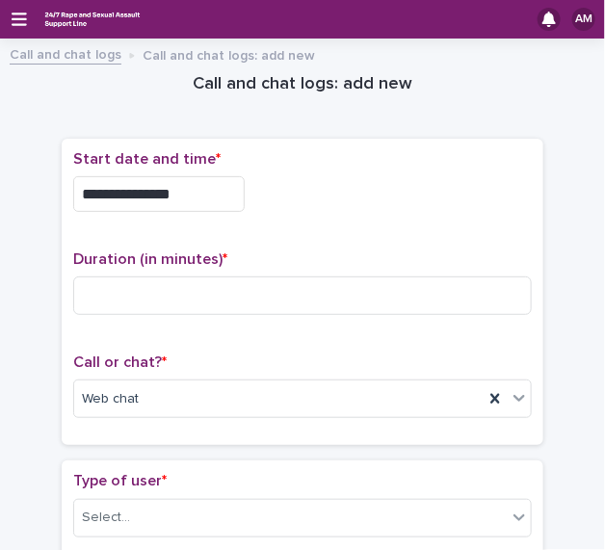
click at [201, 183] on input "**********" at bounding box center [158, 194] width 171 height 36
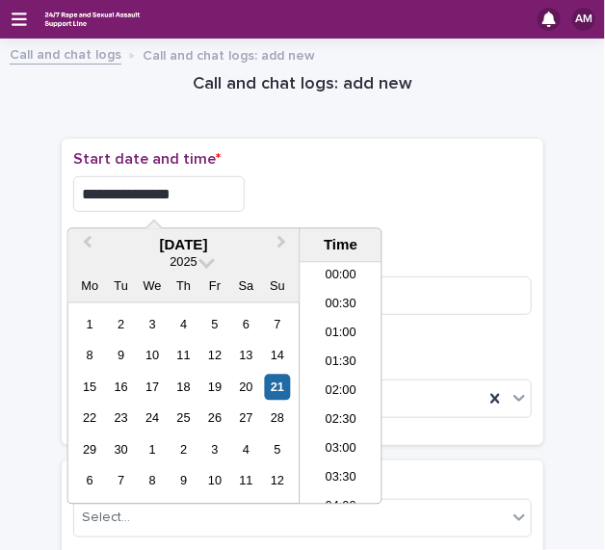
type input "**********"
click at [353, 162] on p "Start date and time *" at bounding box center [302, 159] width 458 height 18
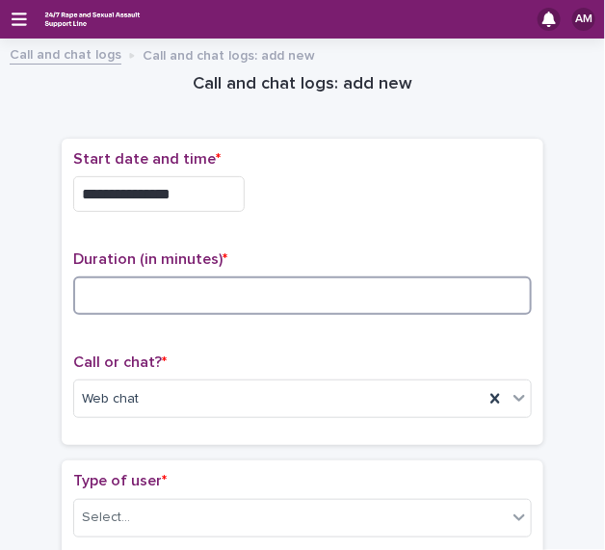
click at [138, 296] on input at bounding box center [302, 295] width 458 height 39
type input "**"
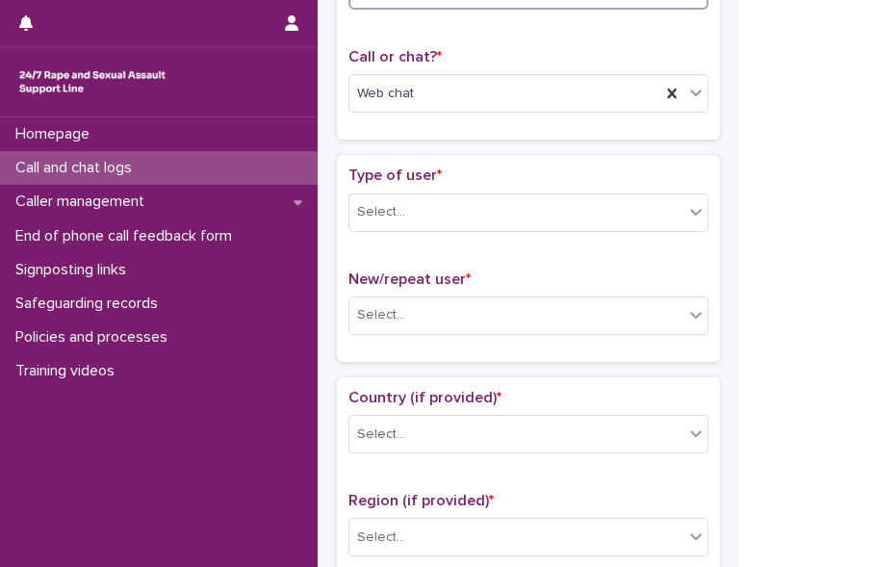
scroll to position [327, 0]
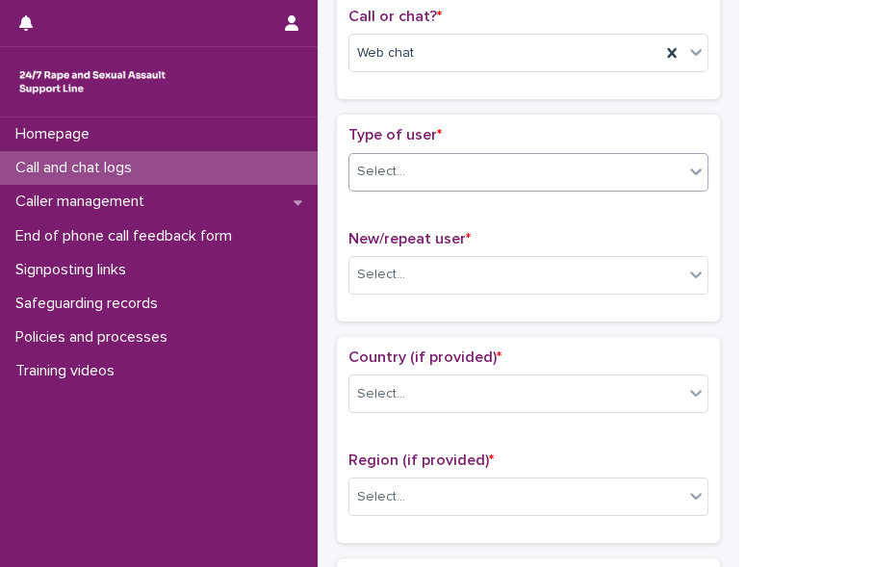
click at [623, 169] on div "Select..." at bounding box center [516, 172] width 334 height 32
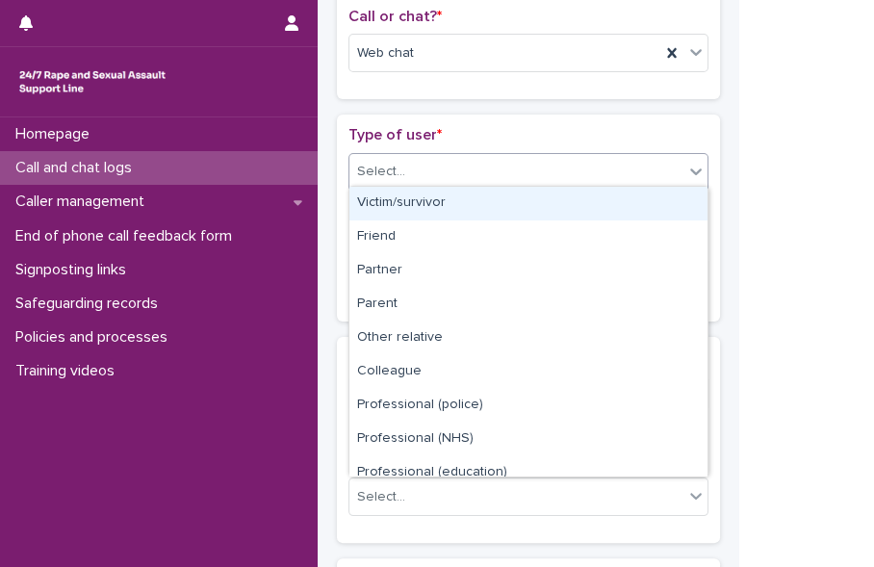
click at [576, 200] on div "Victim/survivor" at bounding box center [528, 204] width 358 height 34
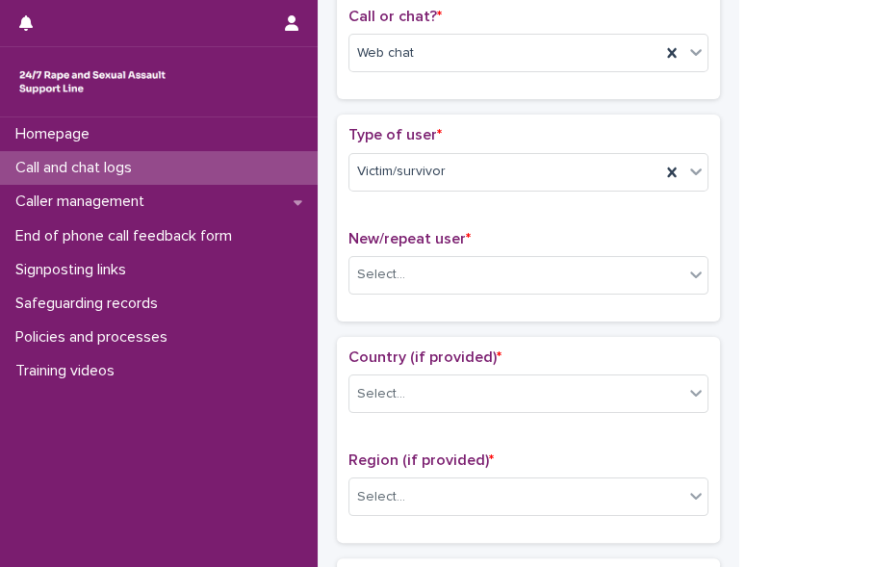
click at [515, 291] on div "New/repeat user * Select..." at bounding box center [528, 270] width 360 height 80
click at [504, 277] on div "Select..." at bounding box center [516, 275] width 334 height 32
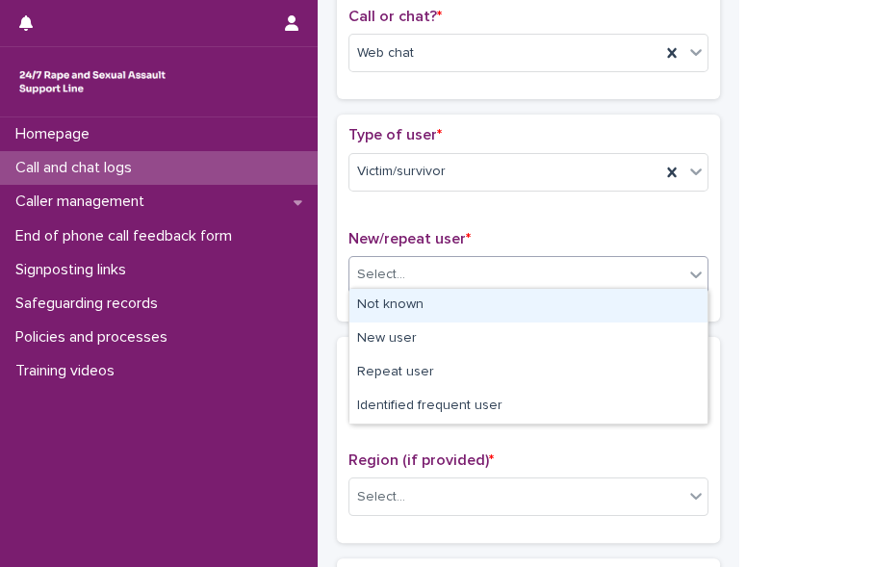
click at [475, 305] on div "Not known" at bounding box center [528, 306] width 358 height 34
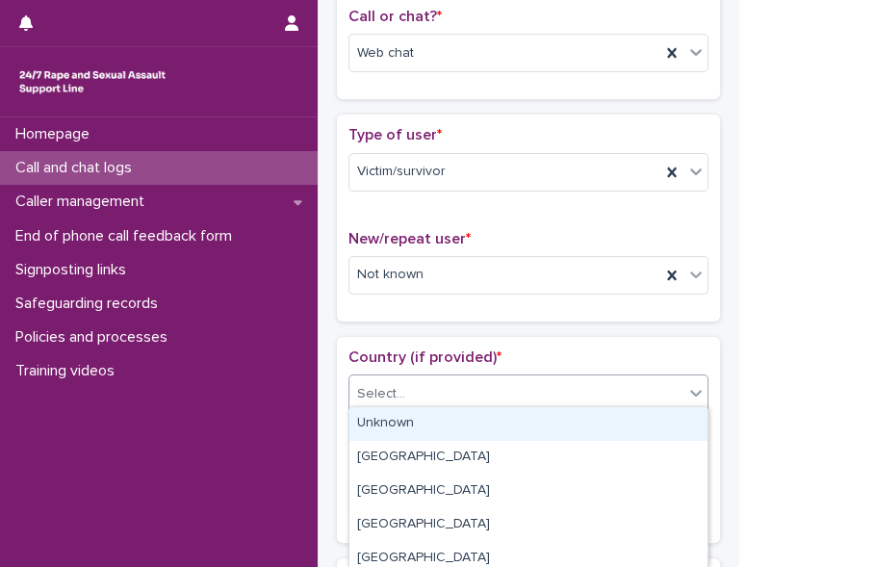
click at [483, 380] on div "Select..." at bounding box center [516, 394] width 334 height 32
click at [462, 413] on div "Unknown" at bounding box center [528, 424] width 358 height 34
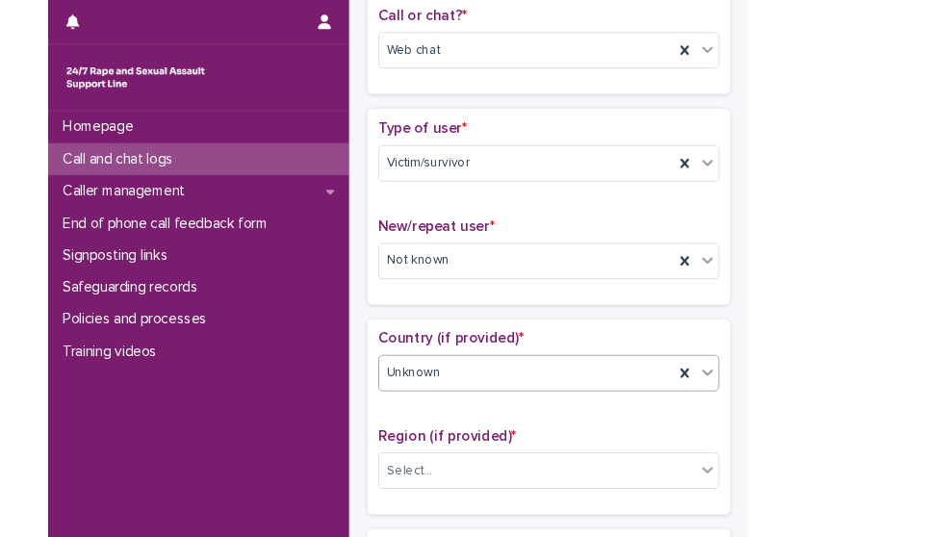
scroll to position [562, 0]
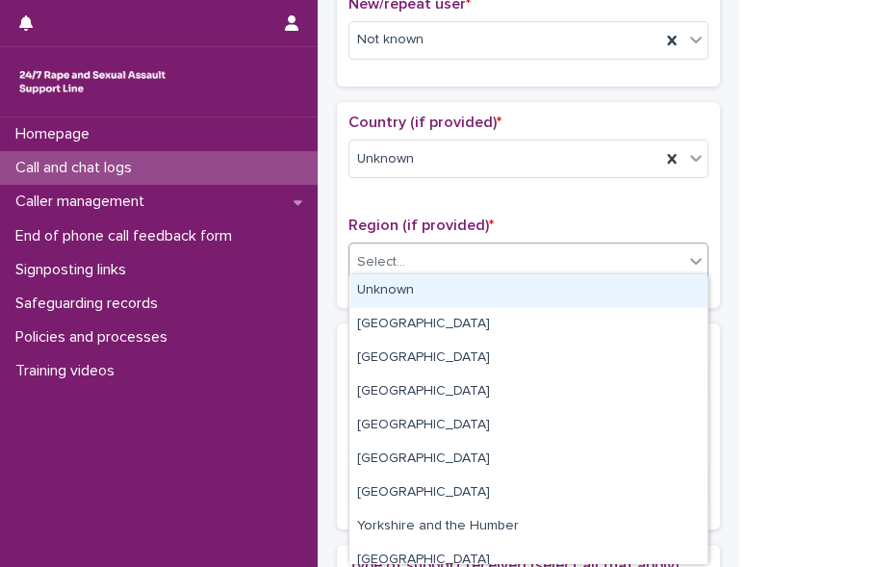
click at [594, 250] on div "Select..." at bounding box center [516, 262] width 334 height 32
click at [551, 297] on div "Unknown" at bounding box center [528, 291] width 358 height 34
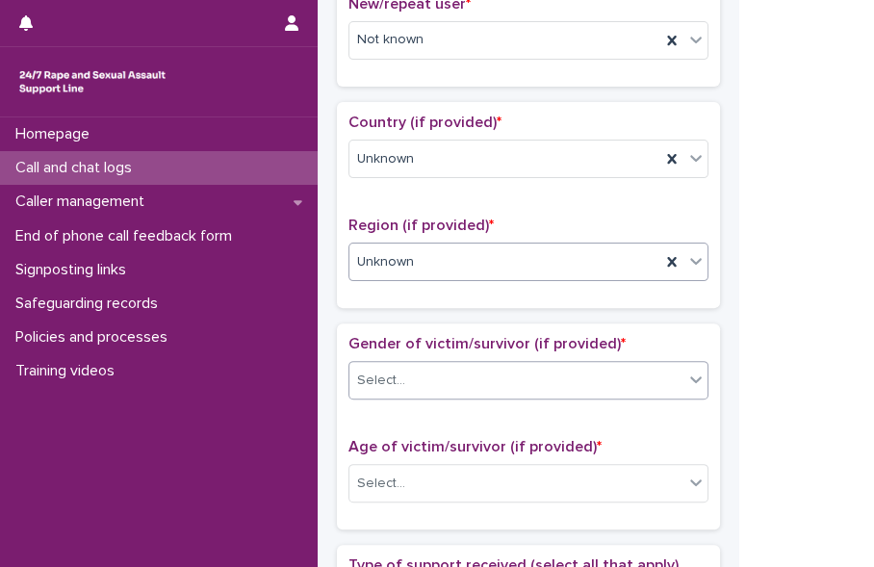
click at [529, 375] on div "Select..." at bounding box center [516, 381] width 334 height 32
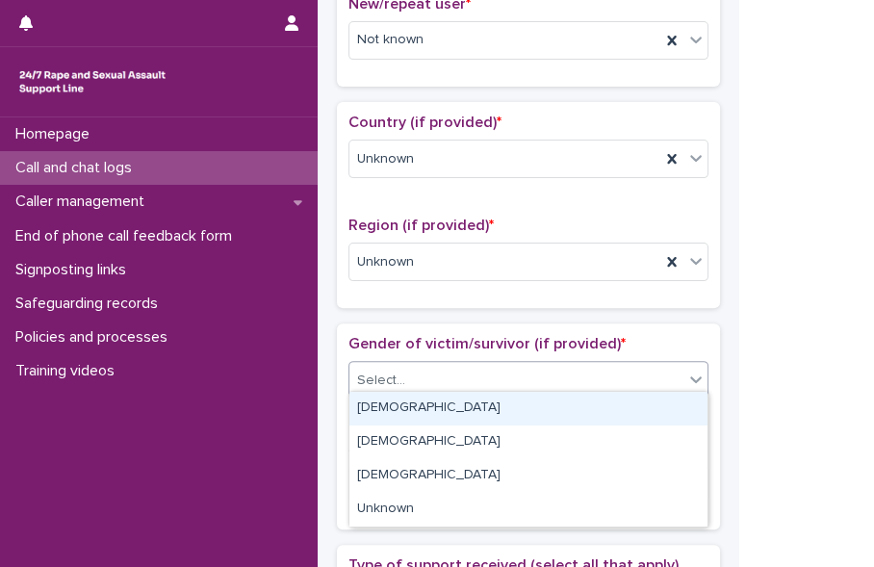
click at [481, 422] on div "Female" at bounding box center [528, 409] width 358 height 34
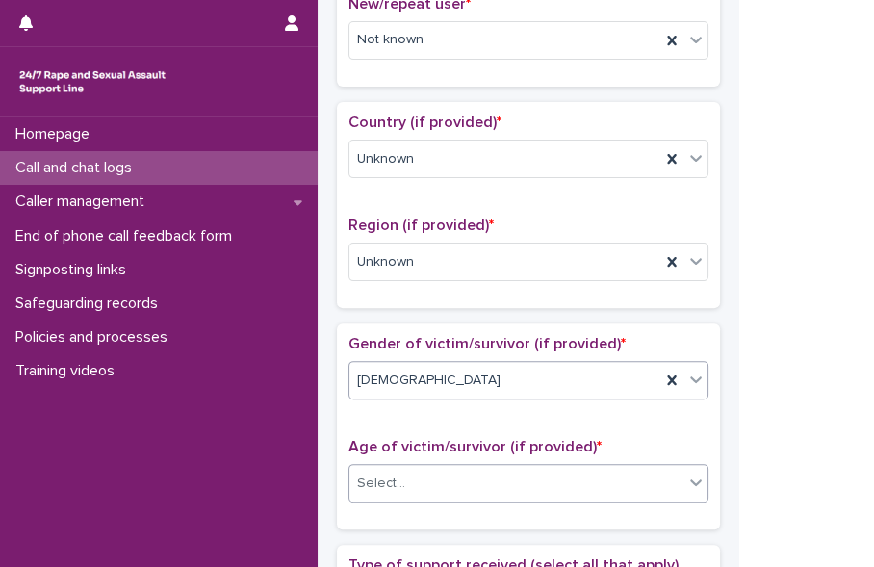
click at [478, 492] on div "Select..." at bounding box center [528, 483] width 360 height 39
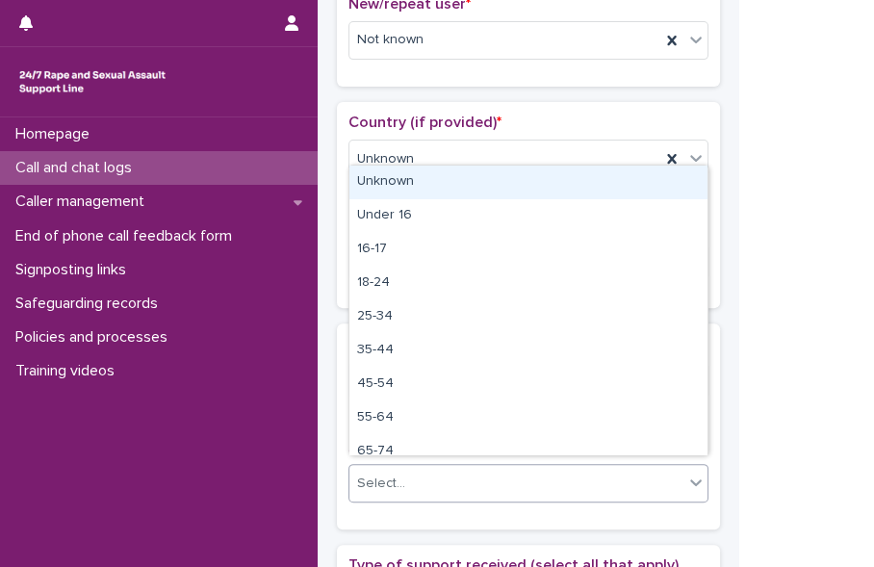
click at [433, 191] on div "Unknown" at bounding box center [528, 183] width 358 height 34
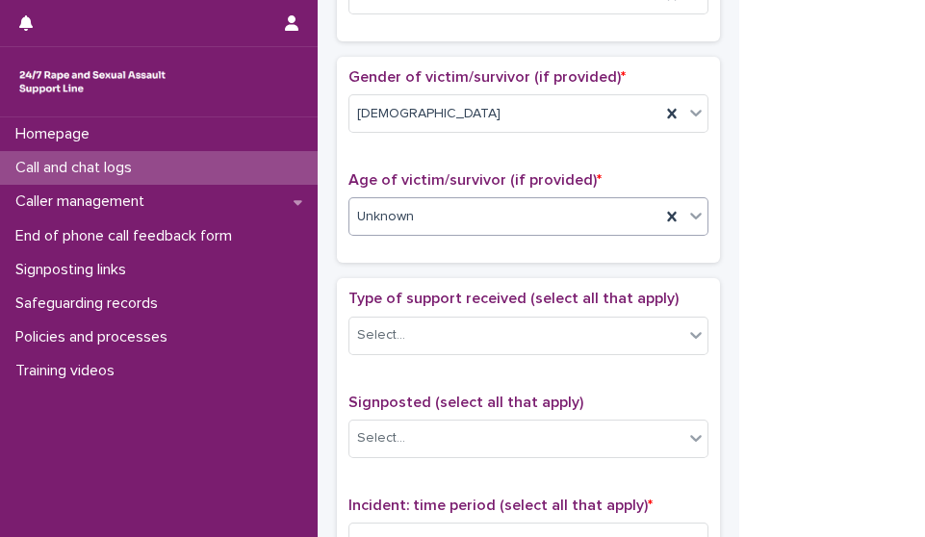
scroll to position [991, 0]
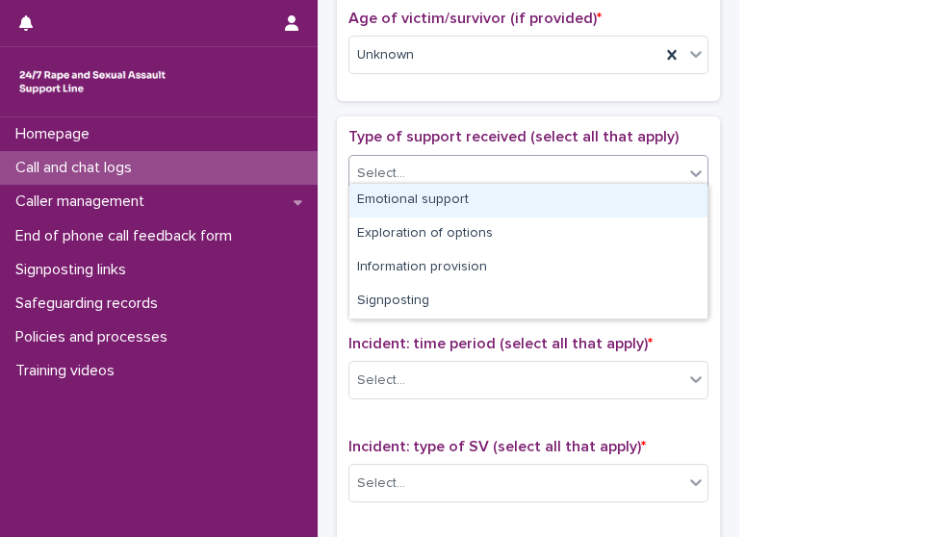
click at [587, 168] on div "Select..." at bounding box center [516, 174] width 334 height 32
click at [558, 192] on div "Emotional support" at bounding box center [528, 201] width 358 height 34
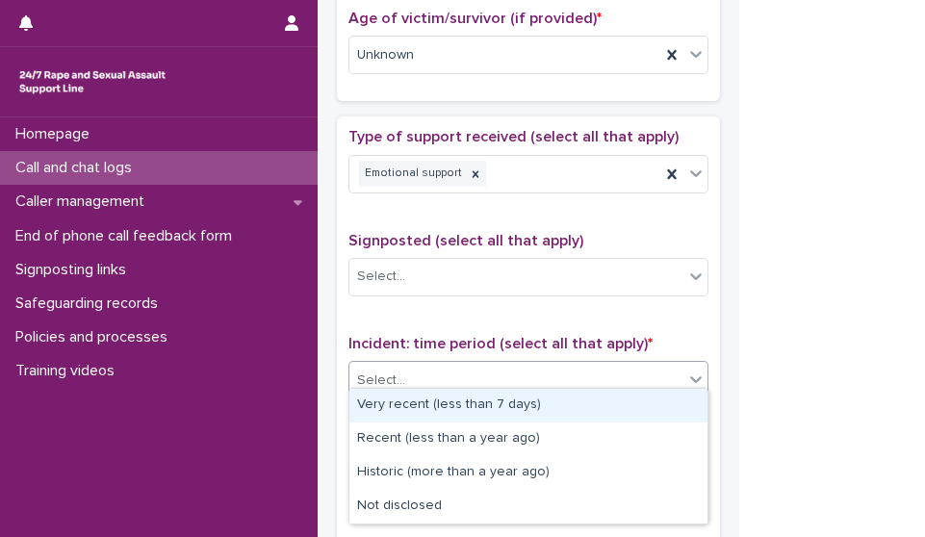
click at [563, 375] on div "Select..." at bounding box center [516, 381] width 334 height 32
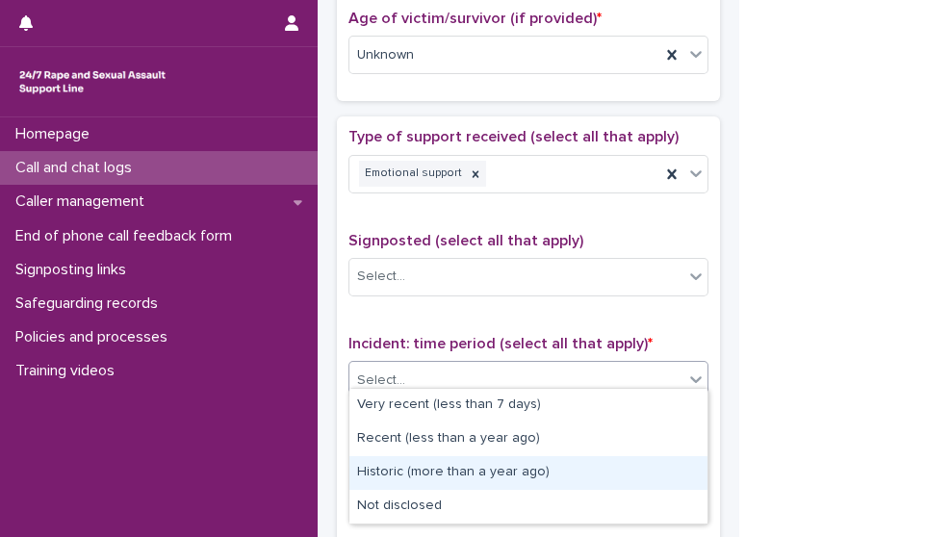
click at [539, 471] on div "Historic (more than a year ago)" at bounding box center [528, 473] width 358 height 34
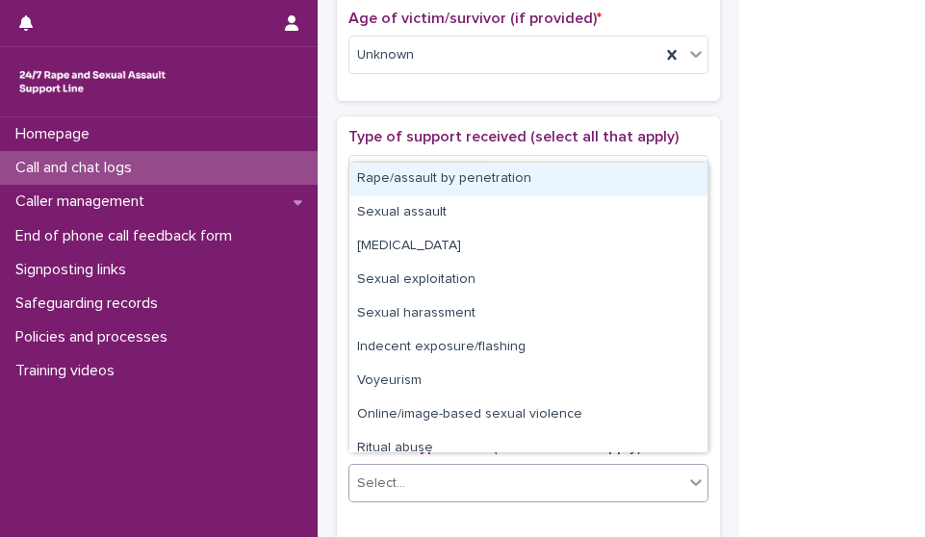
click at [556, 472] on div "Select..." at bounding box center [516, 484] width 334 height 32
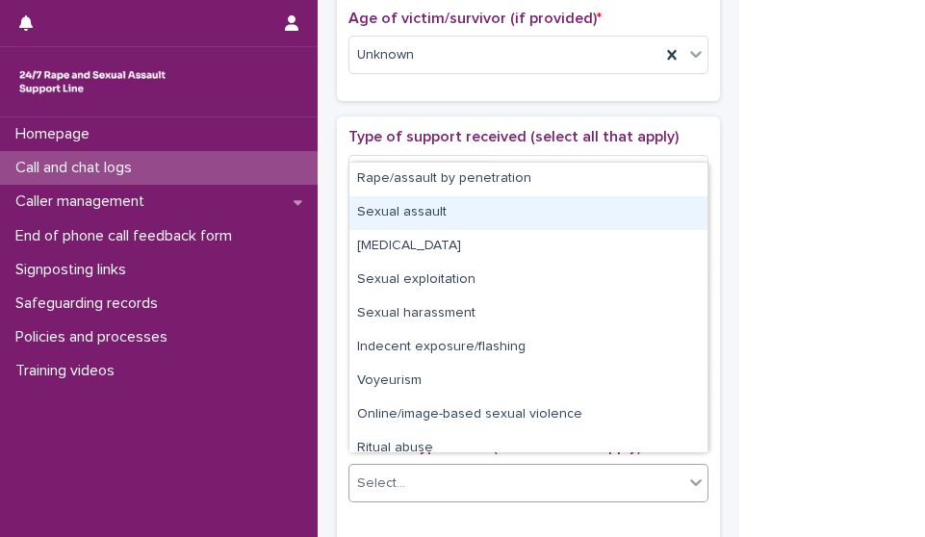
click at [528, 198] on div "Sexual assault" at bounding box center [528, 213] width 358 height 34
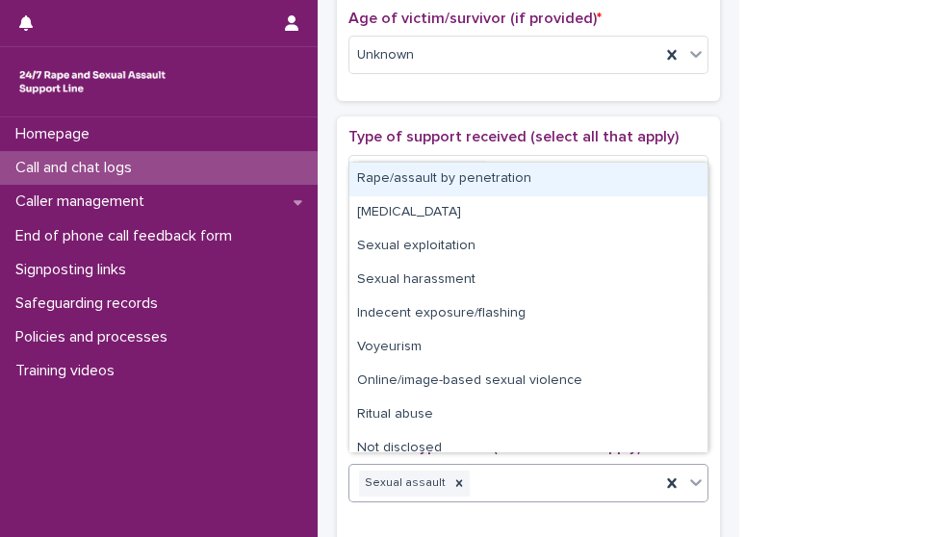
click at [573, 479] on div "Sexual assault" at bounding box center [504, 484] width 311 height 34
click at [477, 185] on div "Rape/assault by penetration" at bounding box center [528, 180] width 358 height 34
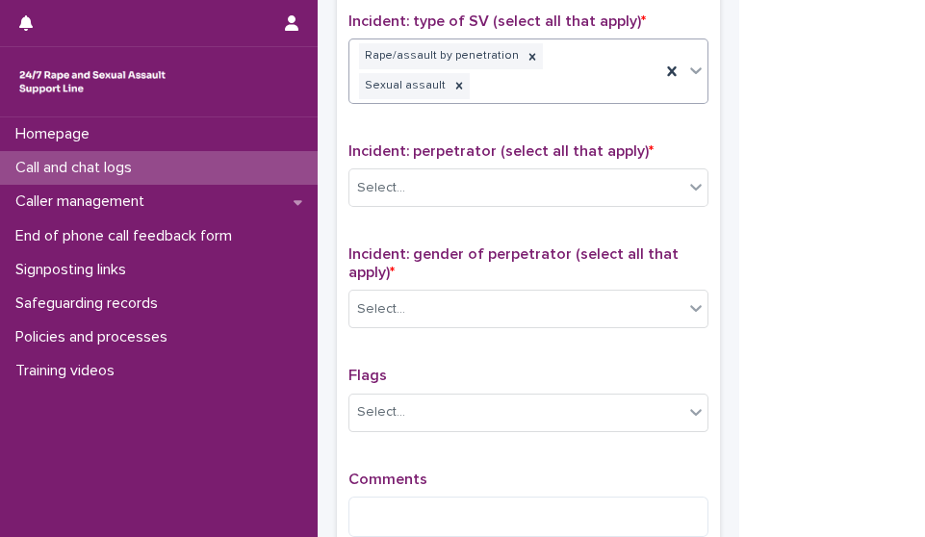
scroll to position [1420, 0]
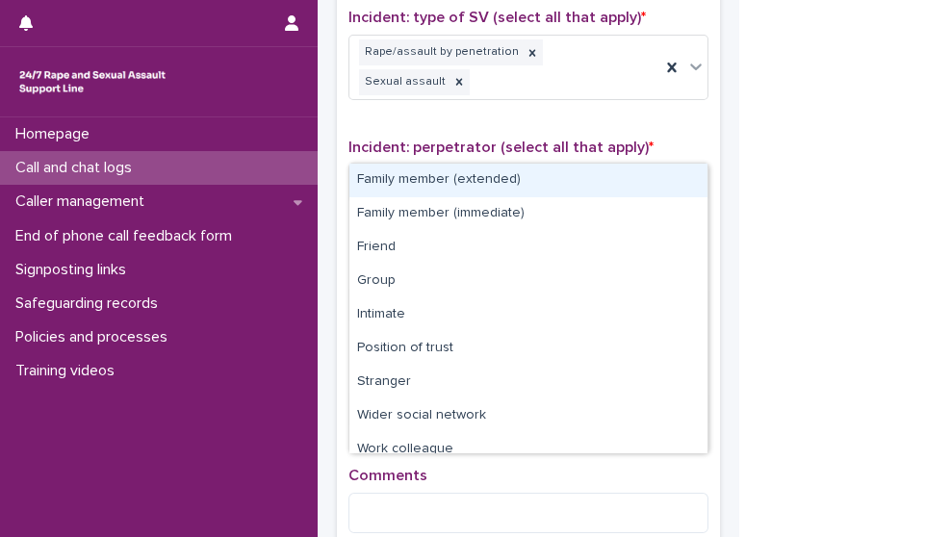
click at [534, 168] on div "Select..." at bounding box center [516, 184] width 334 height 32
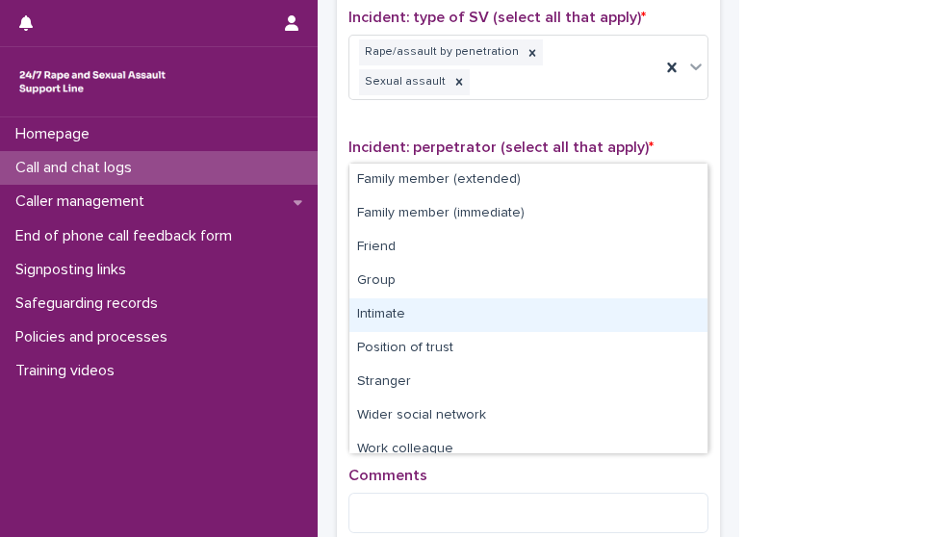
click at [480, 313] on div "Intimate" at bounding box center [528, 315] width 358 height 34
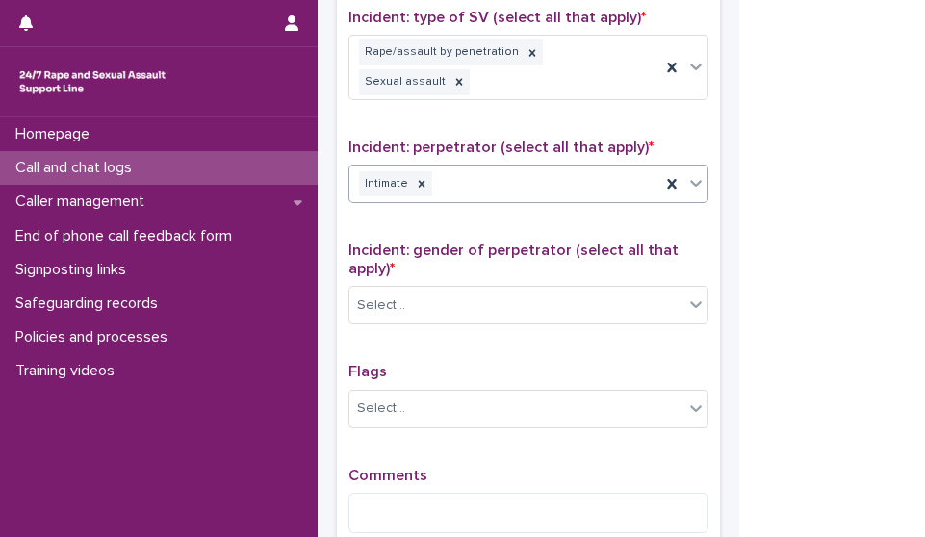
click at [549, 168] on div "Intimate" at bounding box center [504, 185] width 311 height 34
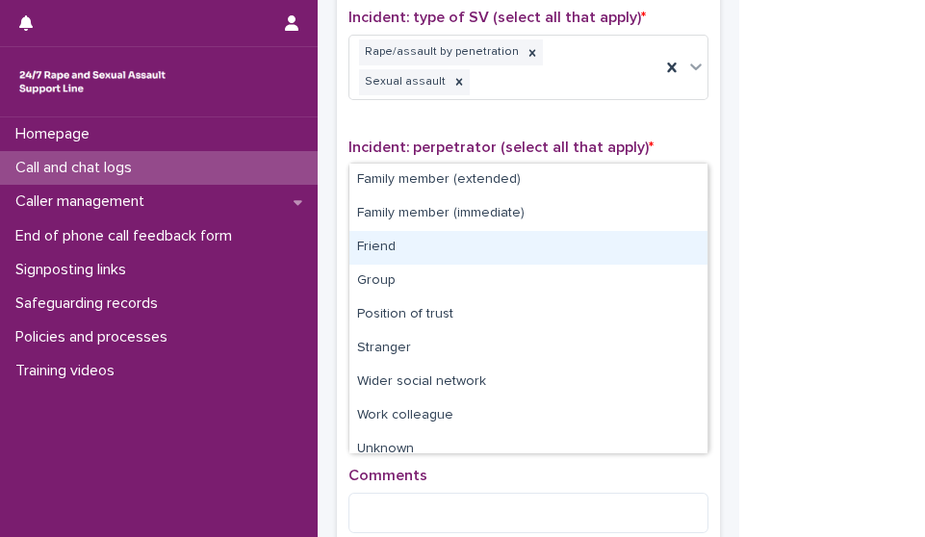
click at [479, 246] on div "Friend" at bounding box center [528, 248] width 358 height 34
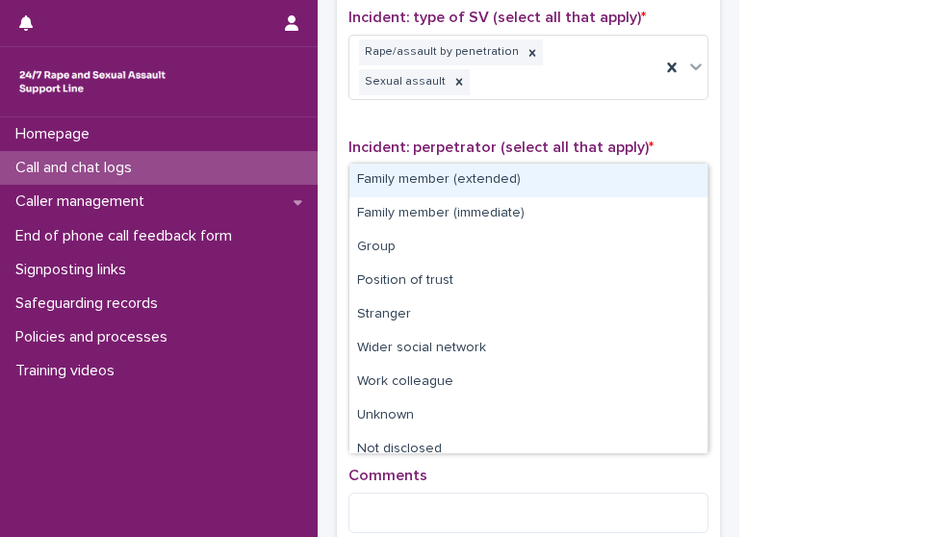
click at [566, 168] on div "Friend Intimate" at bounding box center [504, 185] width 311 height 34
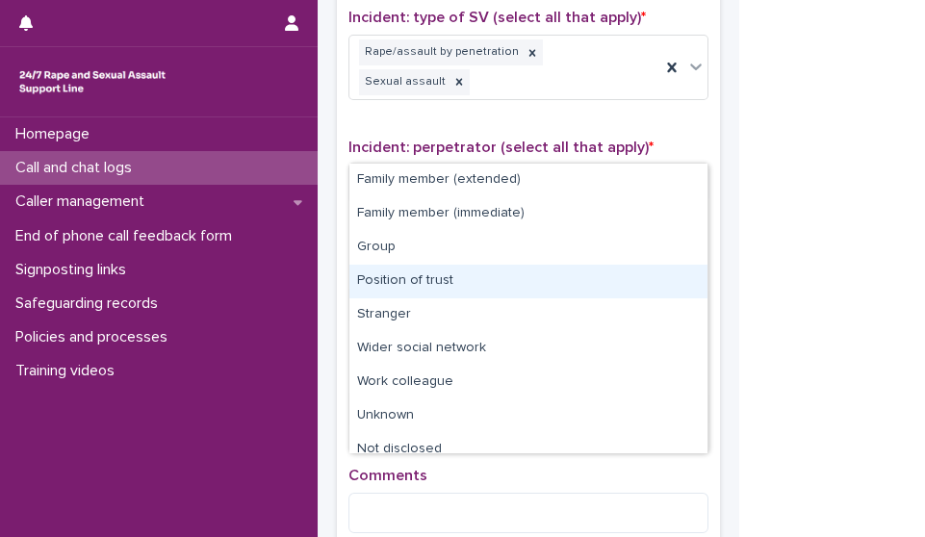
click at [479, 283] on div "Position of trust" at bounding box center [528, 282] width 358 height 34
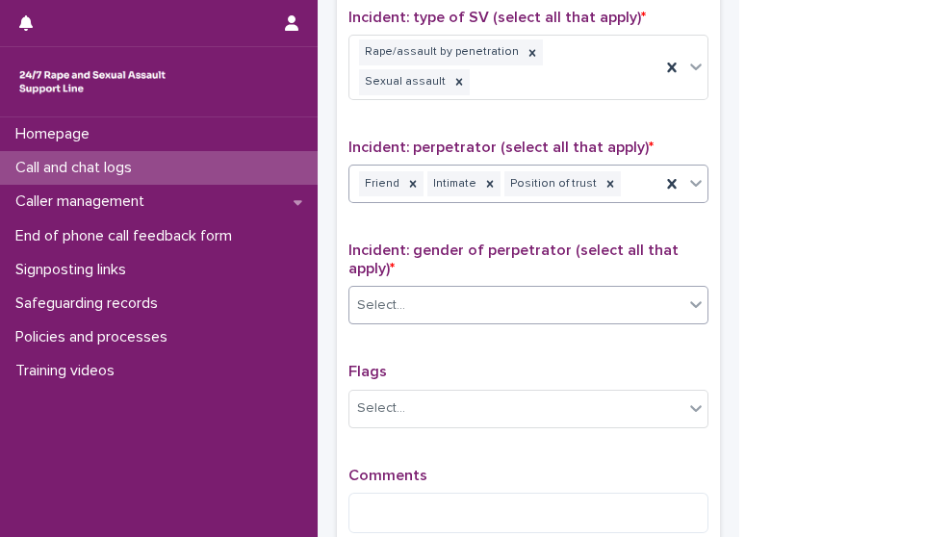
click at [478, 290] on div "Select..." at bounding box center [516, 306] width 334 height 32
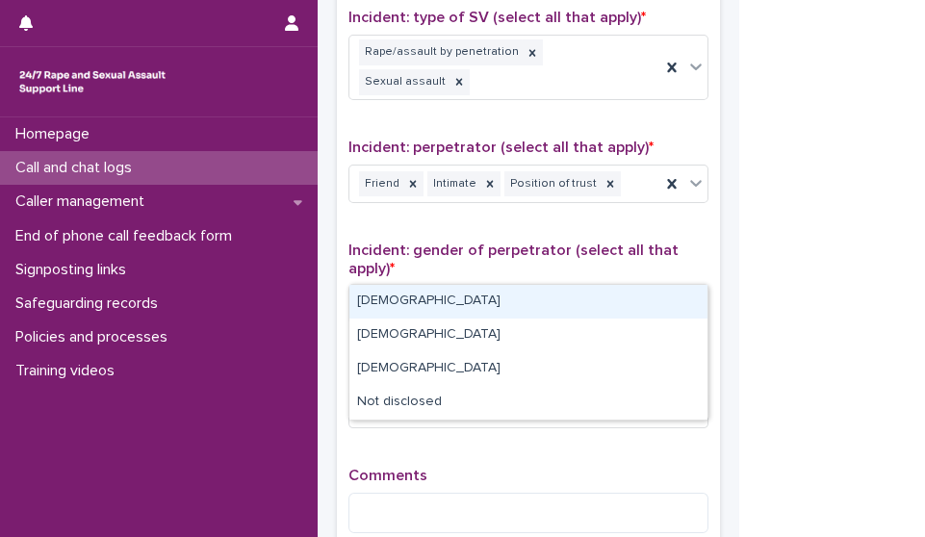
click at [438, 299] on div "Male" at bounding box center [528, 302] width 358 height 34
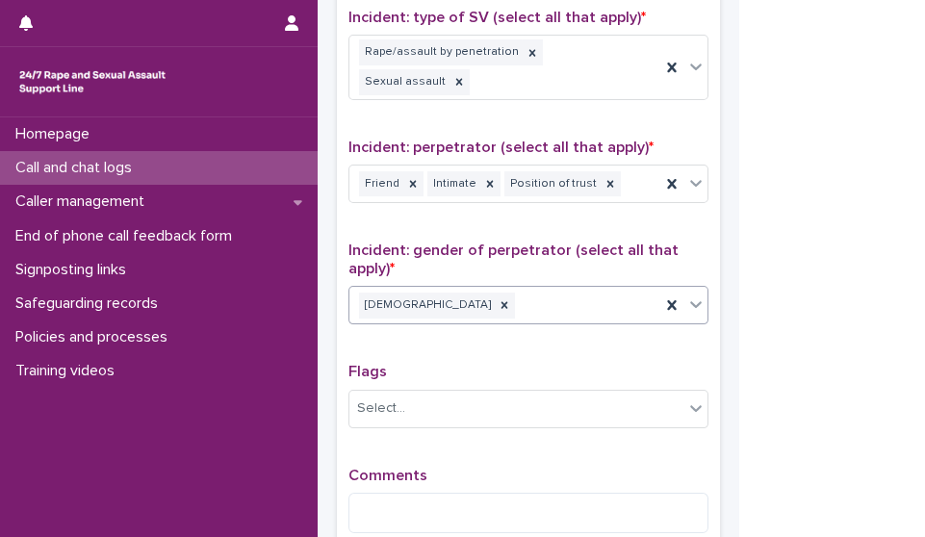
click at [493, 289] on div "Male" at bounding box center [504, 306] width 311 height 34
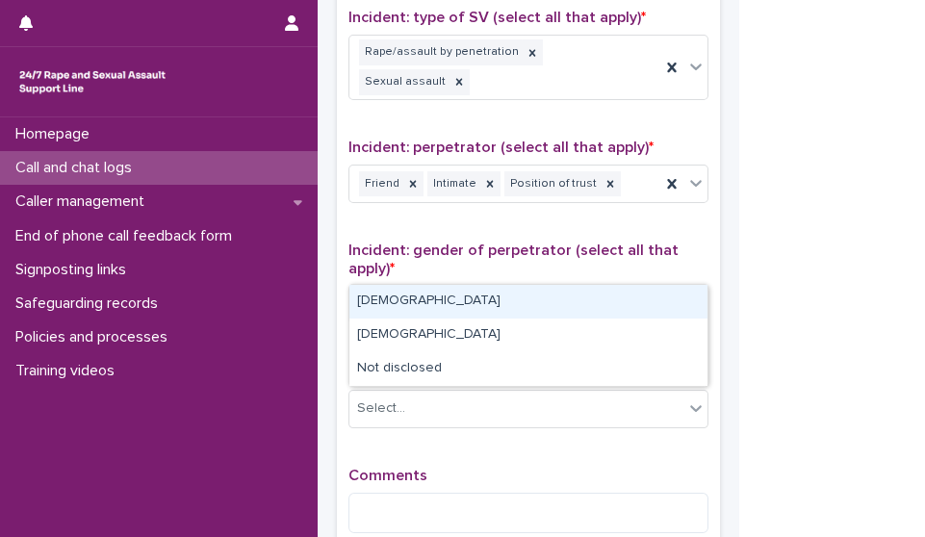
click at [459, 299] on div "Female" at bounding box center [528, 302] width 358 height 34
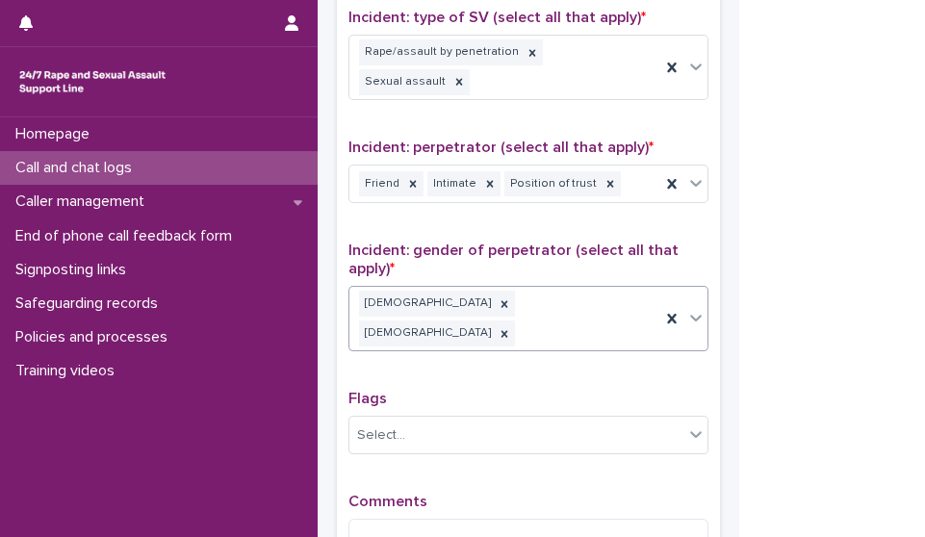
click at [456, 494] on div "Comments" at bounding box center [528, 534] width 360 height 82
click at [435, 519] on textarea at bounding box center [528, 539] width 360 height 40
type textarea "**********"
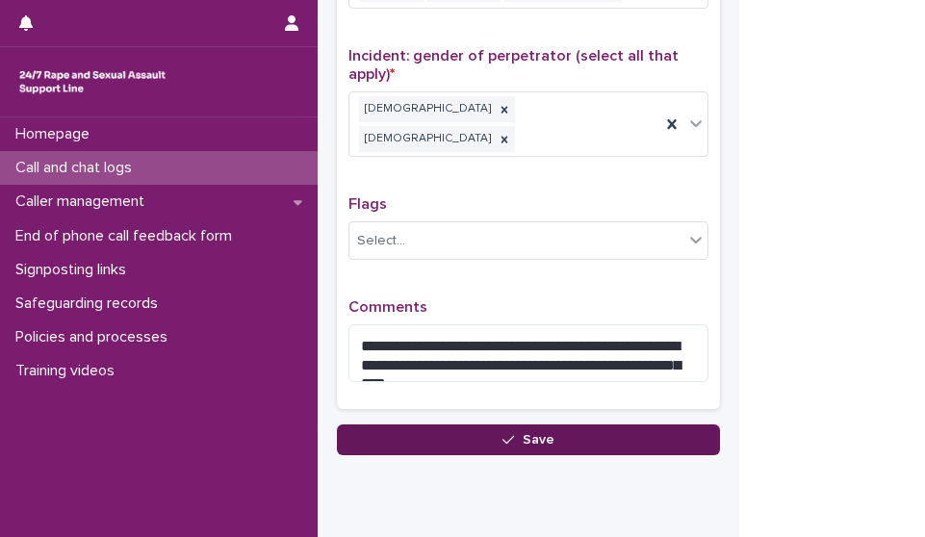
click at [613, 425] on button "Save" at bounding box center [528, 440] width 383 height 31
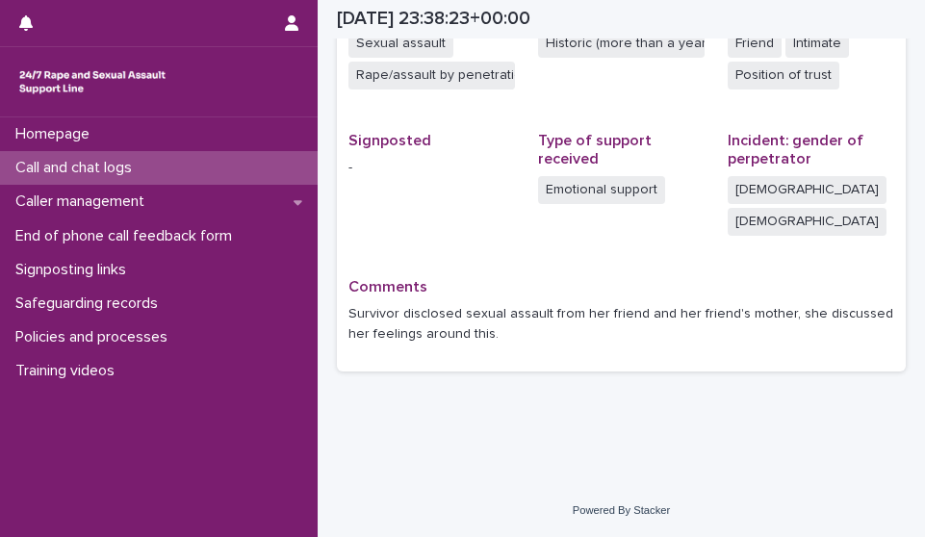
scroll to position [497, 0]
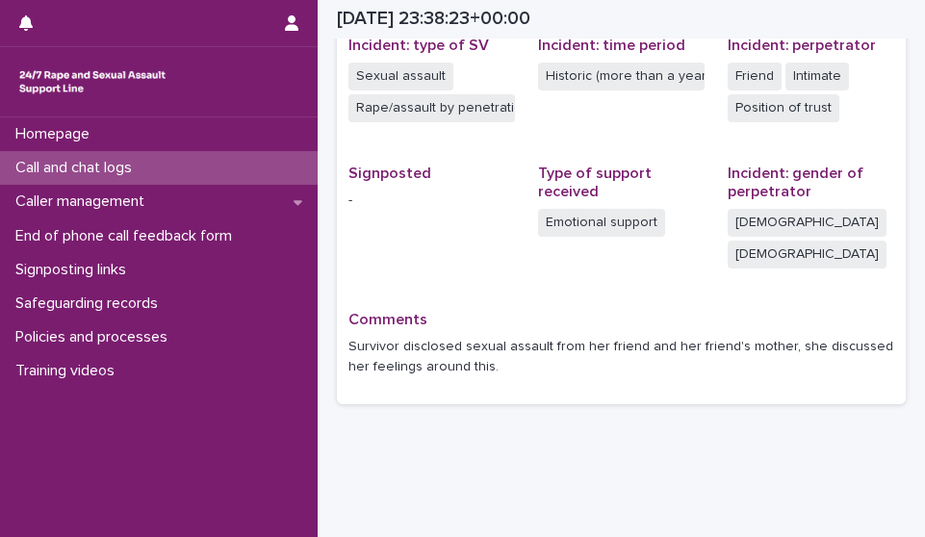
click at [216, 156] on div "Call and chat logs" at bounding box center [159, 168] width 318 height 34
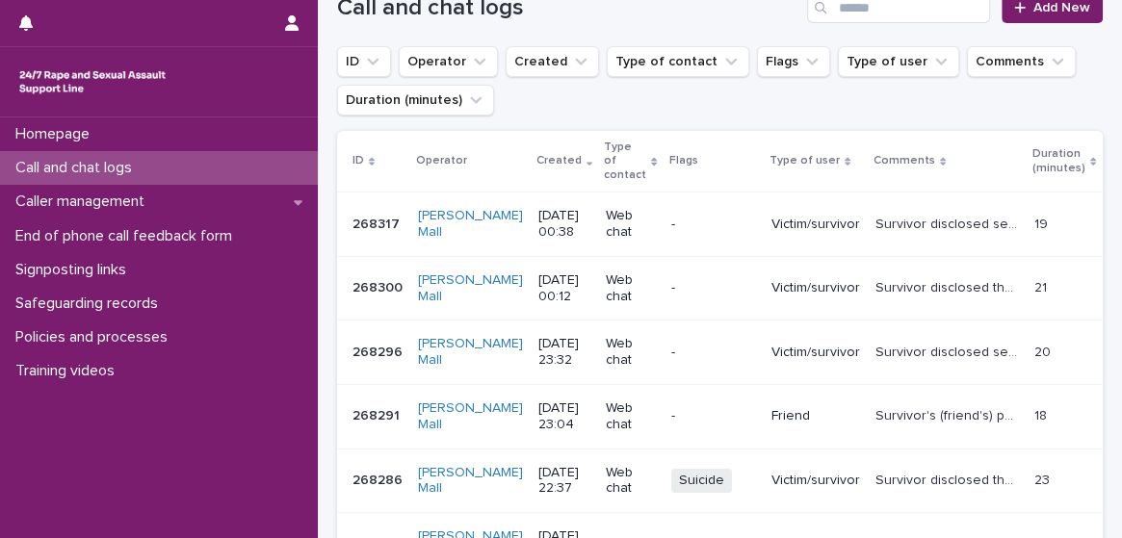
scroll to position [238, 0]
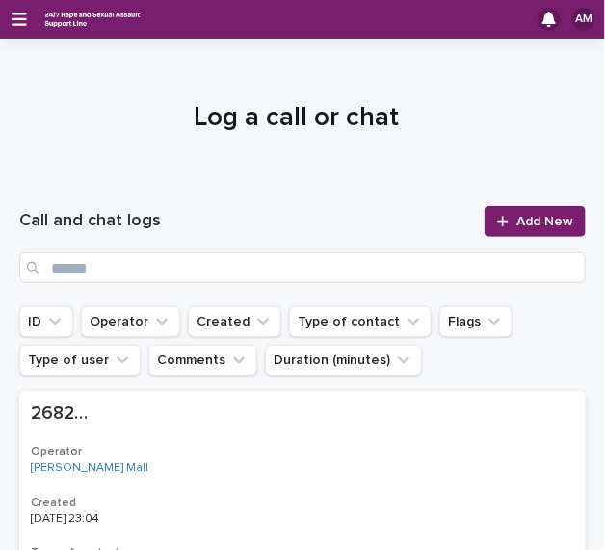
click at [28, 21] on div "AM" at bounding box center [302, 19] width 605 height 39
click at [25, 21] on icon "button" at bounding box center [19, 19] width 15 height 17
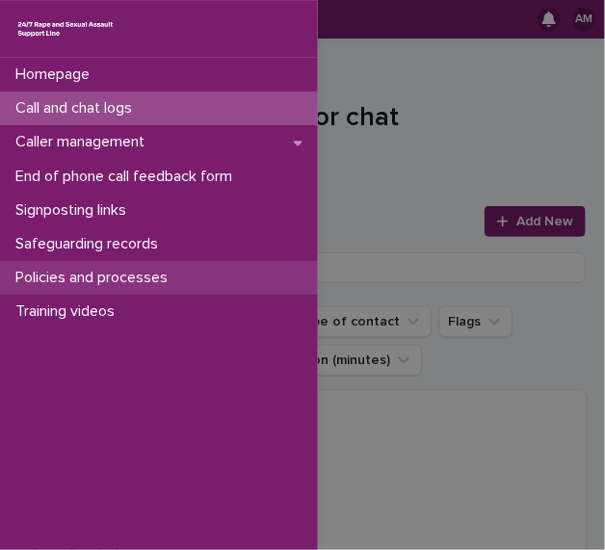
click at [134, 277] on p "Policies and processes" at bounding box center [95, 278] width 175 height 18
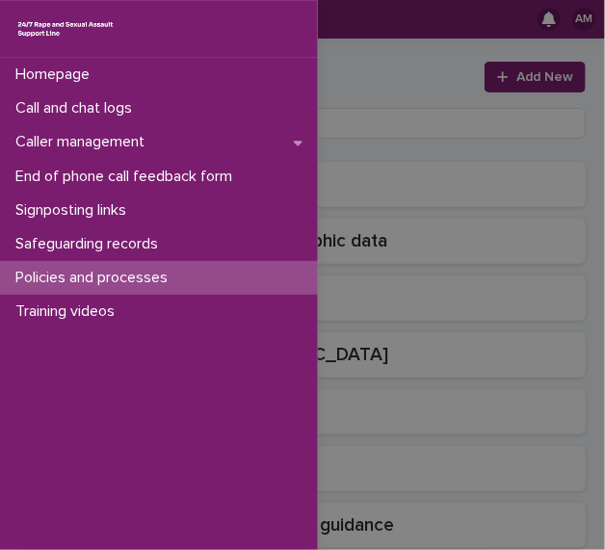
click at [370, 198] on div "Homepage Call and chat logs Caller management End of phone call feedback form S…" at bounding box center [302, 275] width 605 height 550
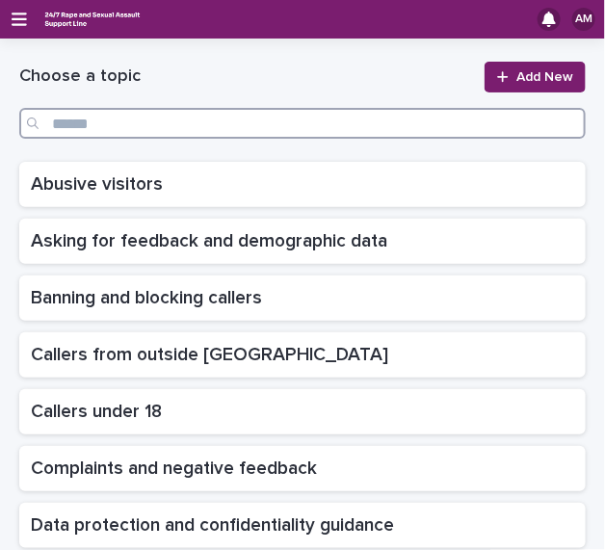
click at [307, 128] on input "Search" at bounding box center [302, 123] width 566 height 31
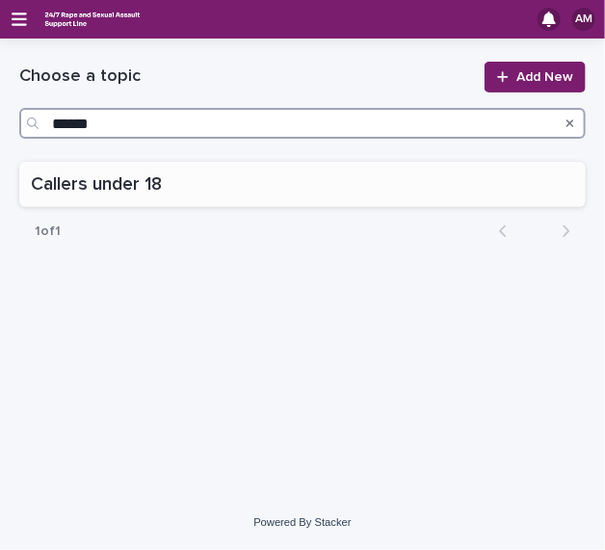
type input "*****"
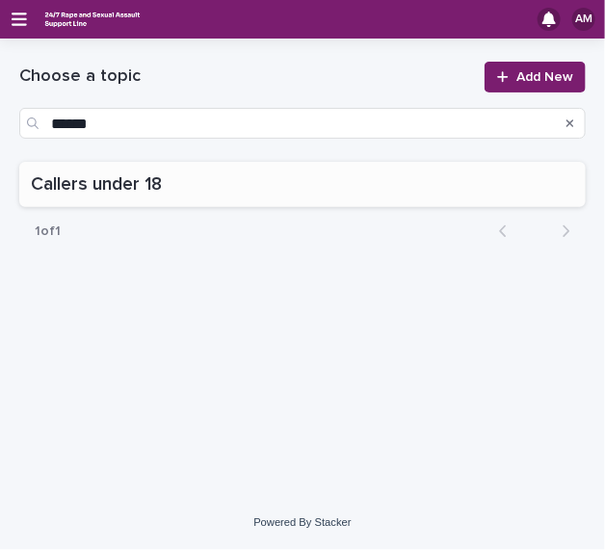
click at [232, 193] on p at bounding box center [302, 184] width 543 height 22
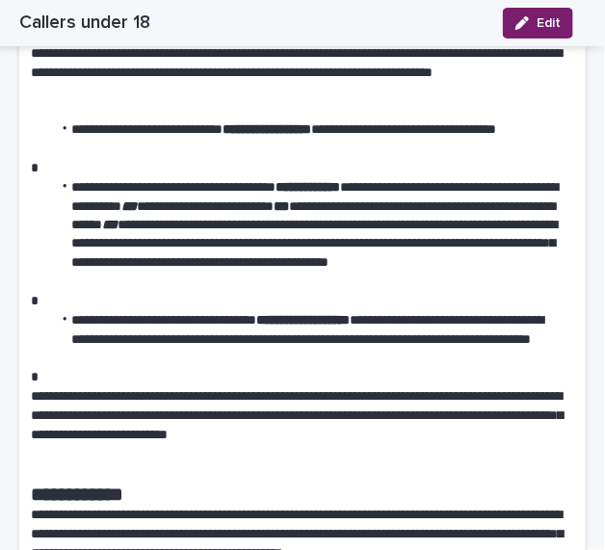
scroll to position [462, 0]
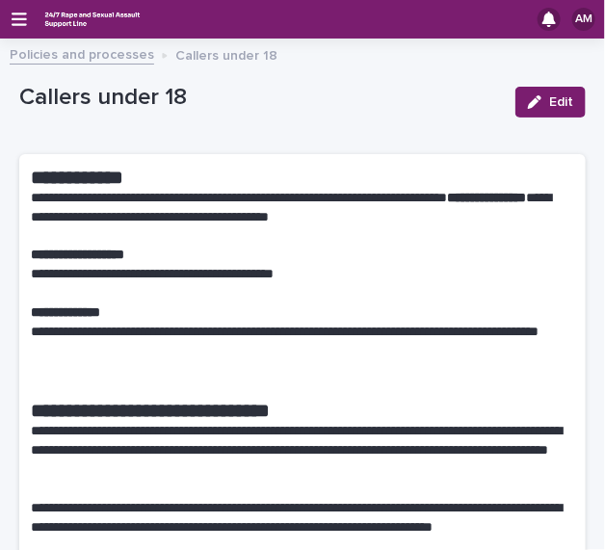
click at [11, 20] on div "AM" at bounding box center [302, 19] width 605 height 39
click at [15, 20] on icon "button" at bounding box center [19, 19] width 15 height 17
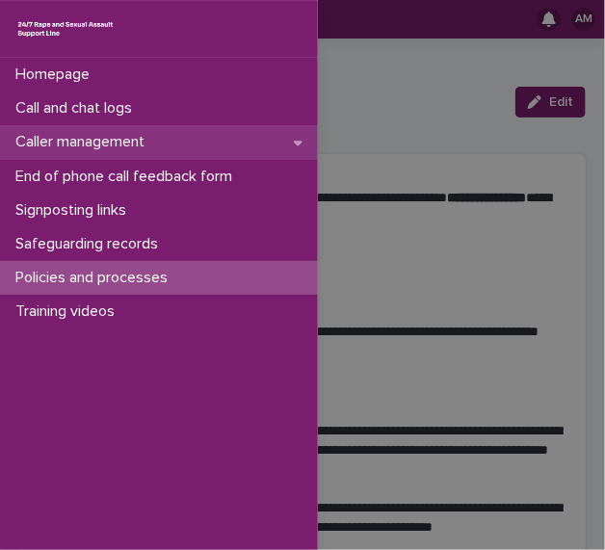
click at [151, 149] on p "Caller management" at bounding box center [84, 142] width 152 height 18
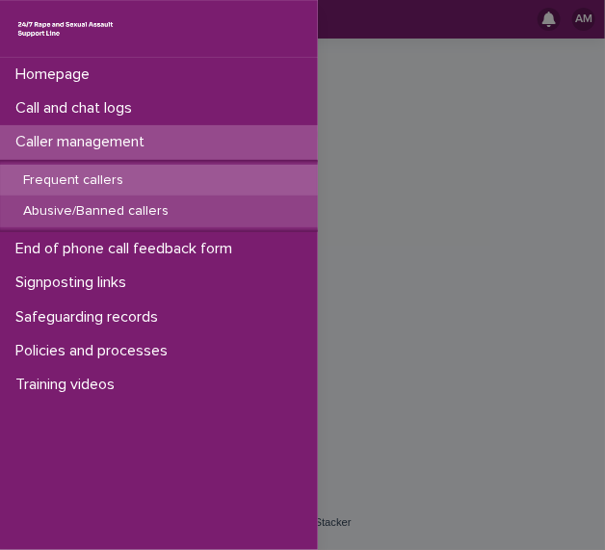
click at [155, 216] on p "Abusive/Banned callers" at bounding box center [96, 211] width 176 height 16
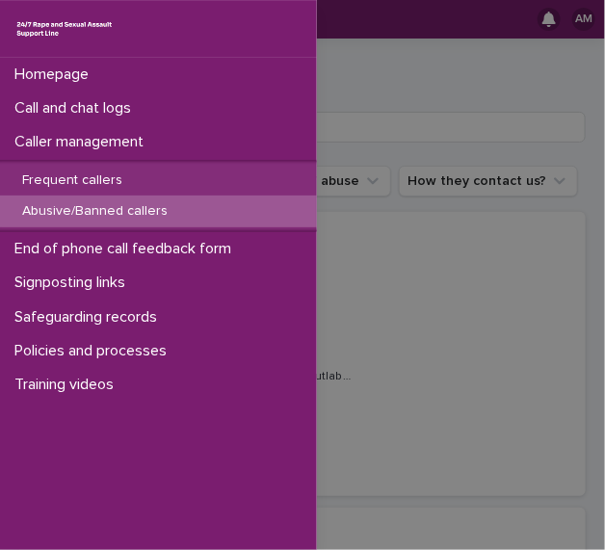
click at [426, 186] on div "Homepage Call and chat logs Caller management Frequent callers Abusive/Banned c…" at bounding box center [302, 275] width 605 height 550
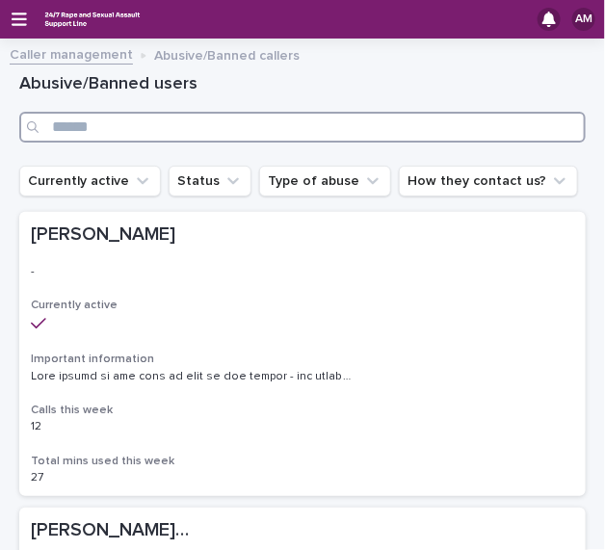
click at [369, 139] on input "Search" at bounding box center [302, 127] width 566 height 31
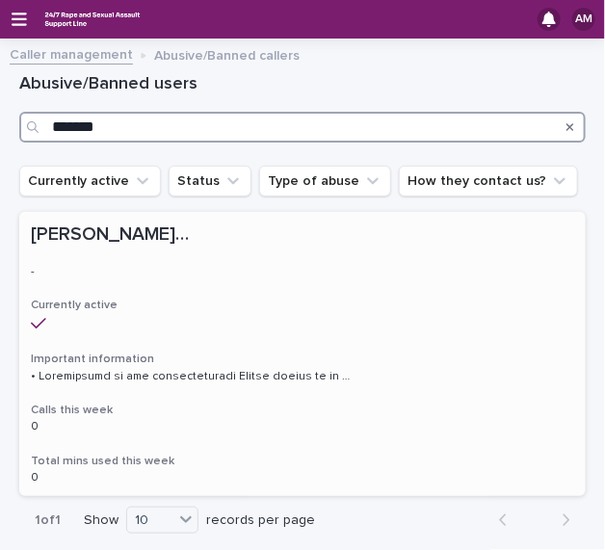
type input "*******"
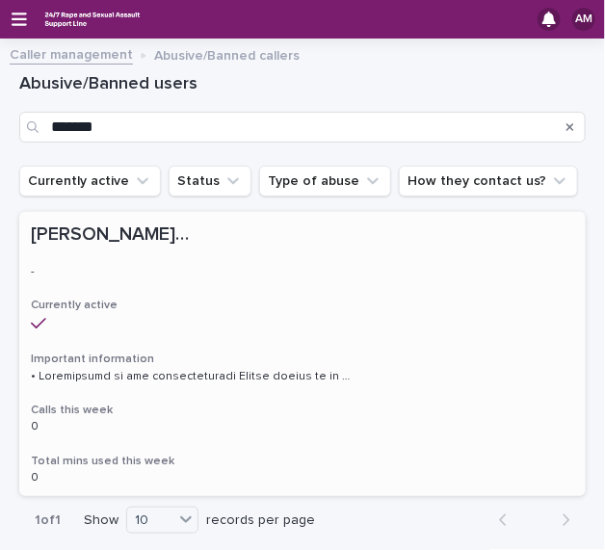
click at [314, 332] on div "Tommy/Usman/Jimmy/M Tommy/Usman/Jimmy/M - - Currently active Important informat…" at bounding box center [302, 354] width 566 height 284
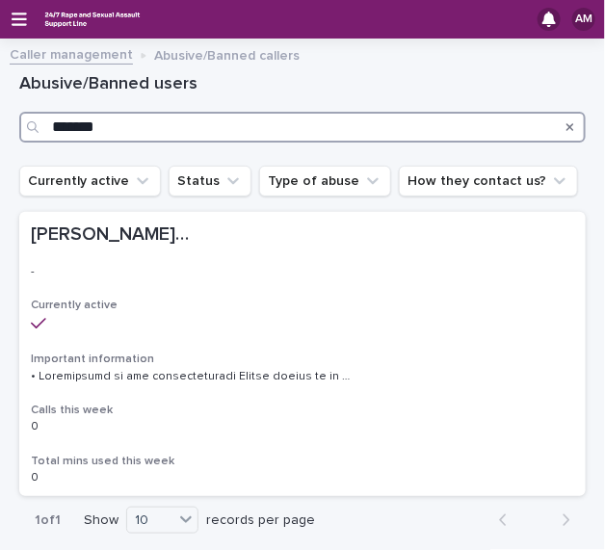
click at [123, 133] on input "*******" at bounding box center [302, 127] width 566 height 31
drag, startPoint x: 123, startPoint y: 133, endPoint x: -55, endPoint y: 144, distance: 178.5
click at [0, 144] on html "AM Caller management Abusive/Banned callers Loading... Saving… Loading... Savin…" at bounding box center [302, 275] width 605 height 550
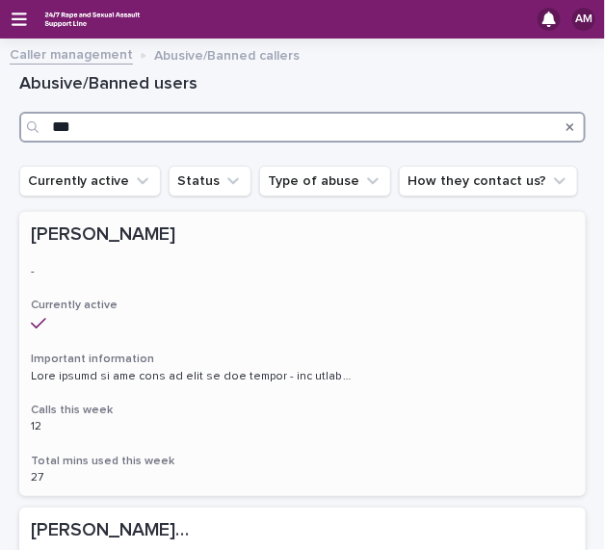
type input "***"
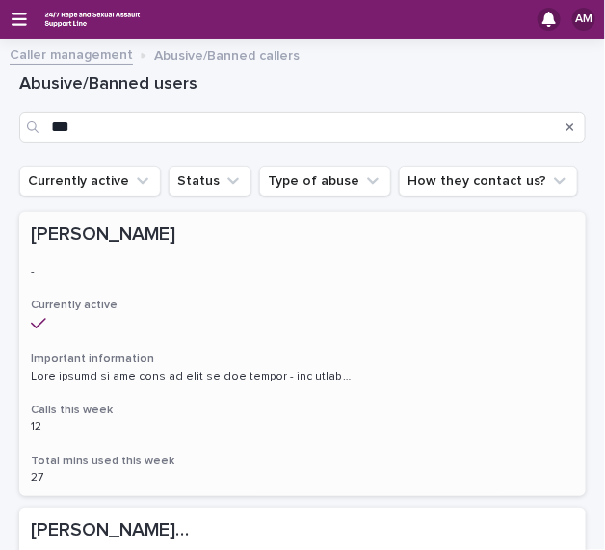
click at [144, 347] on div "Rachel Rachel - - Currently active Important information Calls this week 12 12 …" at bounding box center [302, 354] width 566 height 284
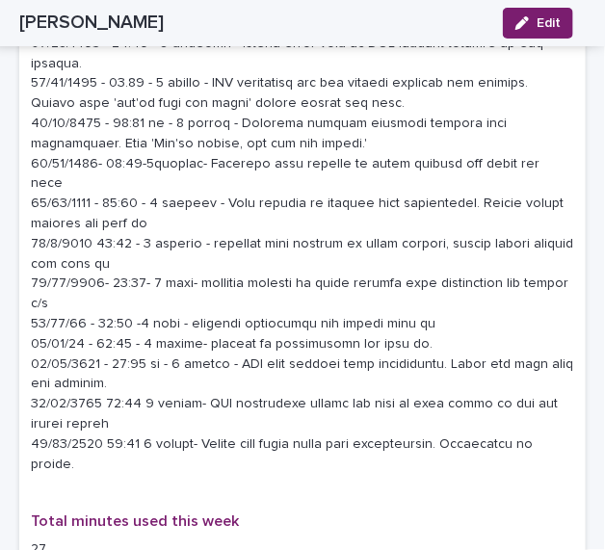
scroll to position [2734, 0]
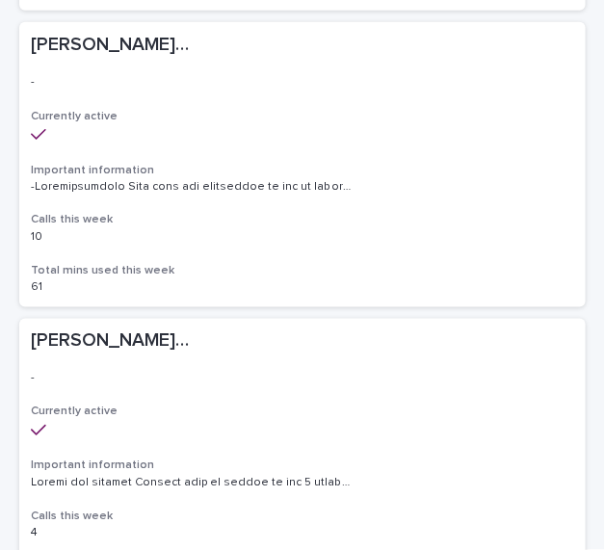
scroll to position [481, 0]
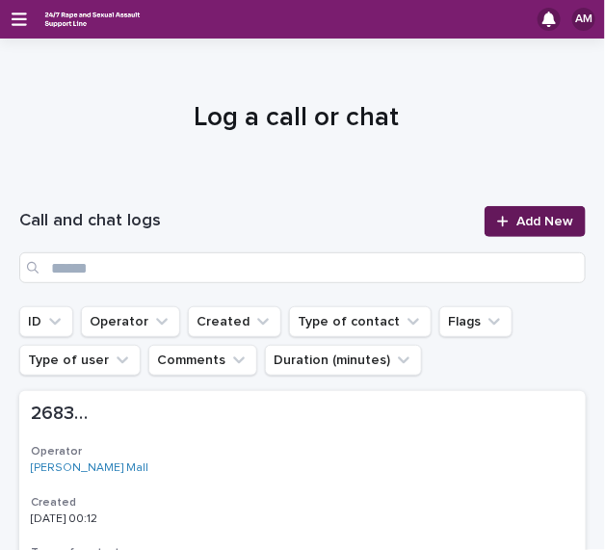
click at [499, 224] on div at bounding box center [506, 221] width 19 height 13
